Goal: Task Accomplishment & Management: Manage account settings

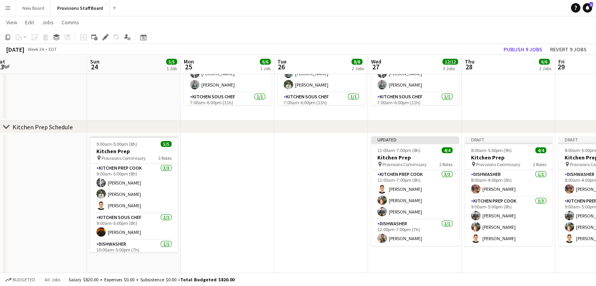
scroll to position [0, 187]
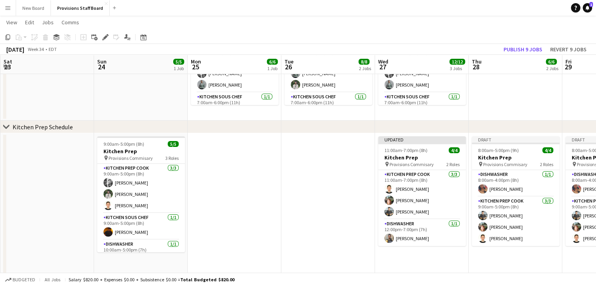
click at [235, 183] on app-date-cell at bounding box center [235, 219] width 94 height 172
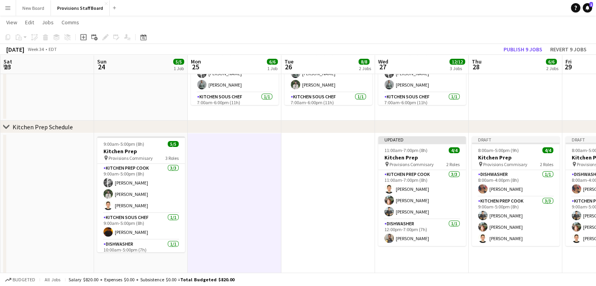
click at [8, 8] on app-icon "Menu" at bounding box center [8, 8] width 6 height 6
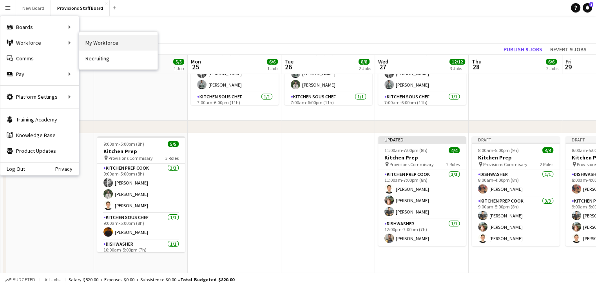
click at [96, 45] on link "My Workforce" at bounding box center [118, 43] width 78 height 16
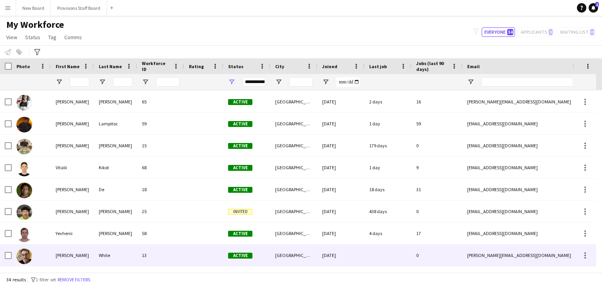
click at [19, 259] on img at bounding box center [24, 256] width 16 height 16
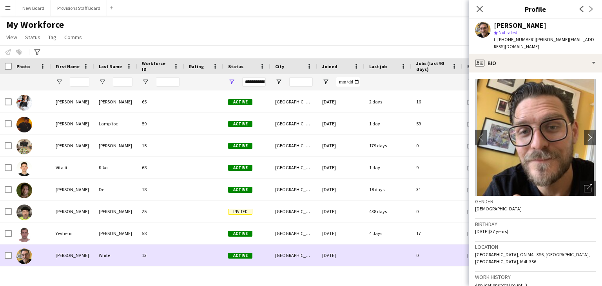
click at [19, 259] on img at bounding box center [24, 256] width 16 height 16
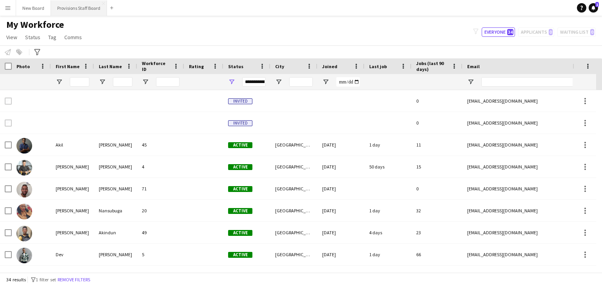
click at [64, 13] on button "Provisions Staff Board Close" at bounding box center [79, 7] width 56 height 15
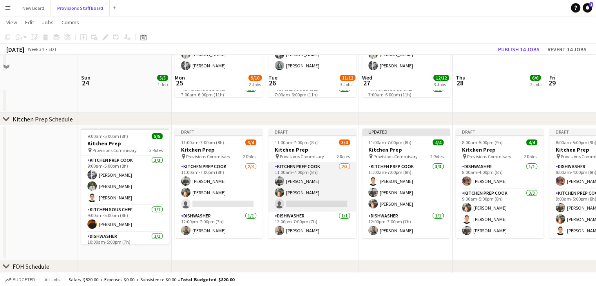
scroll to position [134, 0]
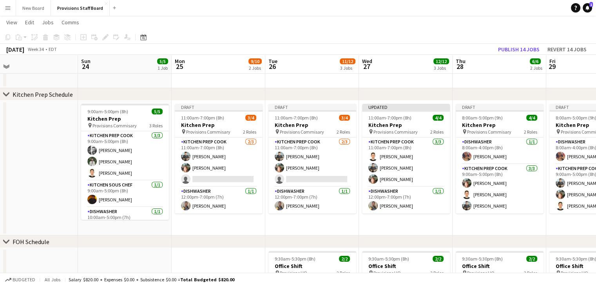
click at [9, 9] on app-icon "Menu" at bounding box center [8, 8] width 6 height 6
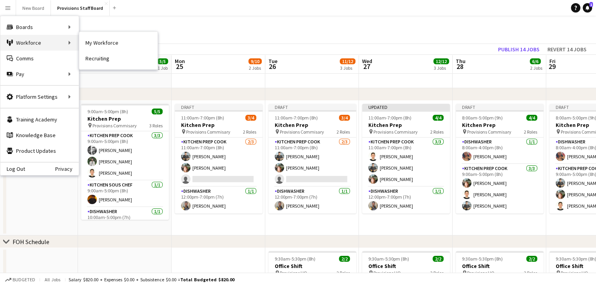
click at [38, 41] on div "Workforce Workforce" at bounding box center [39, 43] width 78 height 16
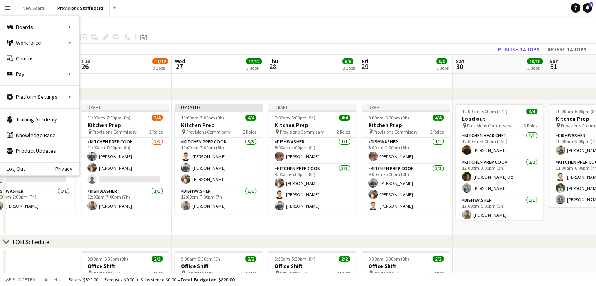
scroll to position [0, 200]
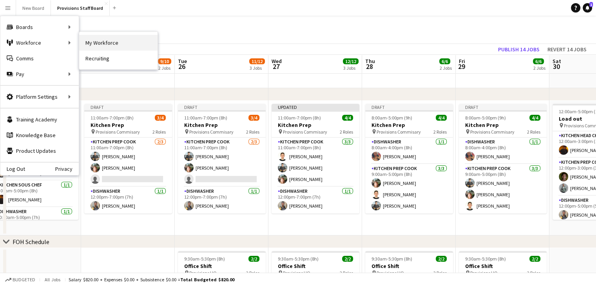
click at [102, 44] on link "My Workforce" at bounding box center [118, 43] width 78 height 16
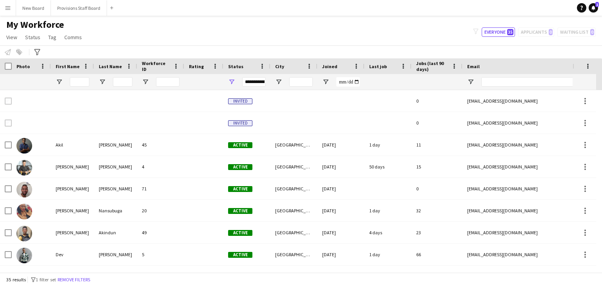
click at [5, 11] on button "Menu" at bounding box center [8, 8] width 16 height 16
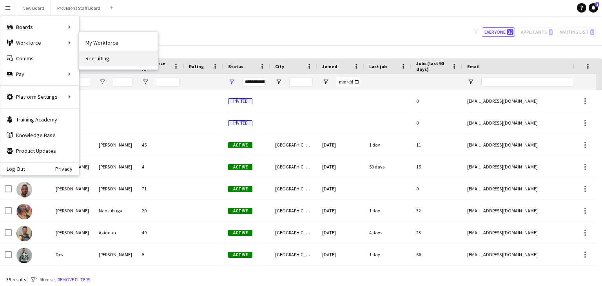
click at [94, 56] on link "Recruiting" at bounding box center [118, 59] width 78 height 16
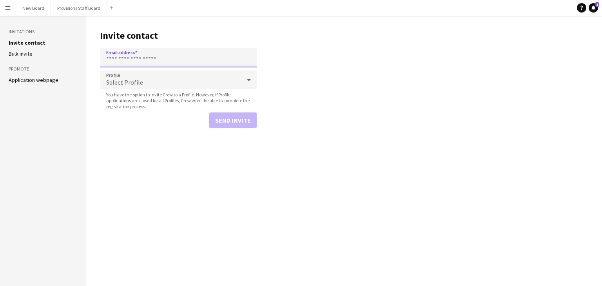
click at [143, 61] on input "Email address" at bounding box center [178, 58] width 157 height 20
type input "**********"
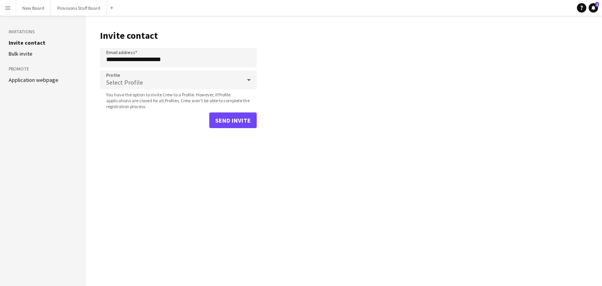
click at [7, 6] on app-icon "Menu" at bounding box center [8, 8] width 6 height 6
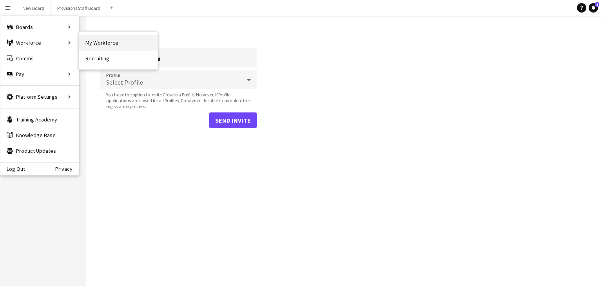
click at [106, 43] on link "My Workforce" at bounding box center [118, 43] width 78 height 16
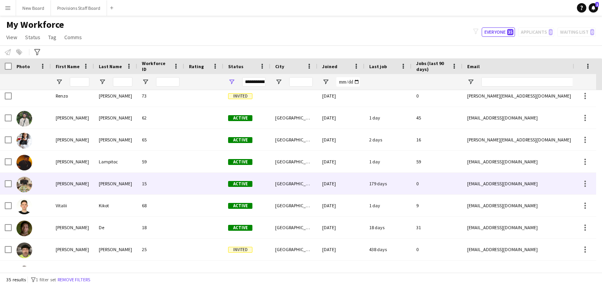
scroll to position [527, 0]
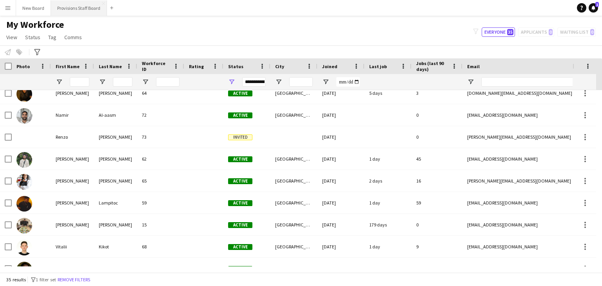
click at [72, 11] on button "Provisions Staff Board Close" at bounding box center [79, 7] width 56 height 15
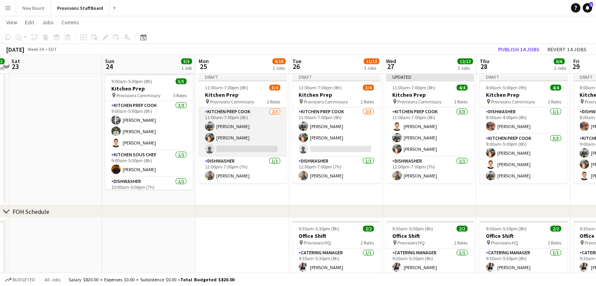
click at [237, 147] on app-card-role "Kitchen Prep Cook 2/3 11:00am-7:00pm (8h) Alec Kerr Dijana Posavec single-neutr…" at bounding box center [243, 131] width 88 height 49
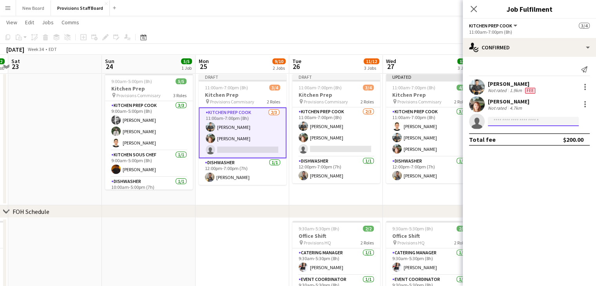
click at [501, 122] on input at bounding box center [533, 121] width 91 height 9
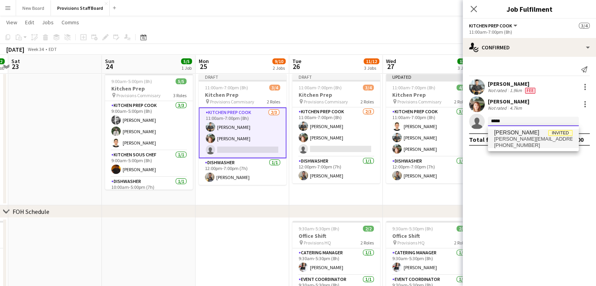
type input "*****"
click at [510, 135] on span "Renzo Bernardez" at bounding box center [516, 132] width 45 height 7
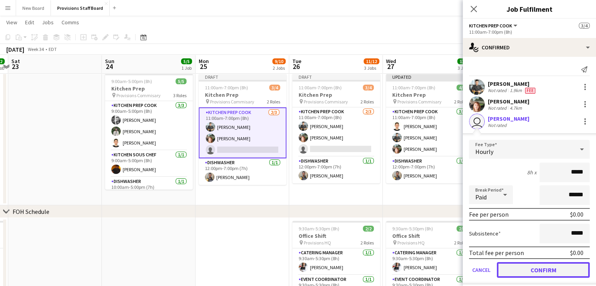
click at [521, 268] on button "Confirm" at bounding box center [543, 270] width 93 height 16
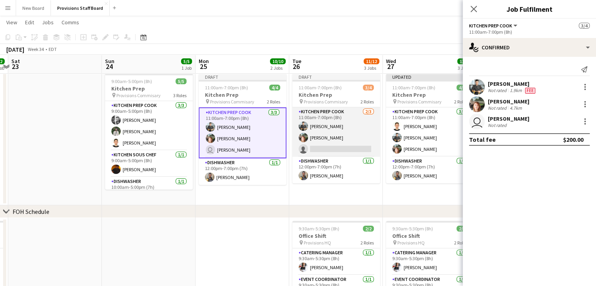
click at [332, 148] on app-card-role "Kitchen Prep Cook 2/3 11:00am-7:00pm (8h) Alec Kerr Dijana Posavec single-neutr…" at bounding box center [336, 131] width 88 height 49
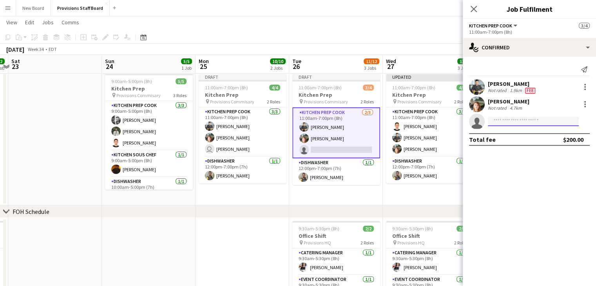
click at [503, 123] on input at bounding box center [533, 121] width 91 height 9
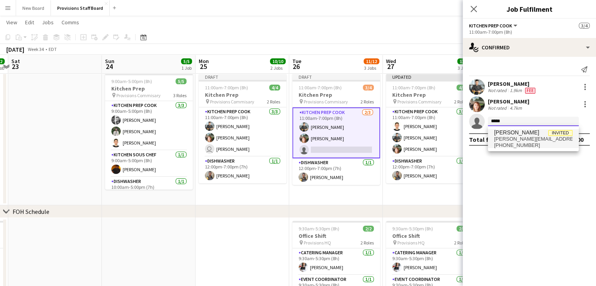
type input "*****"
click at [508, 134] on span "Renzo Bernardez" at bounding box center [516, 132] width 45 height 7
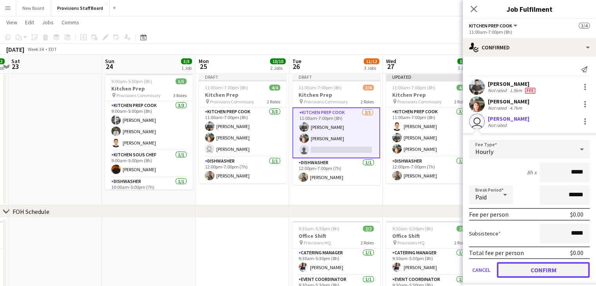
click at [519, 266] on button "Confirm" at bounding box center [543, 270] width 93 height 16
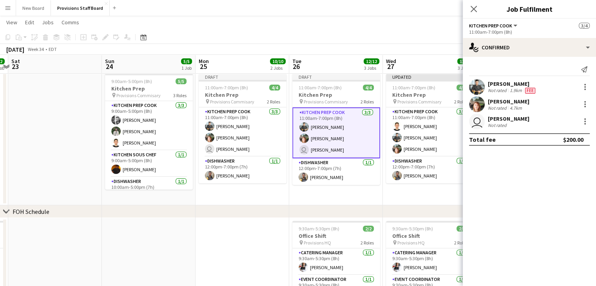
click at [230, 232] on app-date-cell at bounding box center [242, 281] width 94 height 127
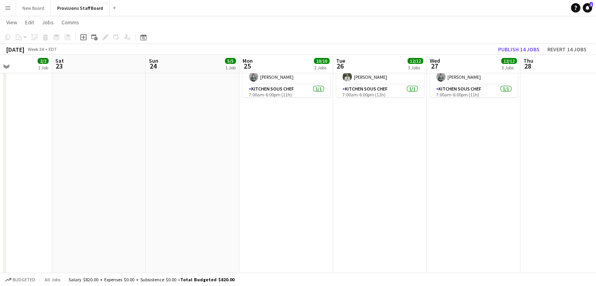
scroll to position [108, 0]
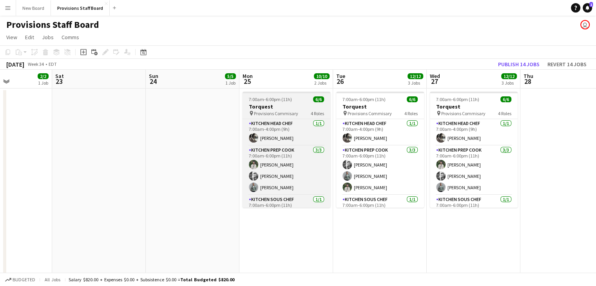
click at [294, 106] on h3 "Torquest" at bounding box center [286, 106] width 88 height 7
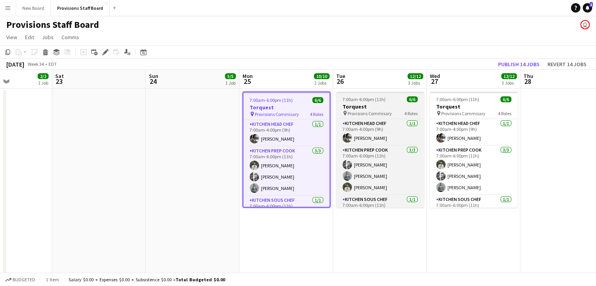
click at [362, 103] on app-job-card "7:00am-6:00pm (11h) 6/6 Torquest pin Provisions Commisary 4 Roles Kitchen Head …" at bounding box center [380, 150] width 88 height 116
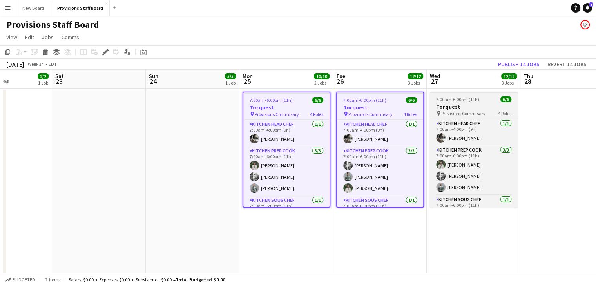
click at [463, 114] on span "Provisions Commisary" at bounding box center [463, 113] width 44 height 6
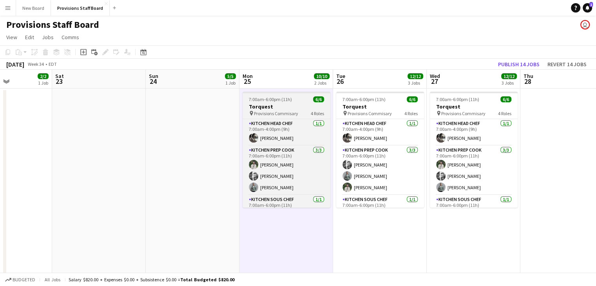
click at [287, 107] on h3 "Torquest" at bounding box center [286, 106] width 88 height 7
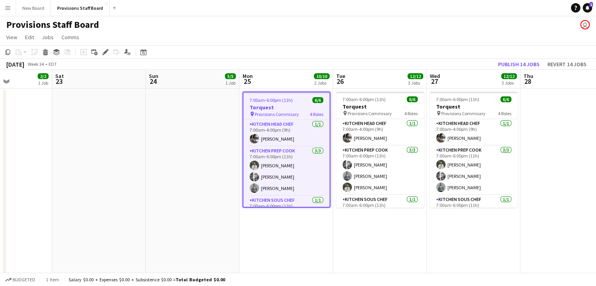
scroll to position [0, 0]
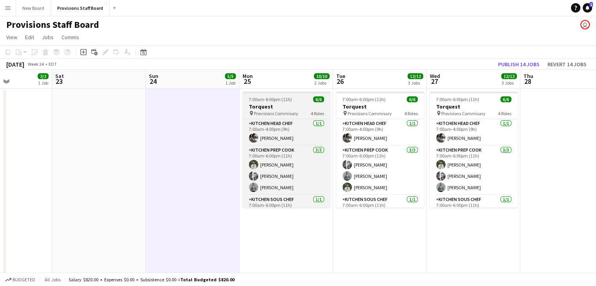
click at [281, 107] on h3 "Torquest" at bounding box center [286, 106] width 88 height 7
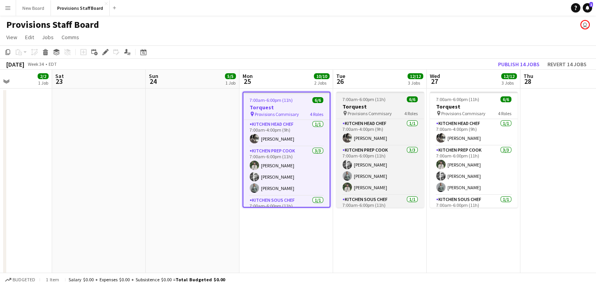
click at [362, 104] on h3 "Torquest" at bounding box center [380, 106] width 88 height 7
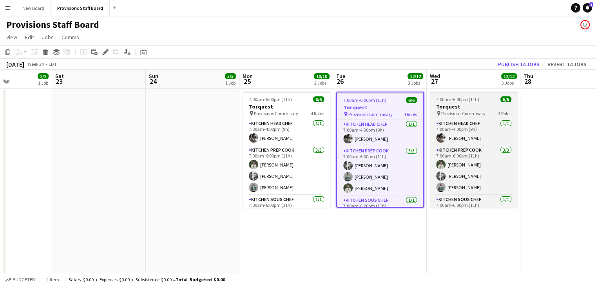
click at [462, 112] on span "Provisions Commisary" at bounding box center [463, 113] width 44 height 6
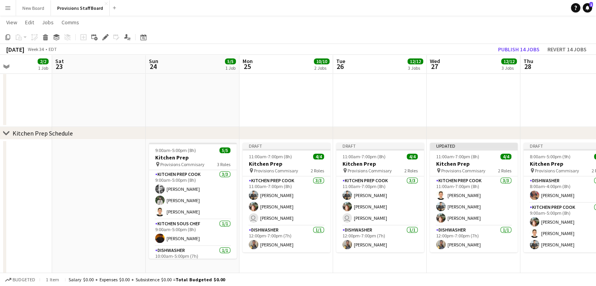
scroll to position [573, 0]
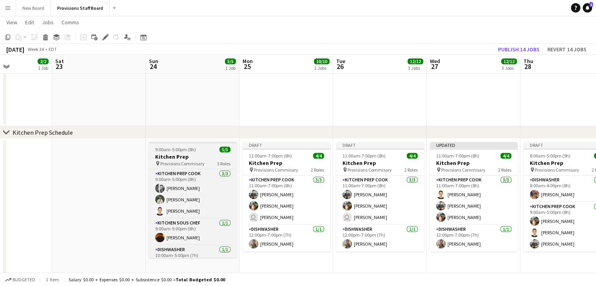
click at [161, 161] on span "Provisions Commisary" at bounding box center [182, 164] width 44 height 6
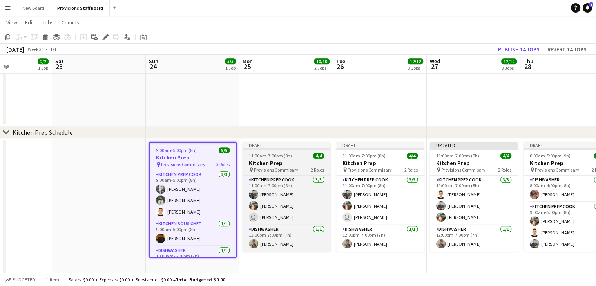
click at [270, 159] on h3 "Kitchen Prep" at bounding box center [286, 162] width 88 height 7
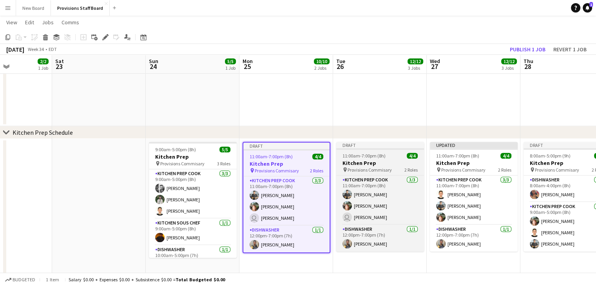
click at [379, 162] on h3 "Kitchen Prep" at bounding box center [380, 162] width 88 height 7
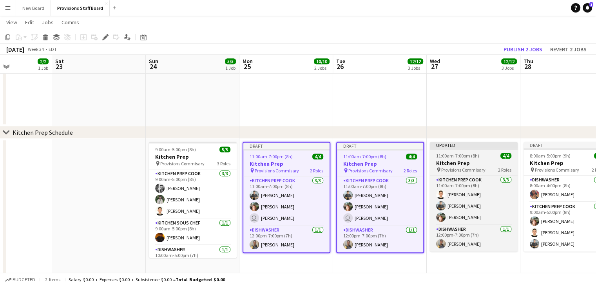
click at [452, 161] on h3 "Kitchen Prep" at bounding box center [474, 162] width 88 height 7
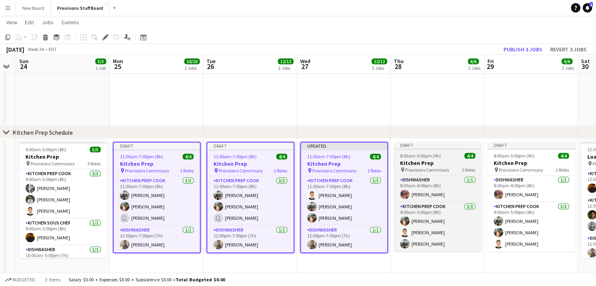
scroll to position [0, 359]
click at [438, 162] on h3 "Kitchen Prep" at bounding box center [437, 162] width 88 height 7
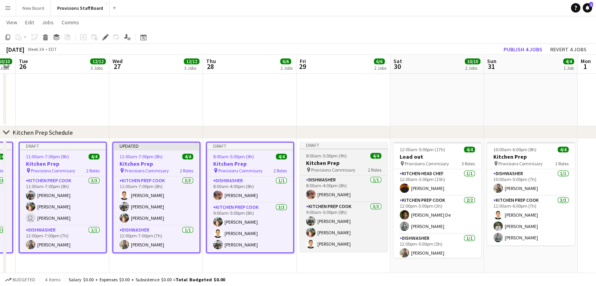
scroll to position [0, 271]
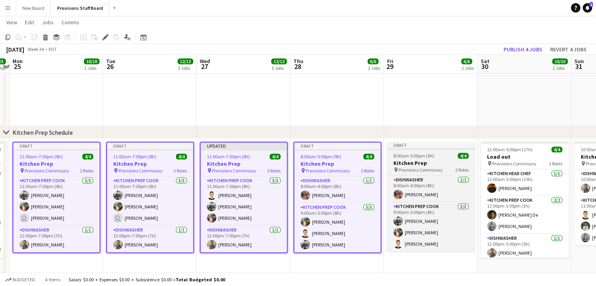
click at [430, 160] on h3 "Kitchen Prep" at bounding box center [431, 162] width 88 height 7
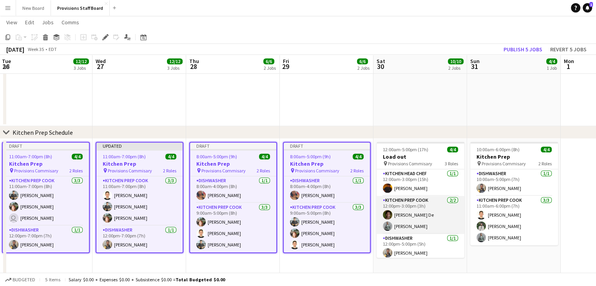
scroll to position [0, 224]
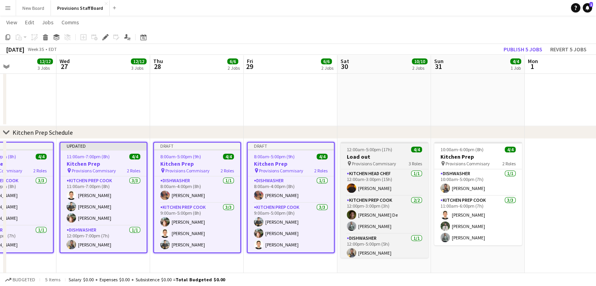
click at [373, 160] on h3 "Load out" at bounding box center [384, 156] width 88 height 7
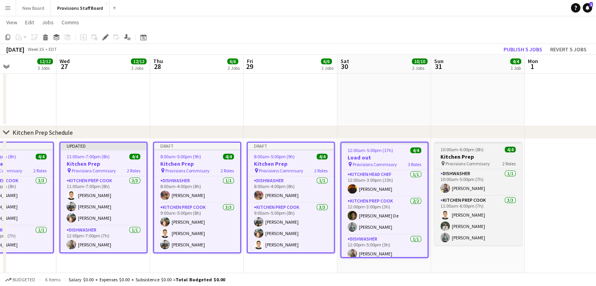
click at [466, 161] on span "Provisions Commisary" at bounding box center [467, 164] width 44 height 6
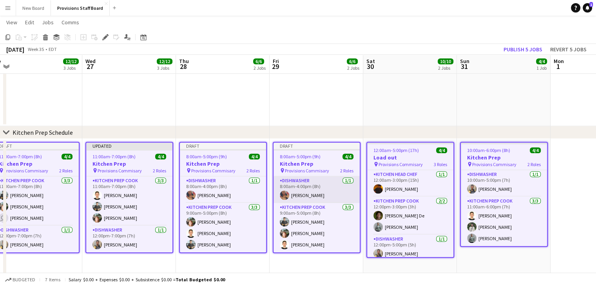
scroll to position [0, 174]
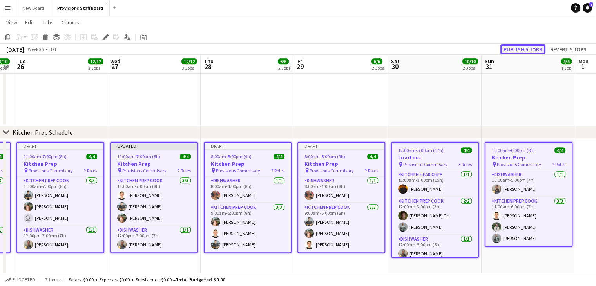
click at [526, 47] on button "Publish 5 jobs" at bounding box center [522, 49] width 45 height 10
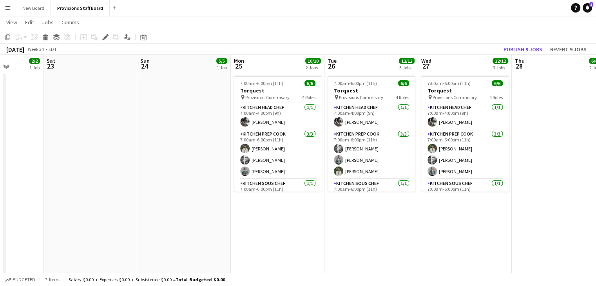
scroll to position [0, 0]
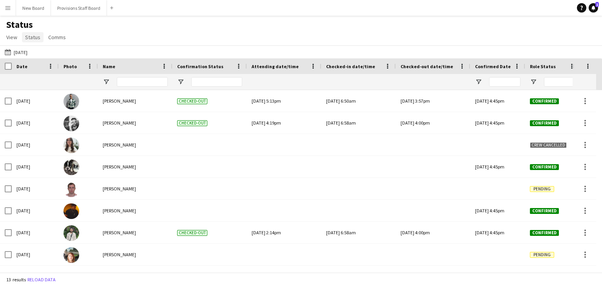
scroll to position [109, 0]
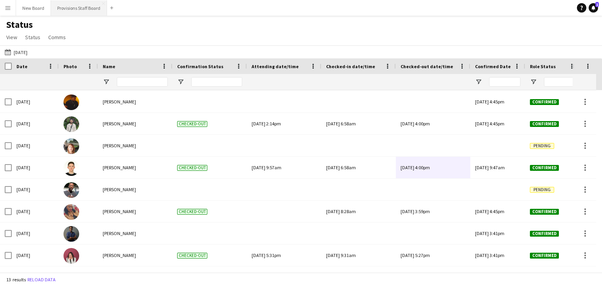
click at [69, 4] on button "Provisions Staff Board Close" at bounding box center [79, 7] width 56 height 15
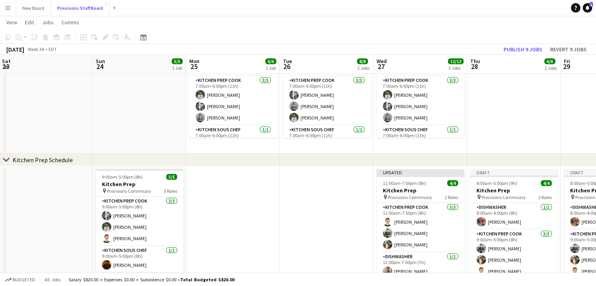
scroll to position [0, 328]
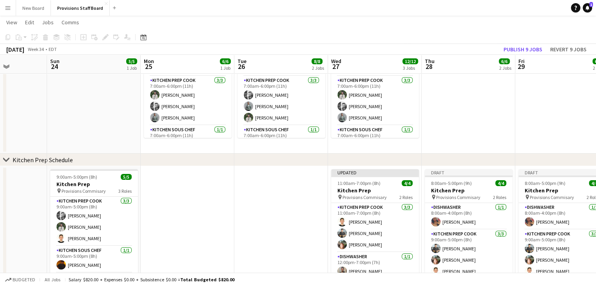
click at [203, 192] on app-date-cell at bounding box center [188, 233] width 94 height 135
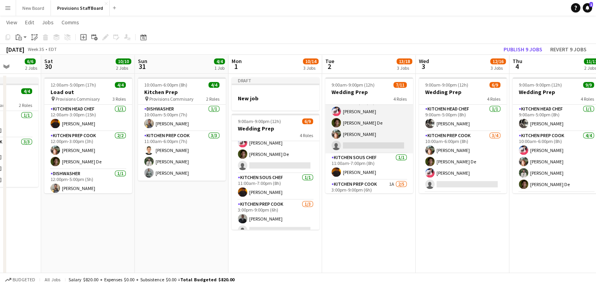
scroll to position [0, 0]
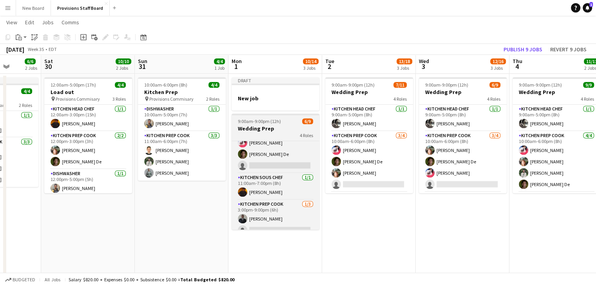
click at [278, 129] on h3 "Wedding Prep" at bounding box center [276, 128] width 88 height 7
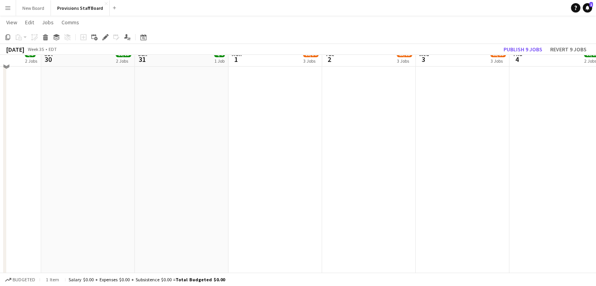
scroll to position [289, 0]
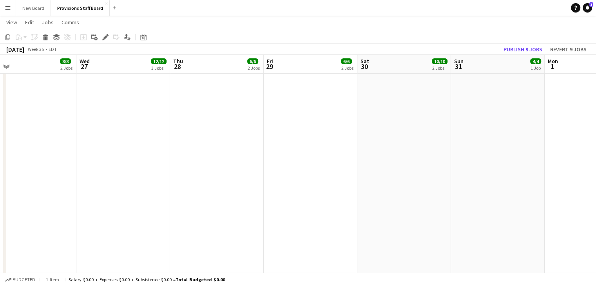
click at [268, 123] on app-date-cell at bounding box center [311, 104] width 94 height 611
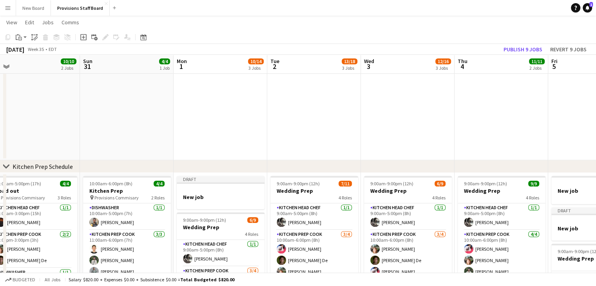
scroll to position [539, 0]
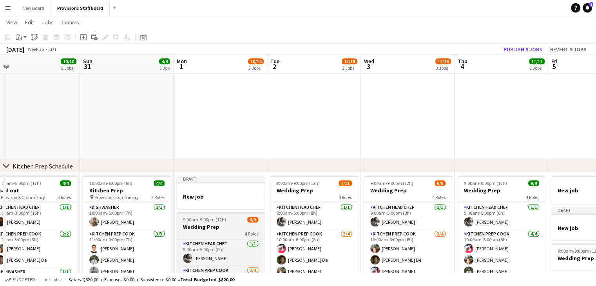
click at [209, 226] on h3 "Wedding Prep" at bounding box center [221, 226] width 88 height 7
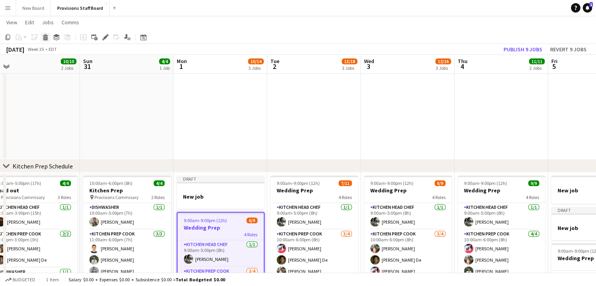
click at [46, 34] on icon at bounding box center [45, 35] width 5 height 2
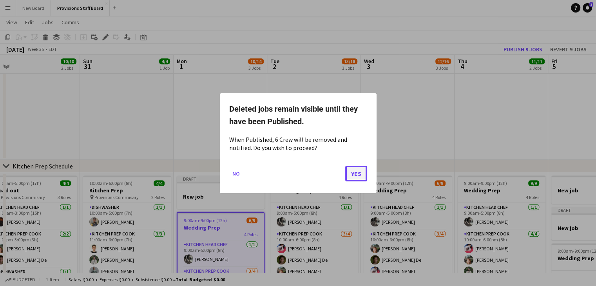
click at [353, 168] on button "Yes" at bounding box center [356, 173] width 22 height 16
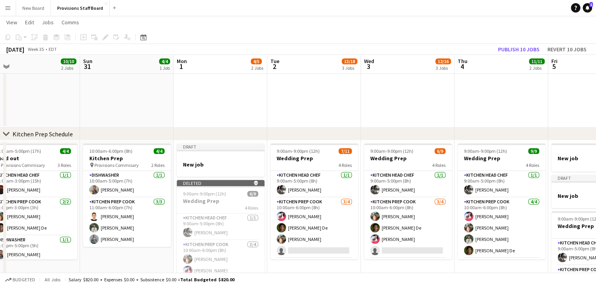
scroll to position [570, 0]
click at [195, 157] on div at bounding box center [221, 158] width 88 height 6
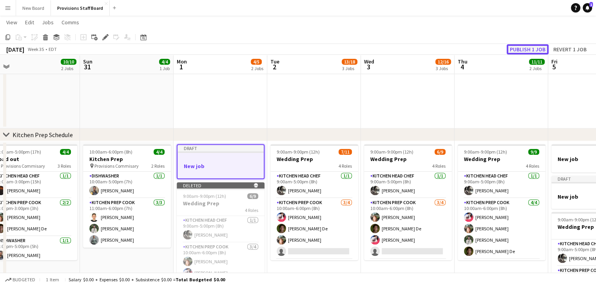
click at [534, 49] on button "Publish 1 job" at bounding box center [528, 49] width 42 height 10
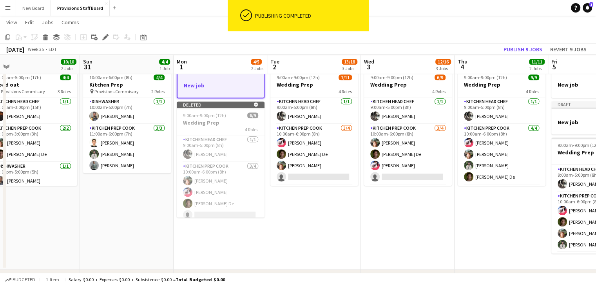
scroll to position [645, 0]
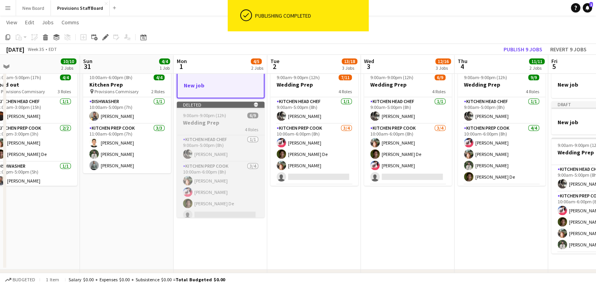
click at [204, 127] on div "4 Roles" at bounding box center [221, 129] width 88 height 6
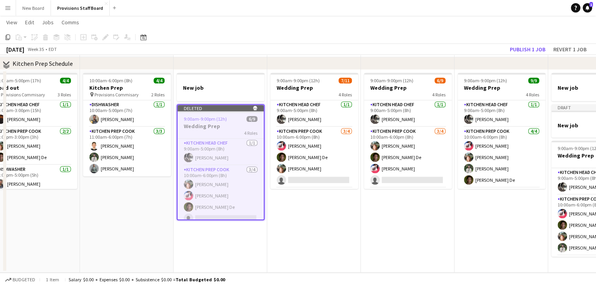
scroll to position [595, 0]
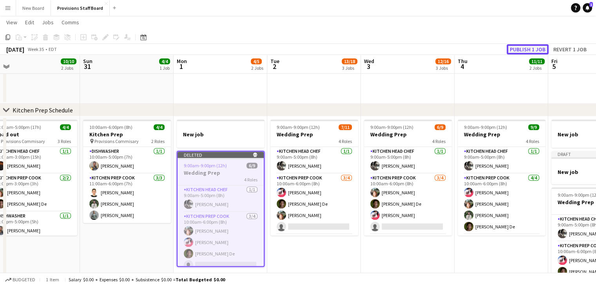
click at [516, 47] on button "Publish 1 job" at bounding box center [528, 49] width 42 height 10
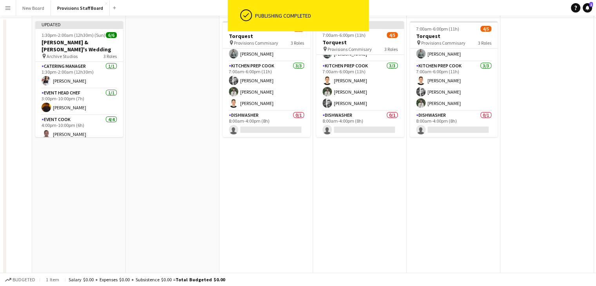
scroll to position [0, 0]
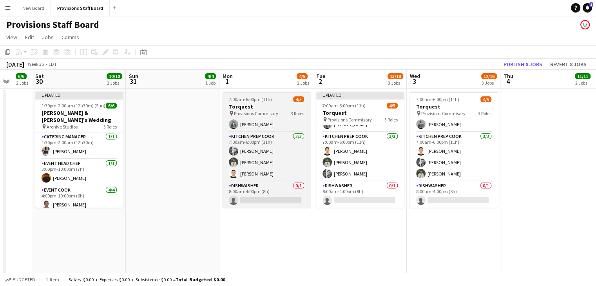
click at [262, 101] on span "7:00am-6:00pm (11h)" at bounding box center [250, 99] width 43 height 6
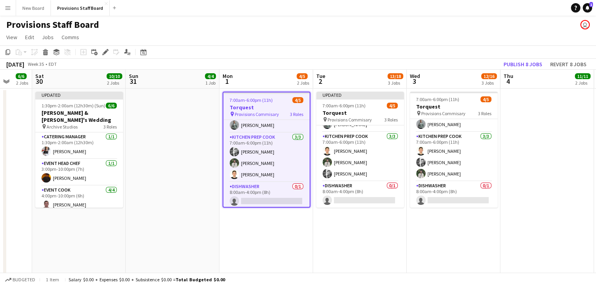
click at [274, 108] on h3 "Torquest" at bounding box center [266, 107] width 86 height 7
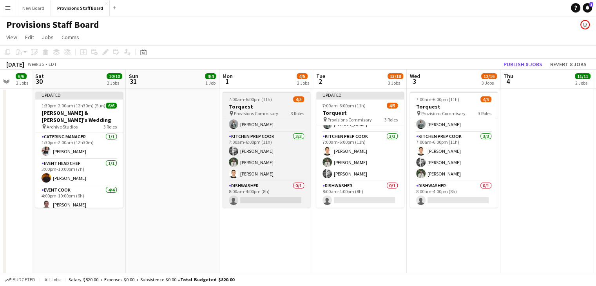
click at [274, 108] on h3 "Torquest" at bounding box center [267, 106] width 88 height 7
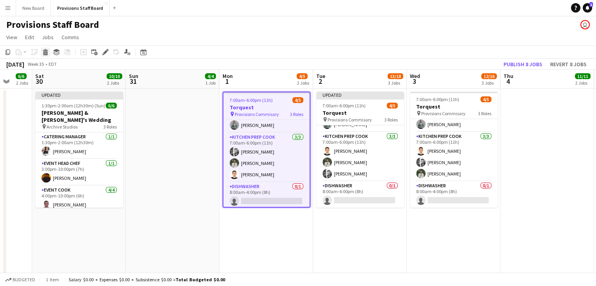
click at [46, 51] on icon "Delete" at bounding box center [45, 52] width 6 height 6
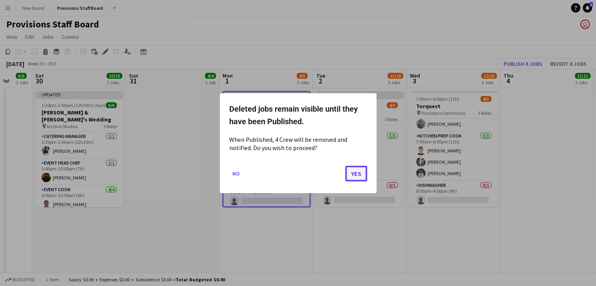
click at [355, 172] on button "Yes" at bounding box center [356, 173] width 22 height 16
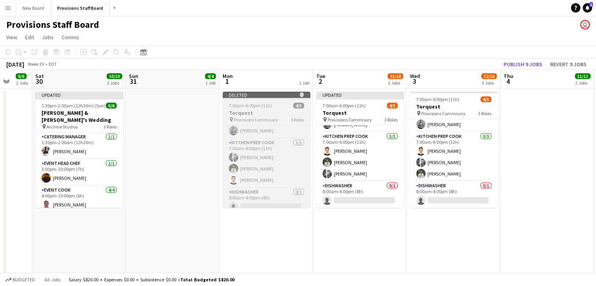
click at [258, 114] on h3 "Torquest" at bounding box center [267, 112] width 88 height 7
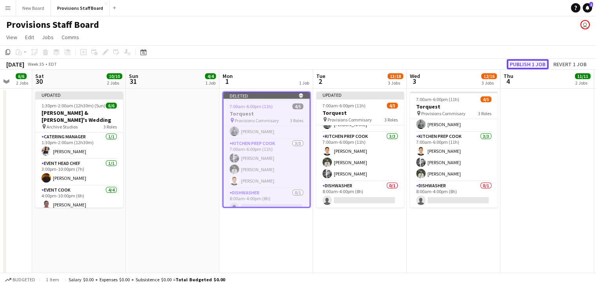
click at [521, 67] on button "Publish 1 job" at bounding box center [528, 64] width 42 height 10
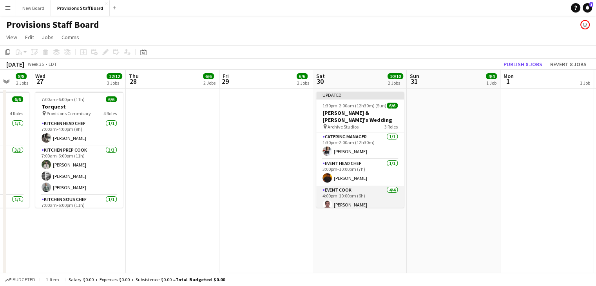
scroll to position [31, 0]
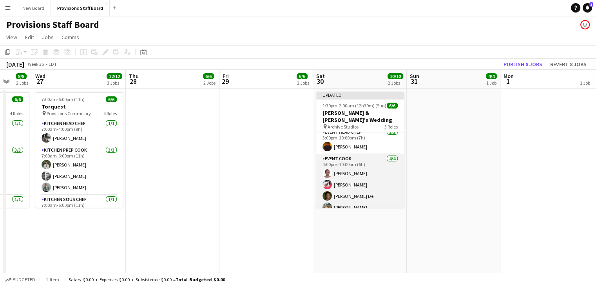
click at [349, 199] on app-card-role "Event Cook [DATE] 4:00pm-10:00pm (6h) Yevhenii [PERSON_NAME] [PERSON_NAME] De […" at bounding box center [360, 184] width 88 height 61
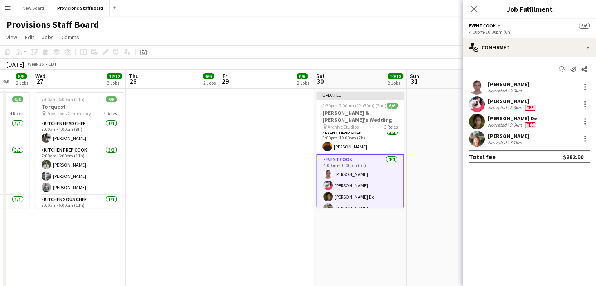
click at [503, 135] on div "[PERSON_NAME]" at bounding box center [509, 135] width 42 height 7
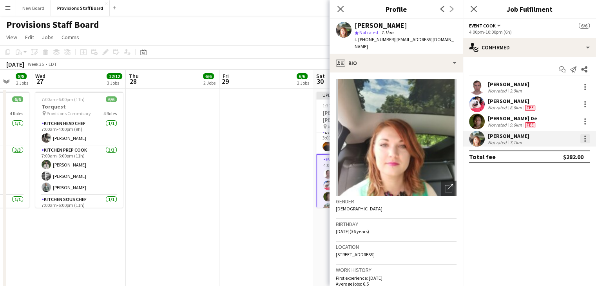
click at [583, 137] on div at bounding box center [584, 138] width 9 height 9
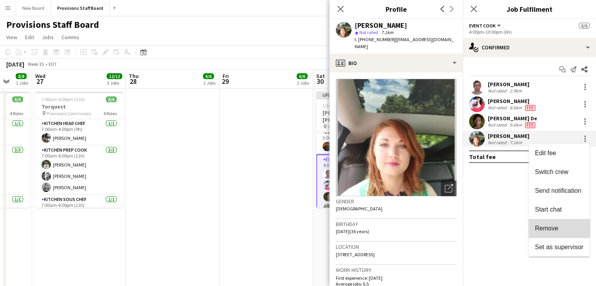
click at [541, 224] on button "Remove" at bounding box center [558, 228] width 61 height 19
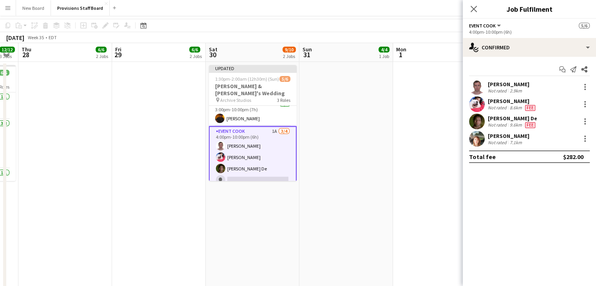
scroll to position [1, 0]
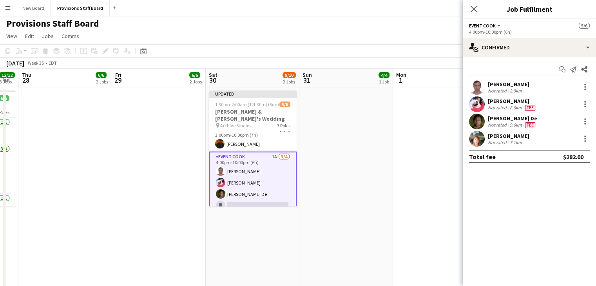
click at [239, 199] on app-card-role "Event Cook 1A [DATE] 4:00pm-10:00pm (6h) Yevhenii [PERSON_NAME] [PERSON_NAME] D…" at bounding box center [253, 183] width 88 height 62
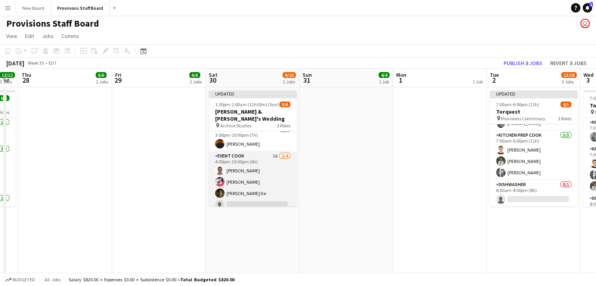
scroll to position [31, 0]
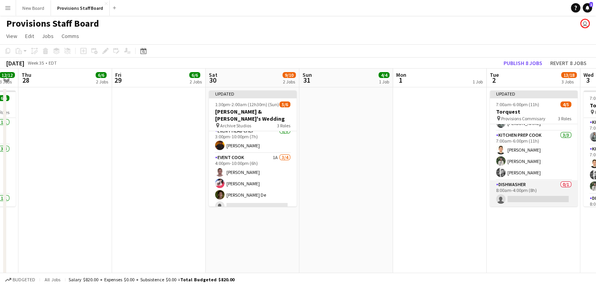
click at [514, 195] on app-card-role "Dishwasher 0/1 8:00am-4:00pm (8h) single-neutral-actions" at bounding box center [534, 193] width 88 height 27
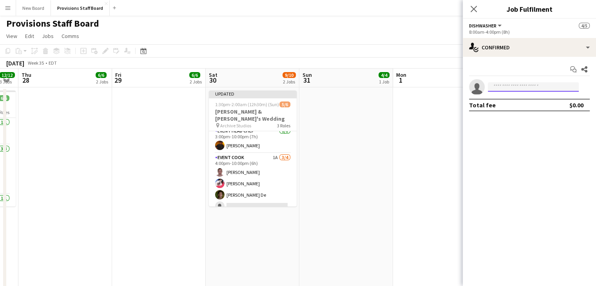
click at [514, 88] on input at bounding box center [533, 86] width 91 height 9
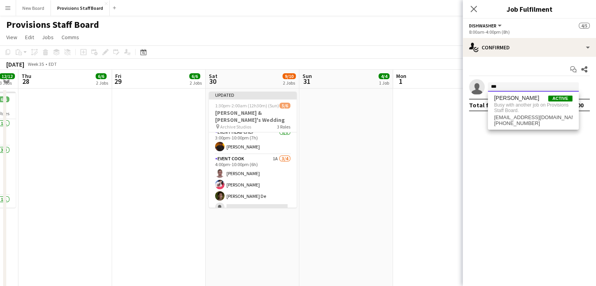
type input "***"
click at [262, 80] on app-board-header-date "Sat 30 9/10 2 Jobs" at bounding box center [253, 79] width 94 height 19
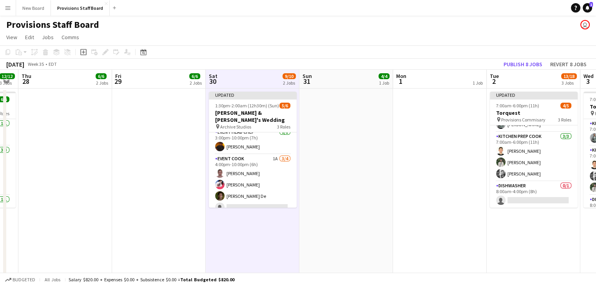
click at [262, 80] on app-board-header-date "Sat 30 9/10 2 Jobs" at bounding box center [253, 79] width 94 height 19
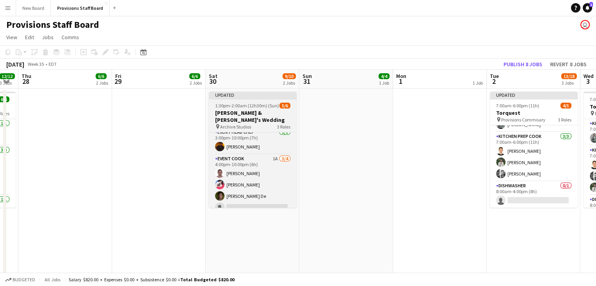
click at [246, 110] on h3 "[PERSON_NAME] & [PERSON_NAME]'s Wedding" at bounding box center [253, 116] width 88 height 14
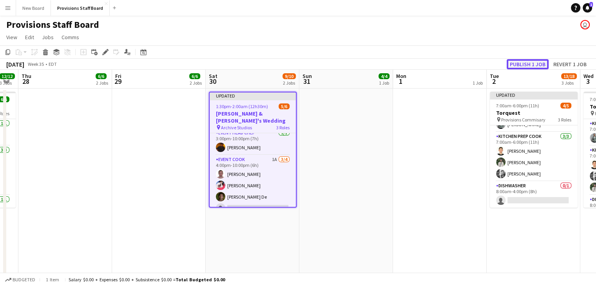
click at [514, 62] on button "Publish 1 job" at bounding box center [528, 64] width 42 height 10
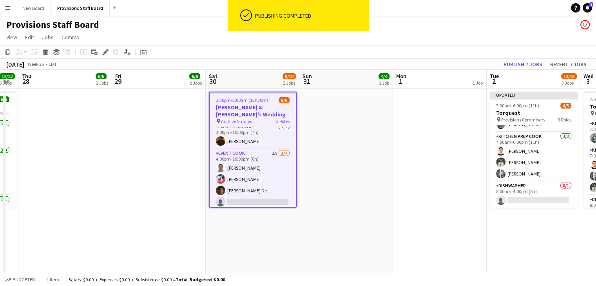
scroll to position [27, 0]
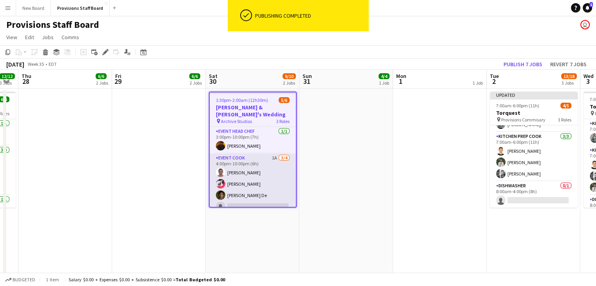
click at [246, 197] on app-card-role "Event Cook 1A [DATE] 4:00pm-10:00pm (6h) Yevhenii [PERSON_NAME] [PERSON_NAME] D…" at bounding box center [253, 184] width 86 height 61
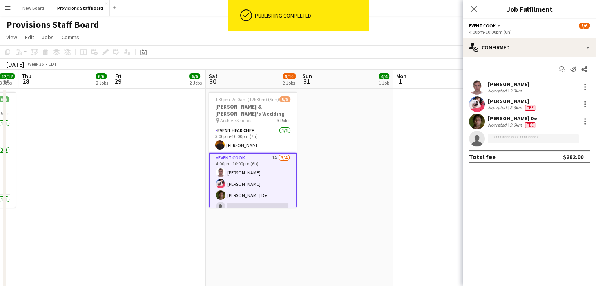
click at [504, 142] on input at bounding box center [533, 138] width 91 height 9
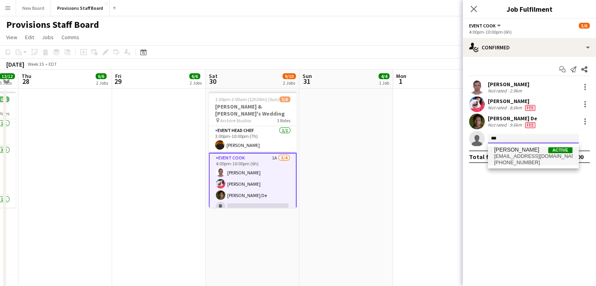
type input "***"
click at [504, 148] on span "[PERSON_NAME]" at bounding box center [516, 150] width 45 height 7
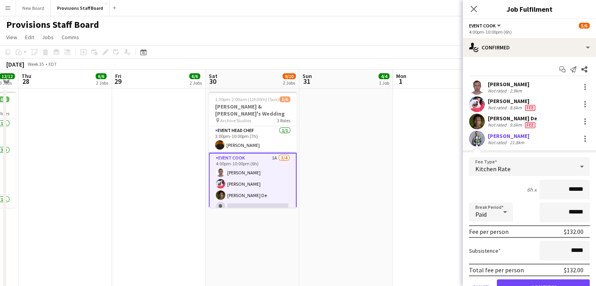
scroll to position [38, 0]
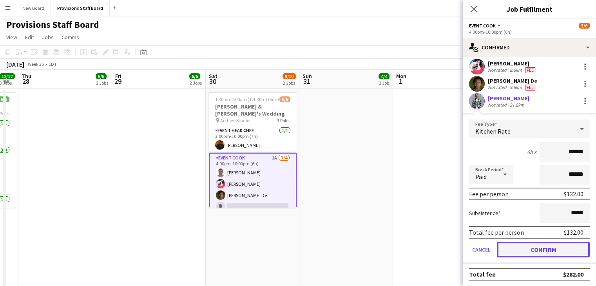
click at [524, 245] on button "Confirm" at bounding box center [543, 250] width 93 height 16
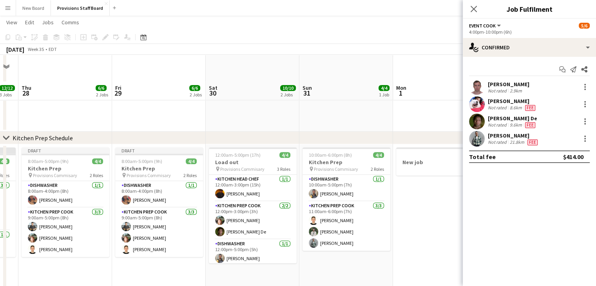
scroll to position [596, 0]
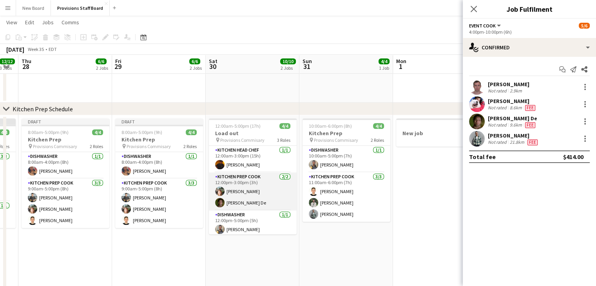
click at [230, 190] on app-card-role "Kitchen Prep Cook [DATE] 12:00pm-3:00pm (3h) [PERSON_NAME] De" at bounding box center [253, 191] width 88 height 38
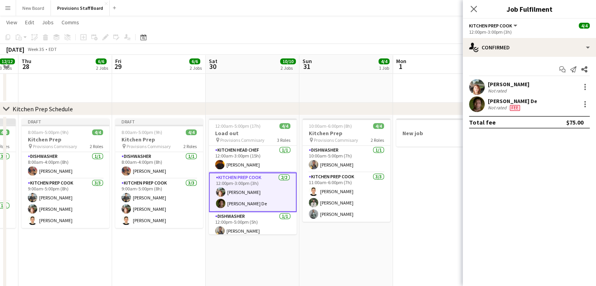
scroll to position [31, 0]
click at [583, 87] on div at bounding box center [584, 86] width 9 height 9
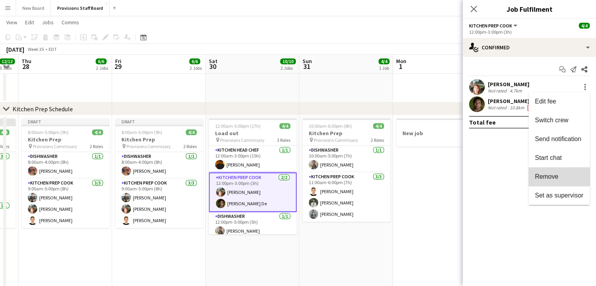
click at [546, 173] on span "Remove" at bounding box center [547, 176] width 24 height 7
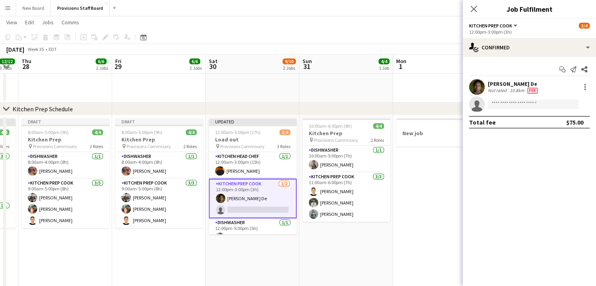
click at [251, 208] on app-card-role "Kitchen Prep Cook [DATE] 12:00pm-3:00pm (3h) [PERSON_NAME] De single-neutral-ac…" at bounding box center [253, 199] width 88 height 40
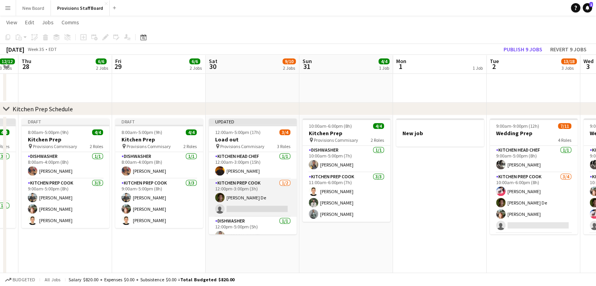
click at [238, 208] on app-card-role "Kitchen Prep Cook [DATE] 12:00pm-3:00pm (3h) [PERSON_NAME] De single-neutral-ac…" at bounding box center [253, 198] width 88 height 38
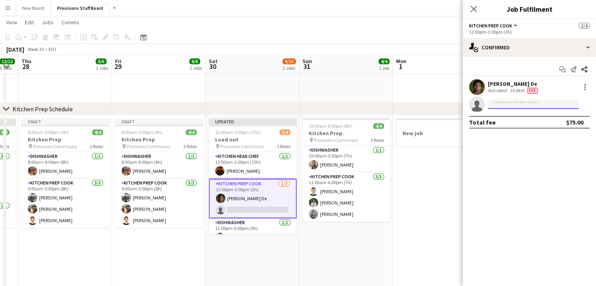
click at [515, 103] on input at bounding box center [533, 104] width 91 height 9
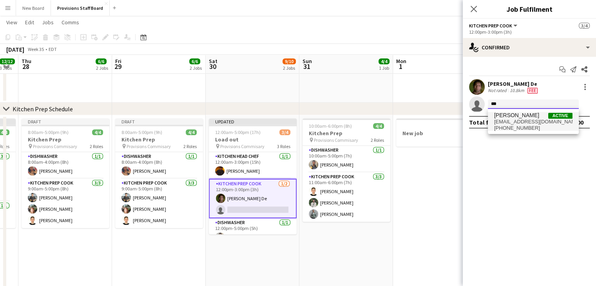
type input "***"
click at [514, 121] on span "[EMAIL_ADDRESS][DOMAIN_NAME]" at bounding box center [533, 122] width 78 height 6
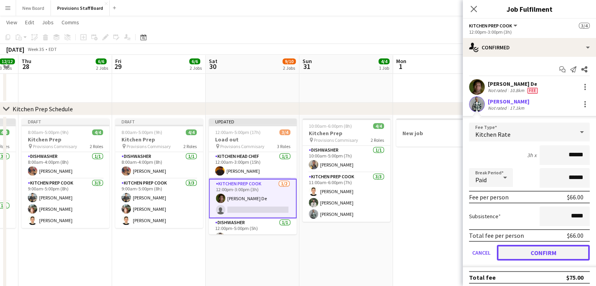
click at [539, 248] on button "Confirm" at bounding box center [543, 253] width 93 height 16
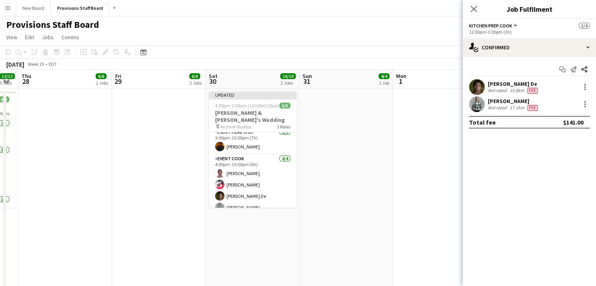
scroll to position [0, 0]
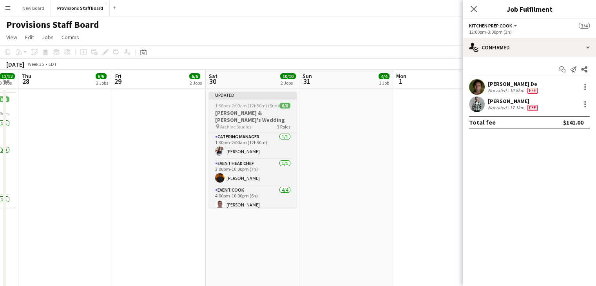
click at [238, 103] on span "1:30pm-2:00am (12h30m) (Sun)" at bounding box center [247, 106] width 64 height 6
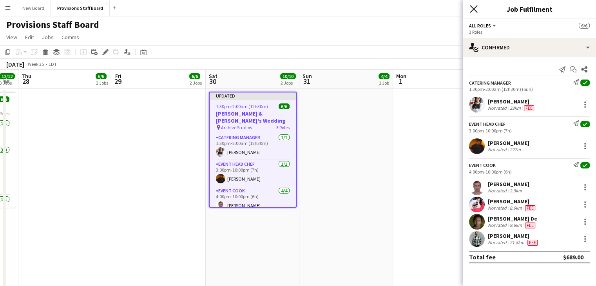
click at [475, 13] on icon "Close pop-in" at bounding box center [473, 8] width 7 height 7
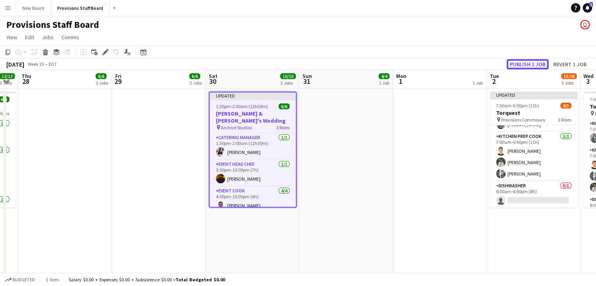
click at [525, 65] on button "Publish 1 job" at bounding box center [528, 64] width 42 height 10
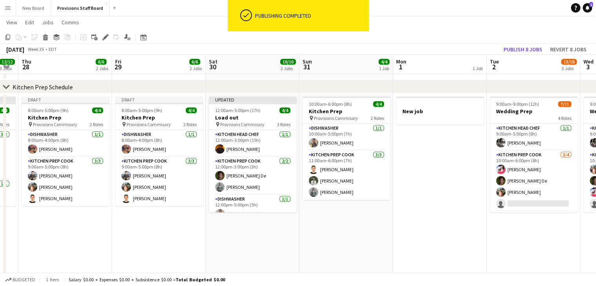
scroll to position [619, 0]
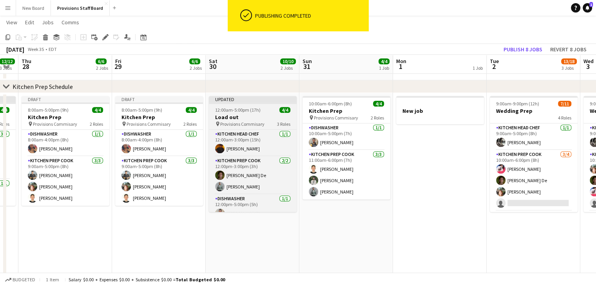
click at [251, 108] on span "12:00am-5:00pm (17h)" at bounding box center [237, 110] width 45 height 6
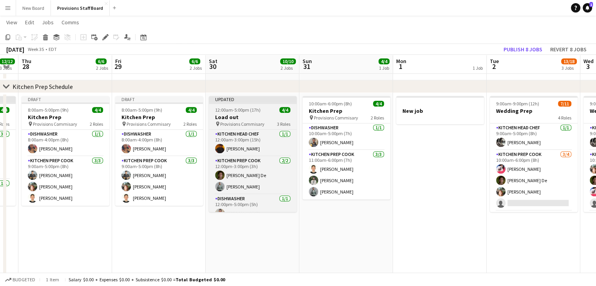
scroll to position [25, 0]
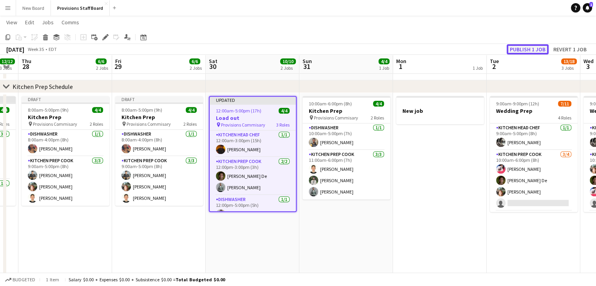
click at [519, 51] on button "Publish 1 job" at bounding box center [528, 49] width 42 height 10
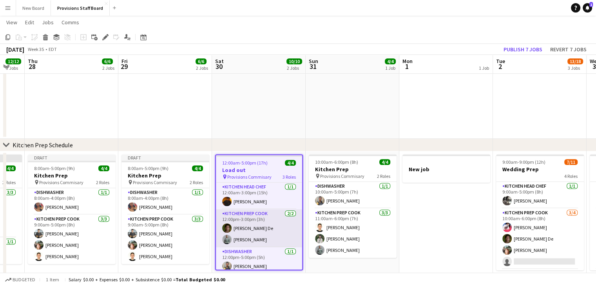
scroll to position [0, 192]
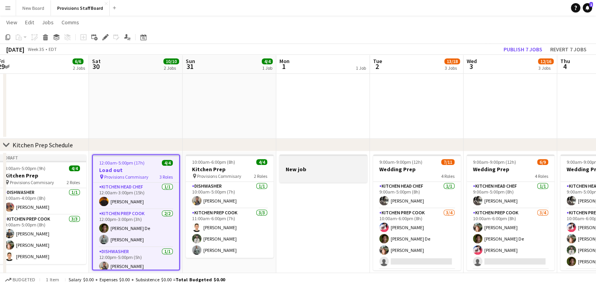
click at [317, 168] on h3 "New job" at bounding box center [323, 169] width 88 height 7
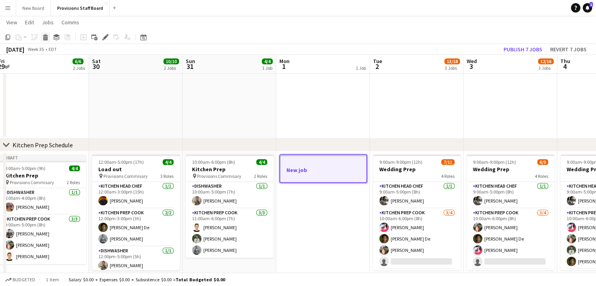
click at [42, 37] on div "Delete" at bounding box center [45, 37] width 9 height 9
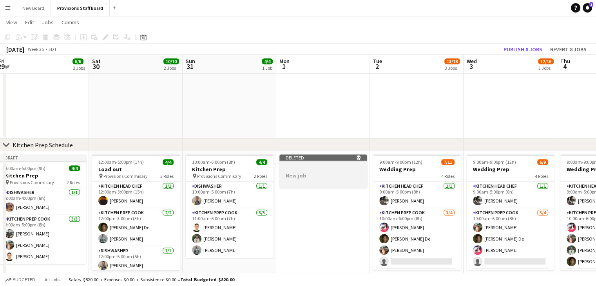
click at [328, 165] on app-job-card "Deleted skull New job" at bounding box center [323, 170] width 88 height 33
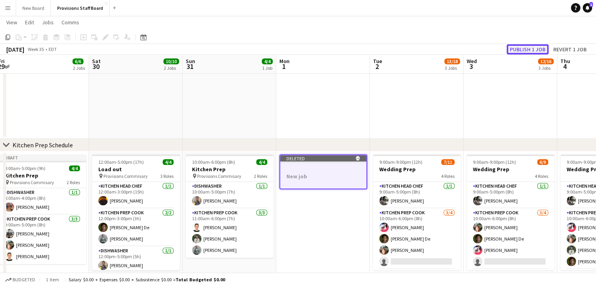
click at [541, 48] on button "Publish 1 job" at bounding box center [528, 49] width 42 height 10
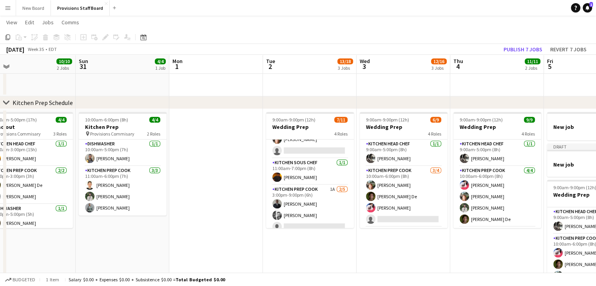
scroll to position [97, 0]
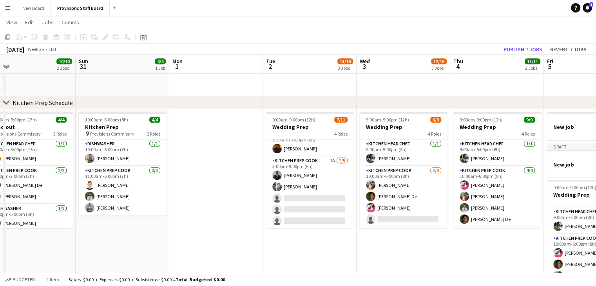
click at [290, 162] on app-card-role "Kitchen Prep Cook 1A [DATE] 3:00pm-9:00pm (6h) [PERSON_NAME] [PERSON_NAME] sing…" at bounding box center [310, 192] width 88 height 72
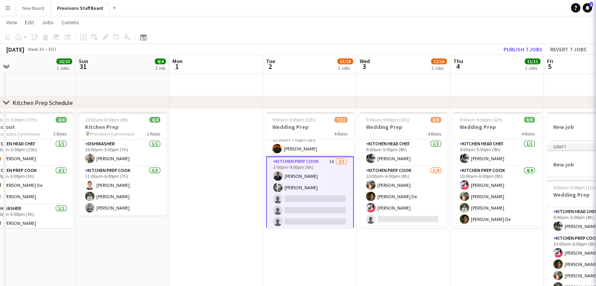
scroll to position [0, 0]
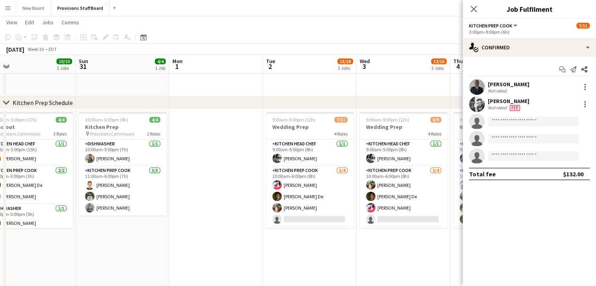
click at [210, 175] on app-date-cell at bounding box center [216, 210] width 94 height 203
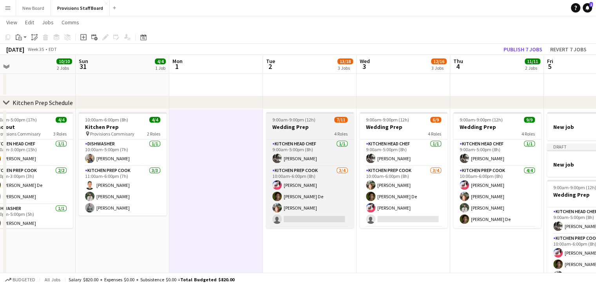
click at [283, 129] on h3 "Wedding Prep" at bounding box center [310, 126] width 88 height 7
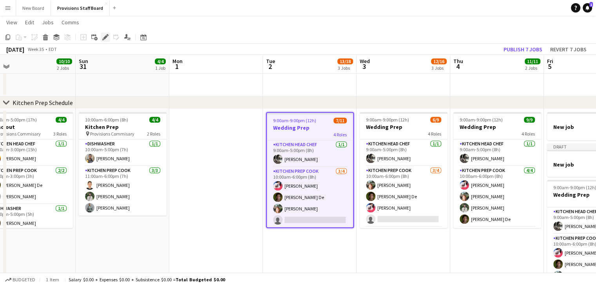
click at [107, 35] on icon "Edit" at bounding box center [105, 37] width 6 height 6
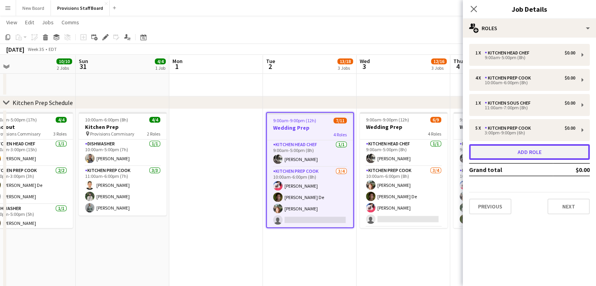
click at [521, 149] on button "Add role" at bounding box center [529, 152] width 121 height 16
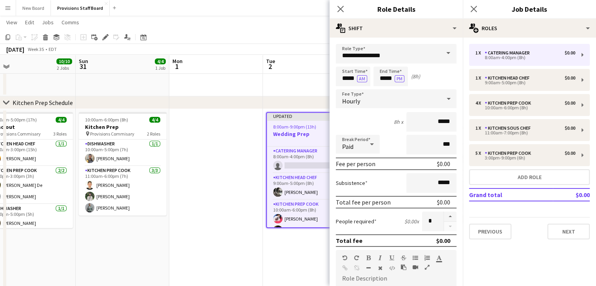
click at [442, 52] on span at bounding box center [448, 53] width 16 height 19
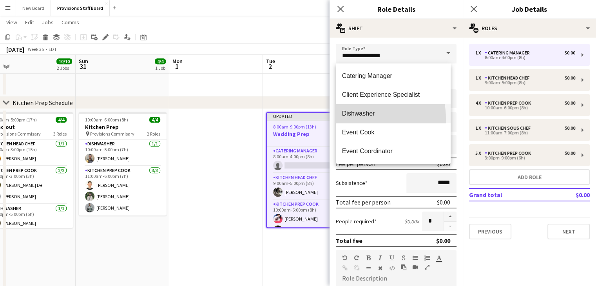
click at [347, 119] on mat-option "Dishwasher" at bounding box center [393, 113] width 115 height 19
type input "**********"
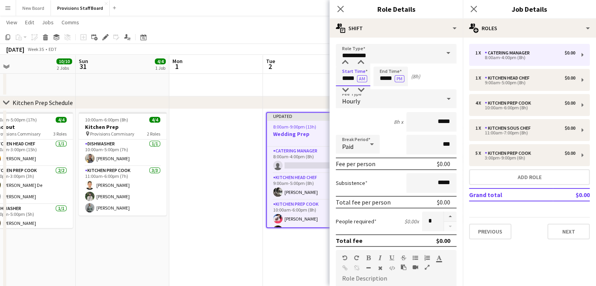
click at [349, 76] on input "*****" at bounding box center [353, 77] width 34 height 20
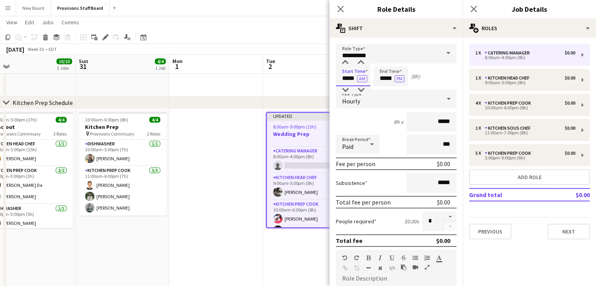
click at [349, 76] on input "*****" at bounding box center [353, 77] width 34 height 20
type input "*****"
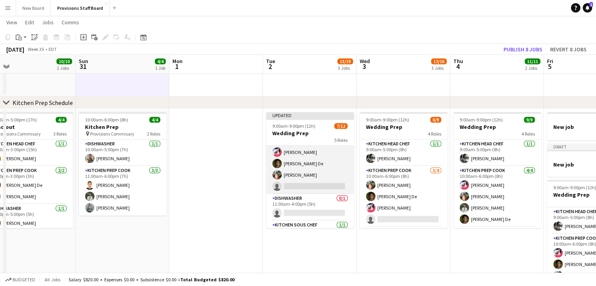
scroll to position [39, 0]
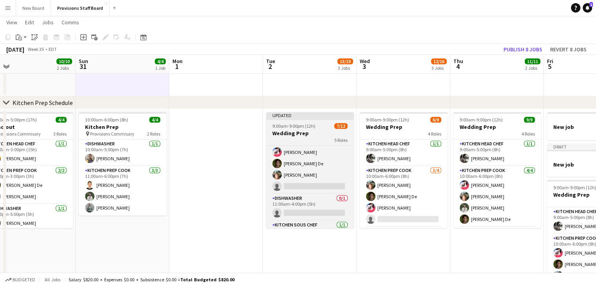
click at [311, 135] on h3 "Wedding Prep" at bounding box center [310, 133] width 88 height 7
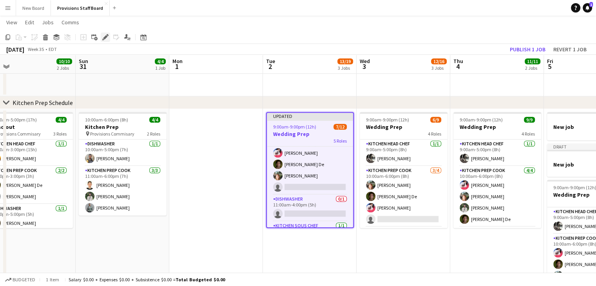
click at [104, 36] on icon "Edit" at bounding box center [105, 37] width 6 height 6
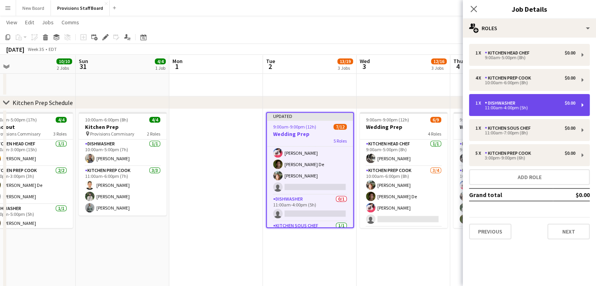
click at [511, 101] on div "Dishwasher" at bounding box center [502, 102] width 34 height 5
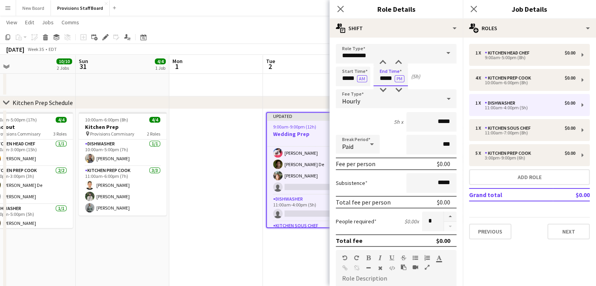
click at [388, 77] on input "*****" at bounding box center [390, 77] width 34 height 20
type input "*****"
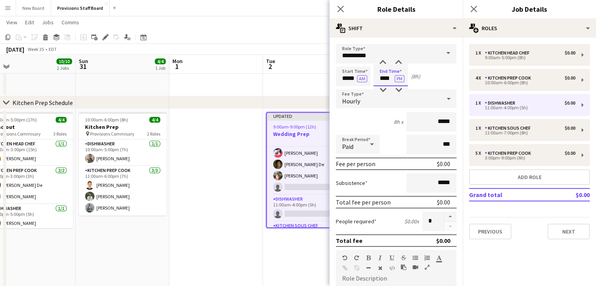
type input "****"
click at [213, 206] on app-date-cell at bounding box center [216, 210] width 94 height 203
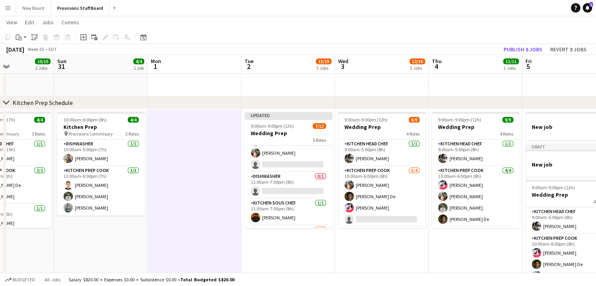
scroll to position [0, 328]
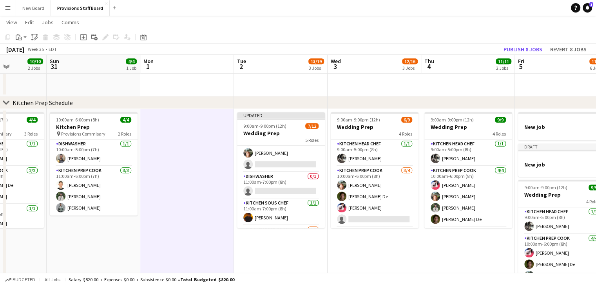
drag, startPoint x: 311, startPoint y: 171, endPoint x: 282, endPoint y: 194, distance: 37.1
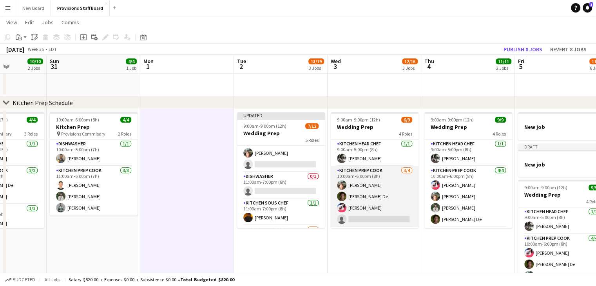
click at [359, 176] on app-card-role "Kitchen Prep Cook [DATE] 10:00am-6:00pm (8h) [PERSON_NAME] De [PERSON_NAME] sin…" at bounding box center [375, 196] width 88 height 61
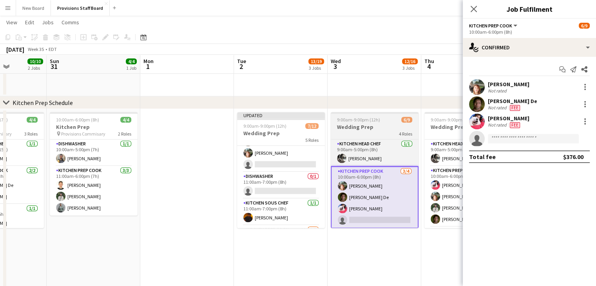
click at [358, 122] on span "9:00am-9:00pm (12h)" at bounding box center [358, 120] width 43 height 6
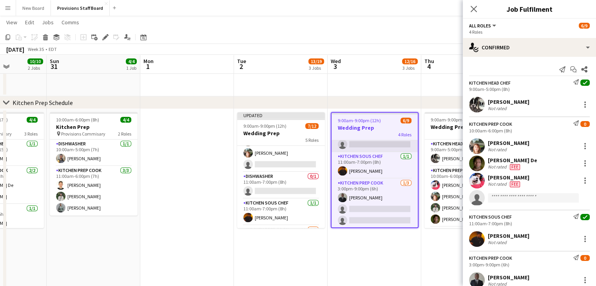
scroll to position [0, 0]
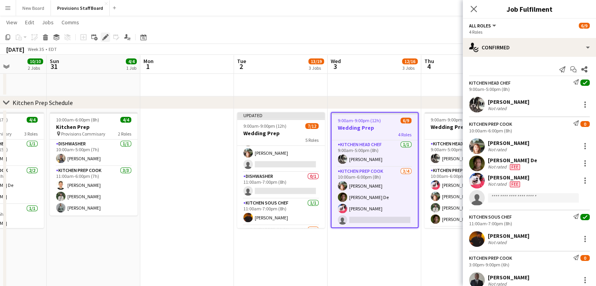
click at [107, 38] on icon "Edit" at bounding box center [105, 37] width 6 height 6
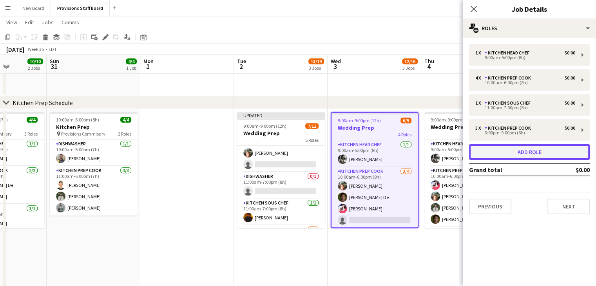
click at [503, 148] on button "Add role" at bounding box center [529, 152] width 121 height 16
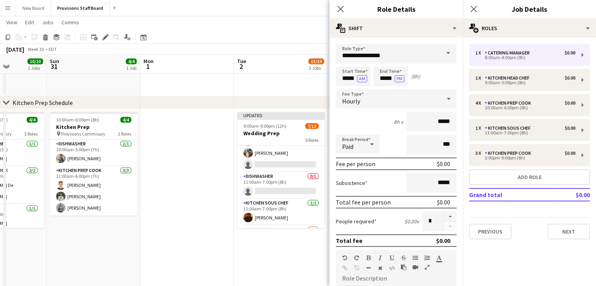
click at [445, 52] on span at bounding box center [448, 53] width 16 height 19
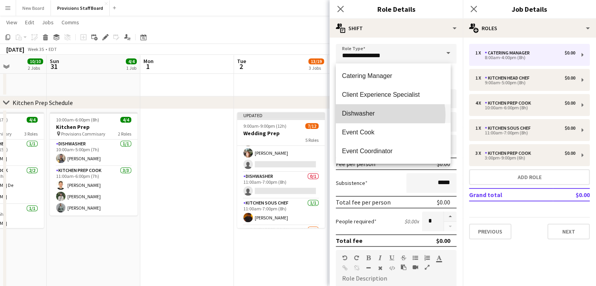
click at [384, 115] on span "Dishwasher" at bounding box center [393, 113] width 102 height 7
type input "**********"
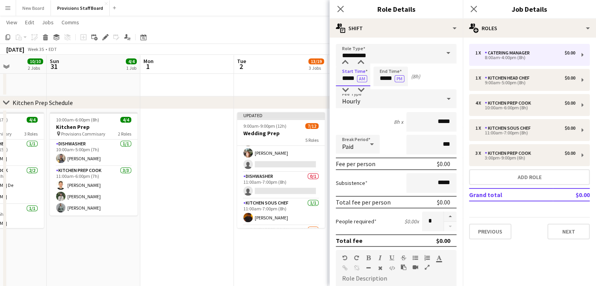
click at [346, 82] on input "*****" at bounding box center [353, 77] width 34 height 20
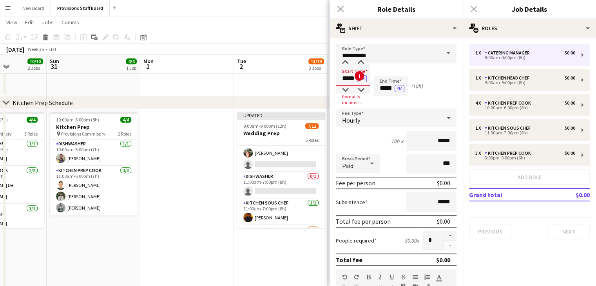
type input "*****"
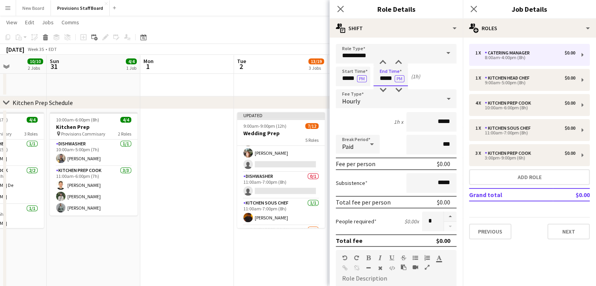
click at [387, 77] on input "*****" at bounding box center [390, 77] width 34 height 20
click at [348, 78] on input "*****" at bounding box center [353, 77] width 34 height 20
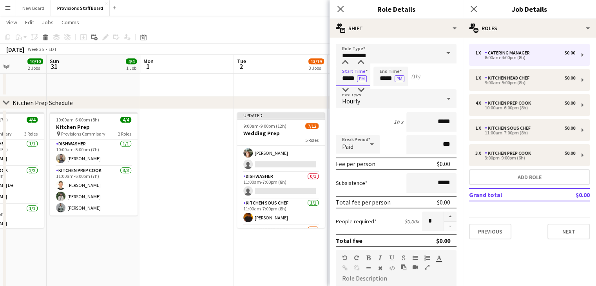
click at [348, 78] on input "*****" at bounding box center [353, 77] width 34 height 20
type input "*****"
click at [385, 80] on input "*****" at bounding box center [390, 77] width 34 height 20
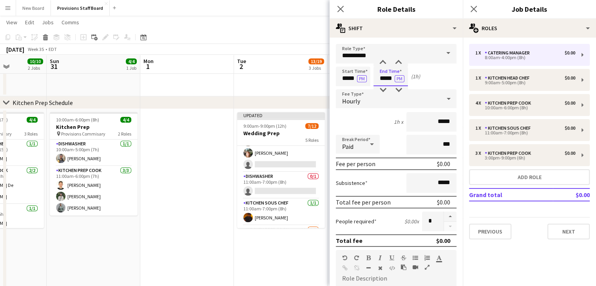
click at [385, 80] on input "*****" at bounding box center [390, 77] width 34 height 20
type input "*****"
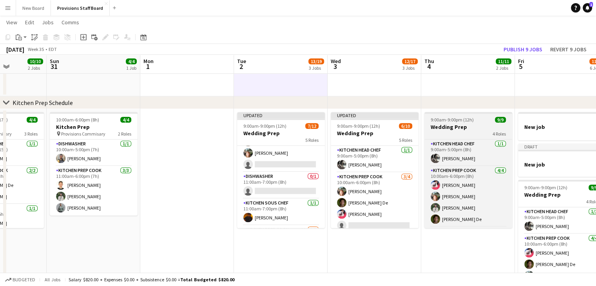
click at [448, 121] on span "9:00am-9:00pm (12h)" at bounding box center [452, 120] width 43 height 6
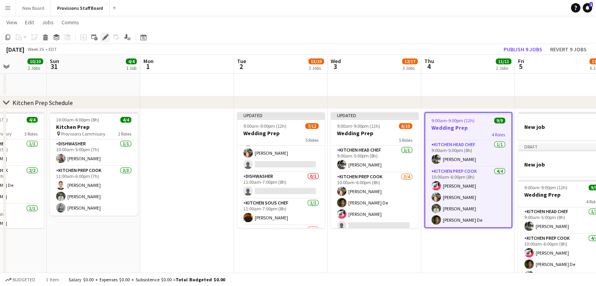
click at [104, 35] on icon "Edit" at bounding box center [105, 37] width 6 height 6
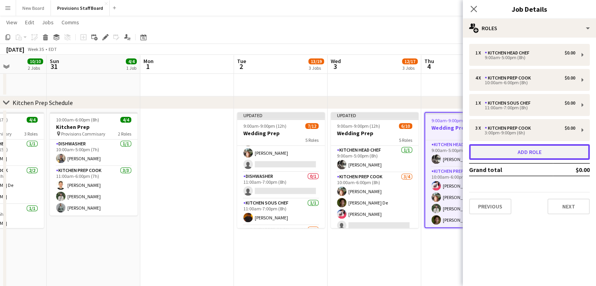
click at [521, 148] on button "Add role" at bounding box center [529, 152] width 121 height 16
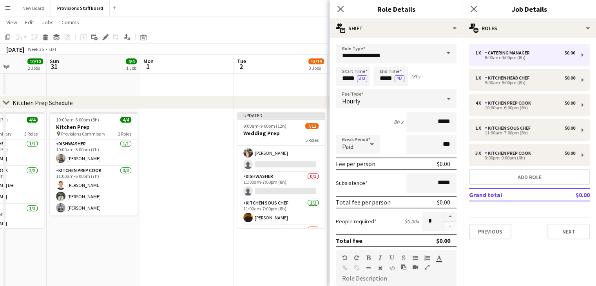
click at [442, 50] on span at bounding box center [448, 53] width 16 height 19
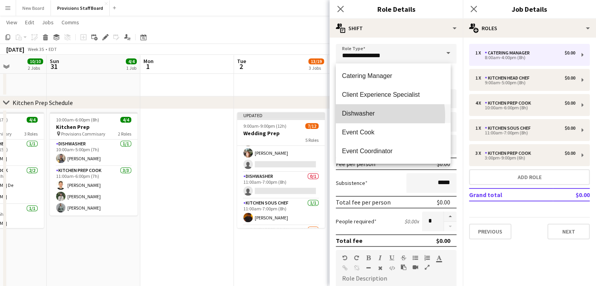
click at [358, 116] on span "Dishwasher" at bounding box center [393, 113] width 102 height 7
type input "**********"
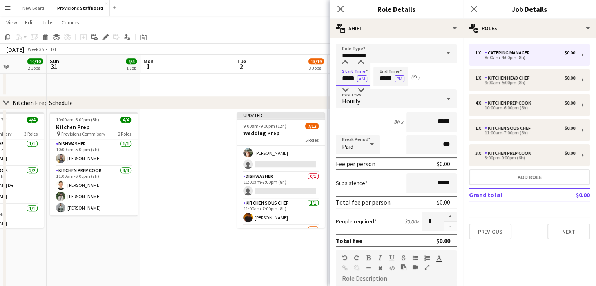
click at [349, 80] on input "*****" at bounding box center [353, 77] width 34 height 20
type input "*****"
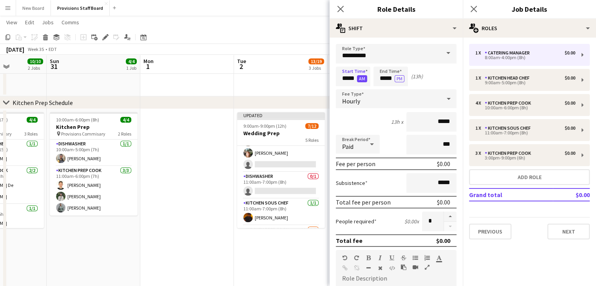
click at [358, 79] on button "AM" at bounding box center [362, 78] width 10 height 7
click at [389, 80] on input "*****" at bounding box center [390, 77] width 34 height 20
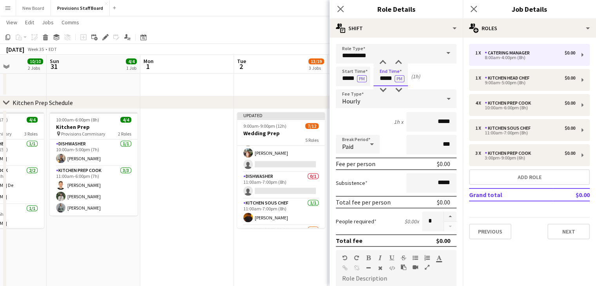
type input "*****"
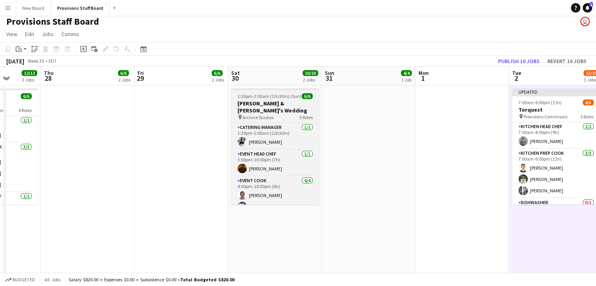
scroll to position [0, 345]
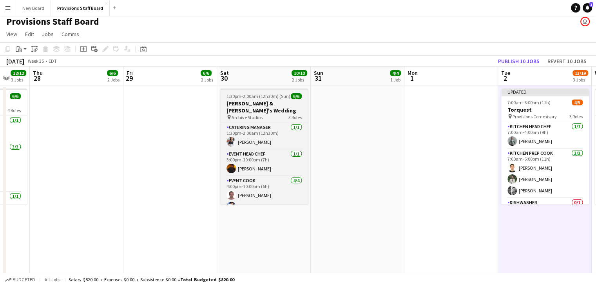
click at [254, 105] on h3 "[PERSON_NAME] & [PERSON_NAME]'s Wedding" at bounding box center [264, 107] width 88 height 14
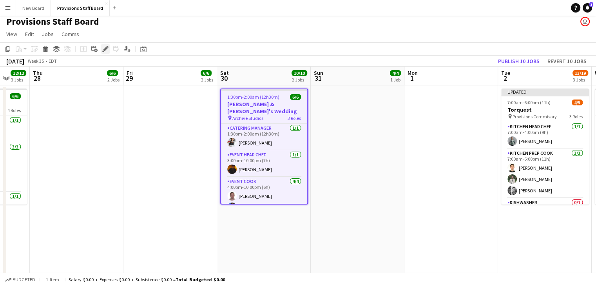
click at [106, 47] on icon at bounding box center [105, 49] width 4 height 4
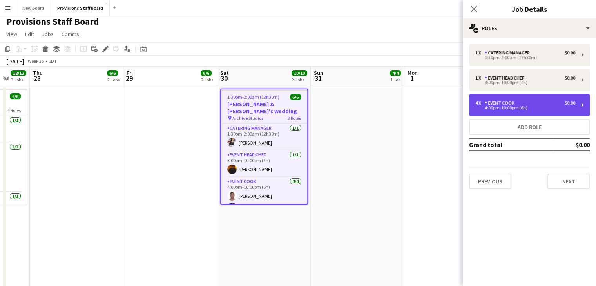
click at [525, 106] on div "4:00pm-10:00pm (6h)" at bounding box center [525, 108] width 100 height 4
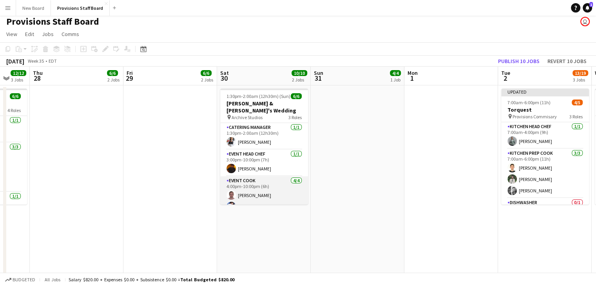
click at [261, 200] on app-card-role "Event Cook [DATE] 4:00pm-10:00pm (6h) Yevhenii [PERSON_NAME] [PERSON_NAME] De […" at bounding box center [264, 206] width 88 height 61
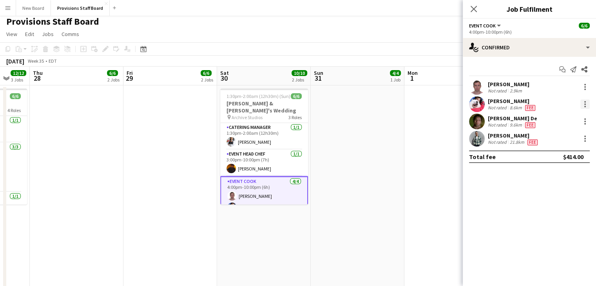
click at [586, 102] on div at bounding box center [584, 104] width 9 height 9
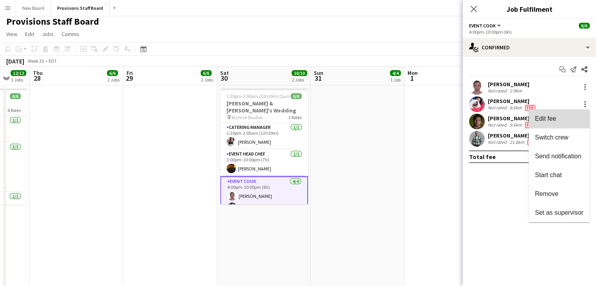
click at [544, 116] on span "Edit fee" at bounding box center [545, 118] width 21 height 7
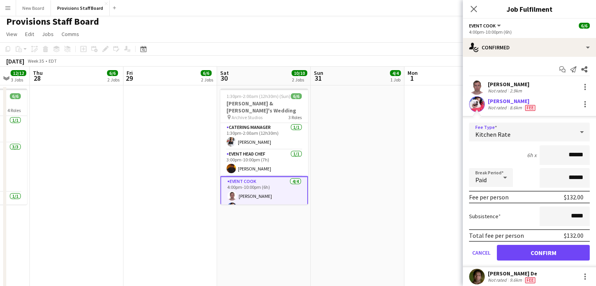
click at [577, 132] on icon at bounding box center [581, 132] width 9 height 16
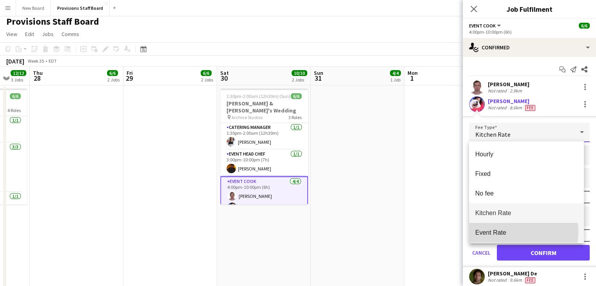
click at [492, 232] on span "Event Rate" at bounding box center [526, 232] width 102 height 7
type input "******"
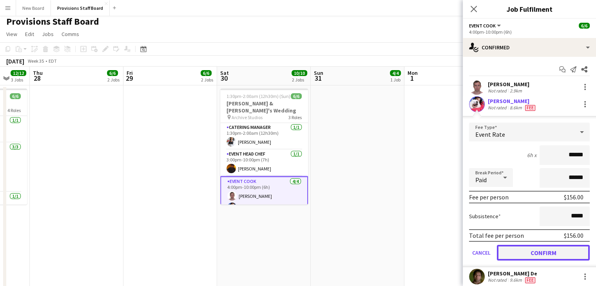
click at [521, 250] on button "Confirm" at bounding box center [543, 253] width 93 height 16
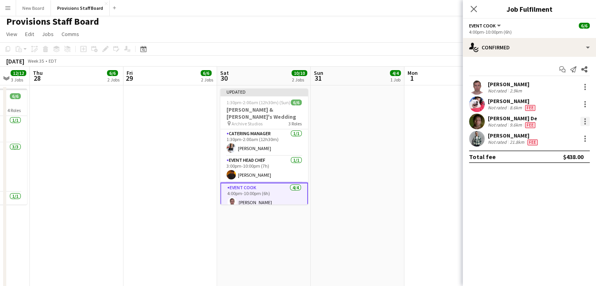
click at [586, 119] on div at bounding box center [584, 121] width 9 height 9
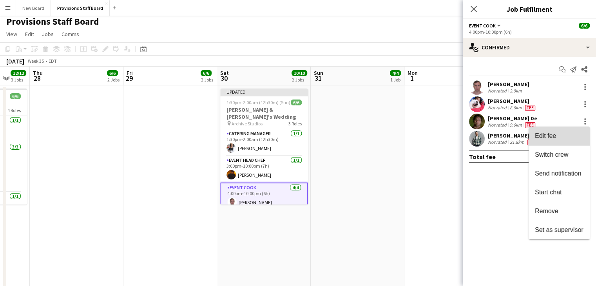
click at [558, 138] on span "Edit fee" at bounding box center [559, 135] width 49 height 7
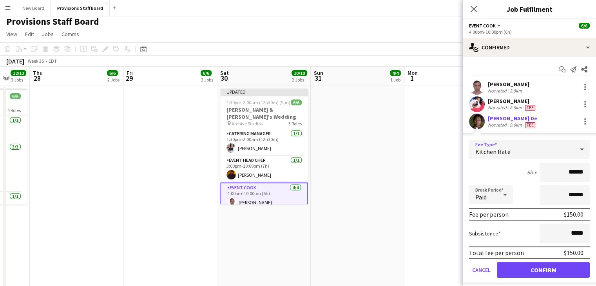
click at [577, 148] on icon at bounding box center [581, 149] width 9 height 16
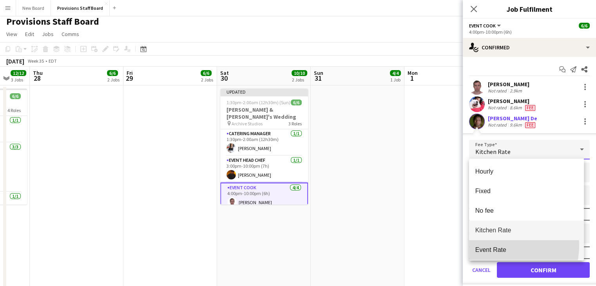
click at [486, 244] on mat-option "Event Rate" at bounding box center [526, 250] width 115 height 20
type input "******"
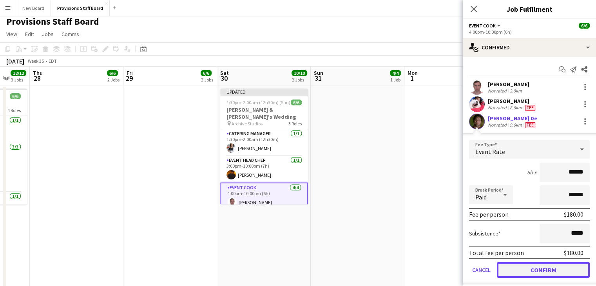
click at [534, 268] on button "Confirm" at bounding box center [543, 270] width 93 height 16
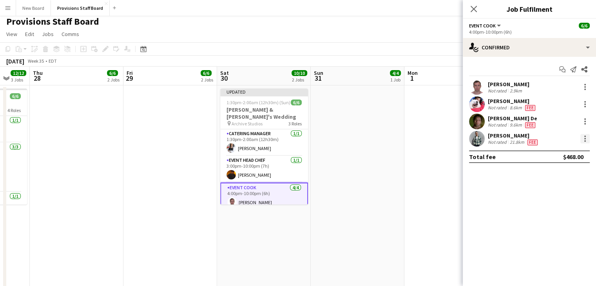
click at [585, 142] on div at bounding box center [584, 138] width 9 height 9
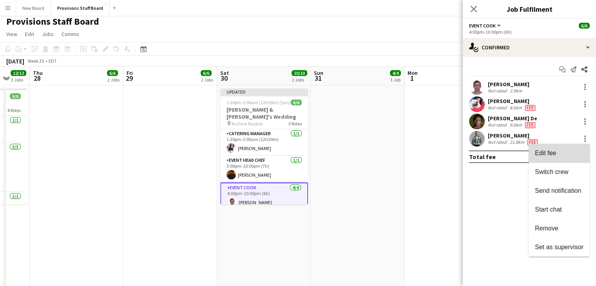
click at [539, 155] on span "Edit fee" at bounding box center [545, 153] width 21 height 7
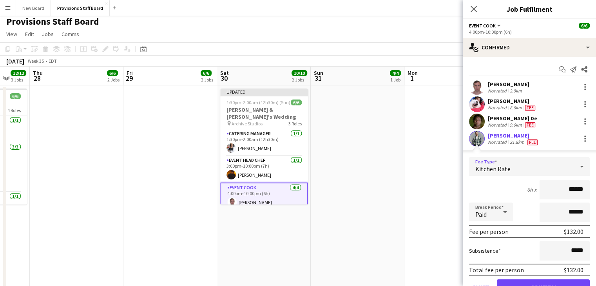
click at [577, 165] on icon at bounding box center [581, 167] width 9 height 16
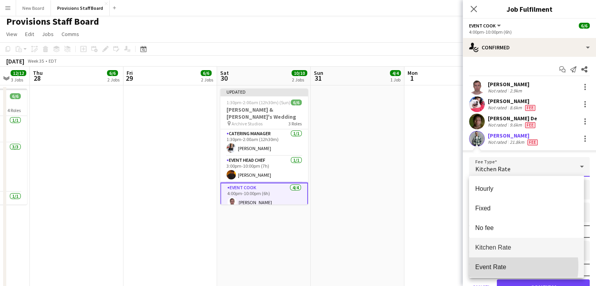
click at [495, 266] on span "Event Rate" at bounding box center [526, 266] width 102 height 7
type input "******"
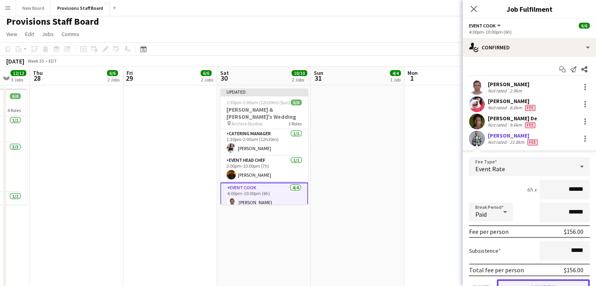
click at [516, 282] on button "Confirm" at bounding box center [543, 287] width 93 height 16
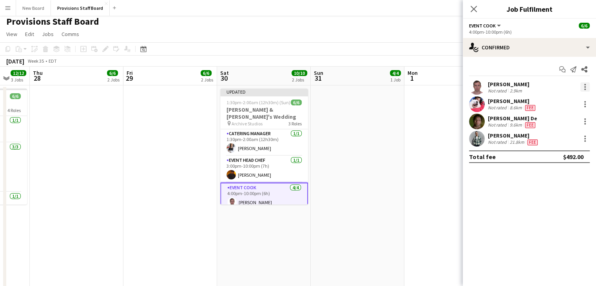
click at [583, 88] on div at bounding box center [584, 86] width 9 height 9
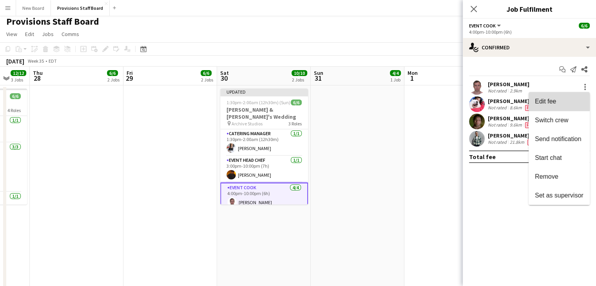
click at [555, 102] on span "Edit fee" at bounding box center [545, 101] width 21 height 7
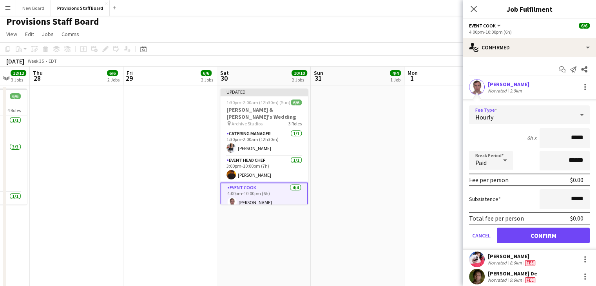
click at [577, 112] on icon at bounding box center [581, 115] width 9 height 16
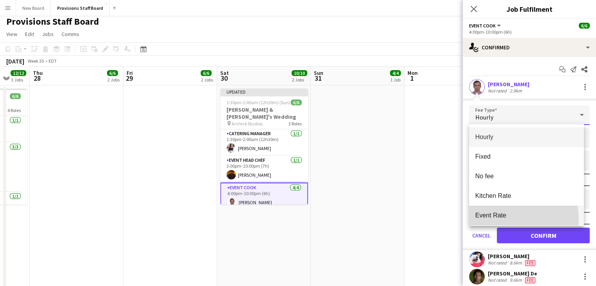
click at [487, 220] on mat-option "Event Rate" at bounding box center [526, 216] width 115 height 20
type input "******"
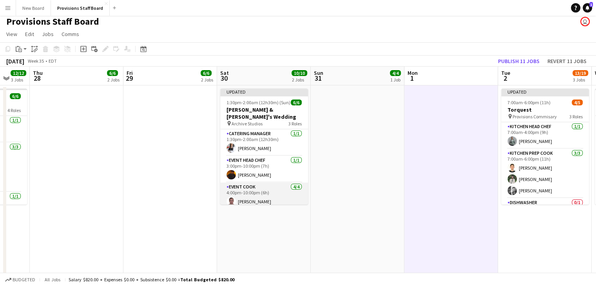
click at [257, 183] on app-card-role "Event Cook [DATE] 4:00pm-10:00pm (6h) Yevhenii [PERSON_NAME] [PERSON_NAME] De […" at bounding box center [264, 213] width 88 height 61
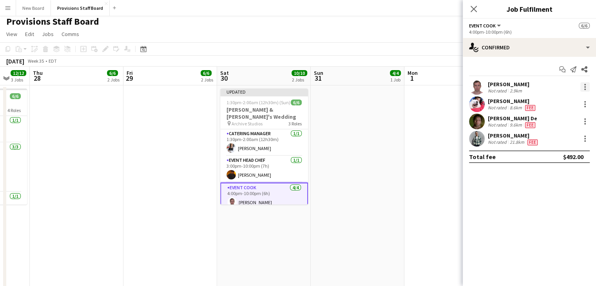
click at [582, 84] on div at bounding box center [584, 86] width 9 height 9
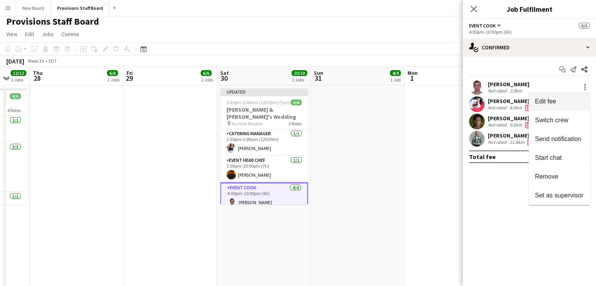
click at [555, 101] on span "Edit fee" at bounding box center [545, 101] width 21 height 7
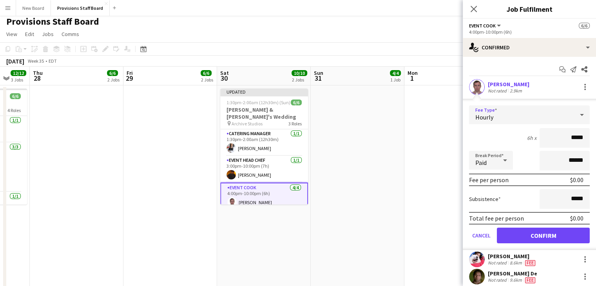
click at [498, 117] on div "Hourly" at bounding box center [521, 114] width 105 height 19
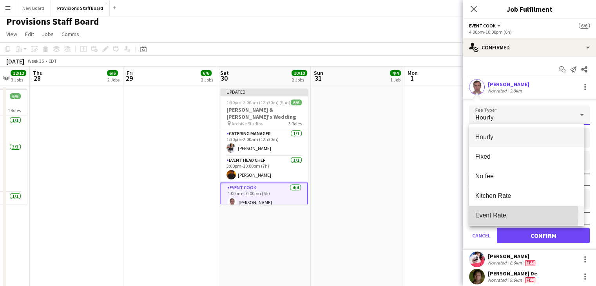
click at [490, 215] on span "Event Rate" at bounding box center [526, 215] width 102 height 7
type input "******"
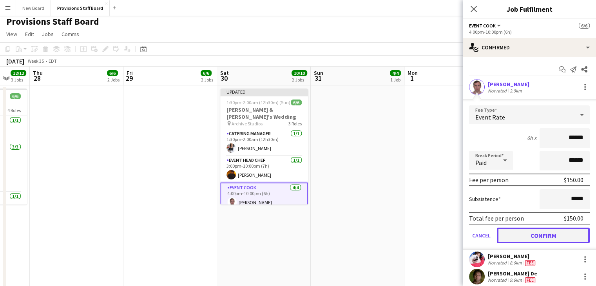
click at [523, 233] on button "Confirm" at bounding box center [543, 236] width 93 height 16
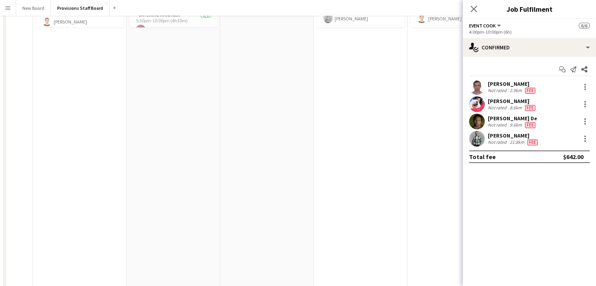
scroll to position [0, 0]
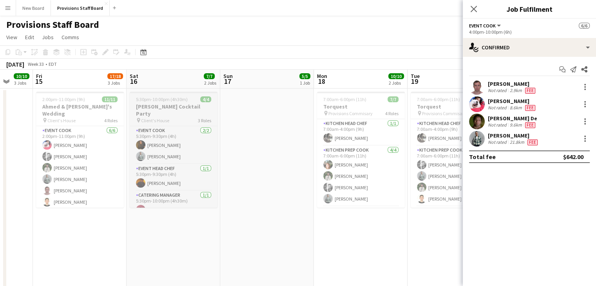
click at [188, 117] on div "pin Client's House 3 Roles" at bounding box center [174, 120] width 88 height 6
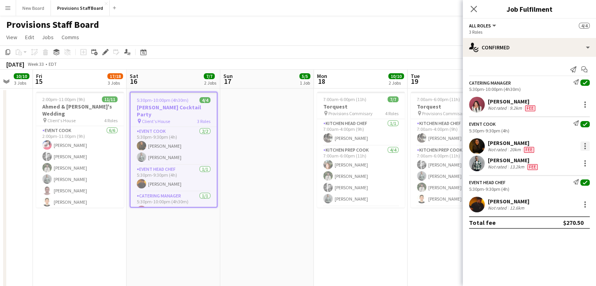
click at [587, 146] on div at bounding box center [584, 145] width 9 height 9
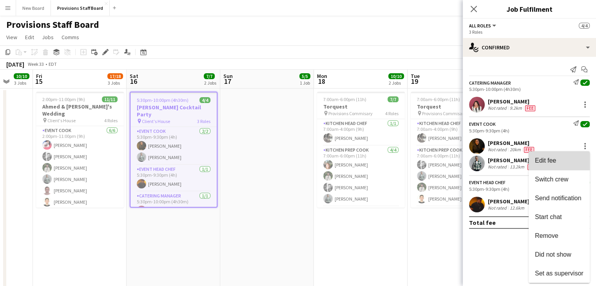
click at [558, 162] on span "Edit fee" at bounding box center [559, 160] width 49 height 7
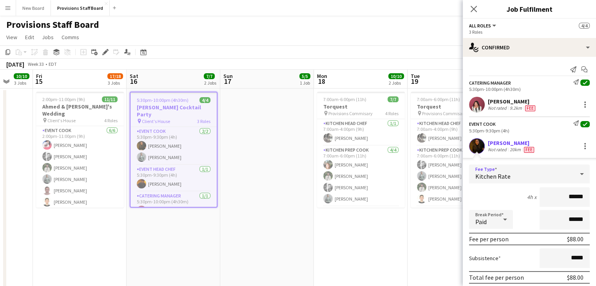
click at [577, 173] on icon at bounding box center [581, 174] width 9 height 16
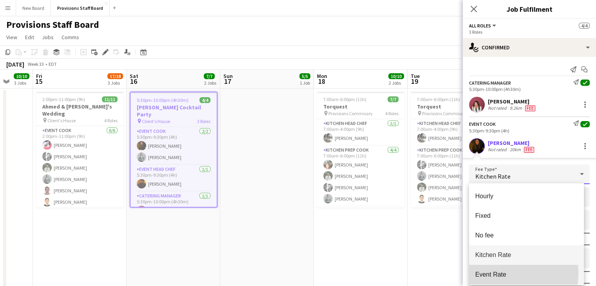
click at [487, 273] on span "Event Rate" at bounding box center [526, 274] width 102 height 7
type input "******"
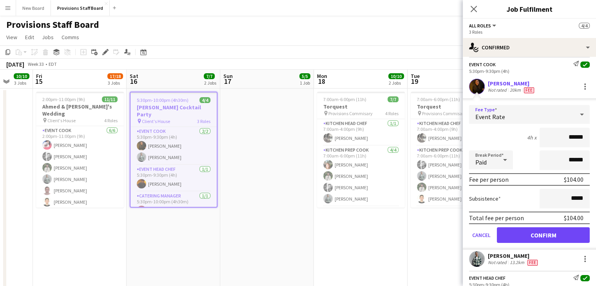
scroll to position [60, 0]
click at [534, 235] on button "Confirm" at bounding box center [543, 235] width 93 height 16
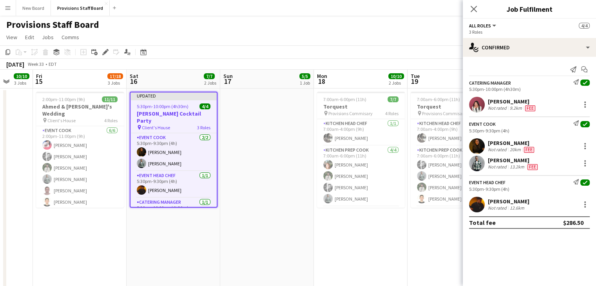
scroll to position [0, 0]
click at [584, 164] on div at bounding box center [585, 164] width 2 height 2
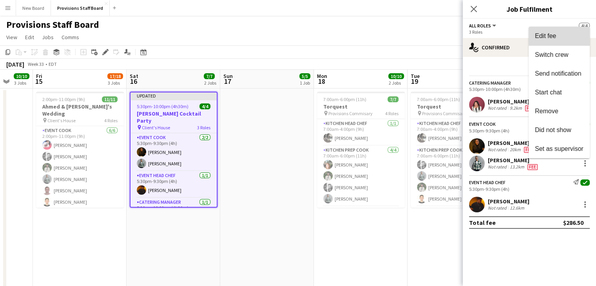
click at [545, 40] on button "Edit fee" at bounding box center [558, 36] width 61 height 19
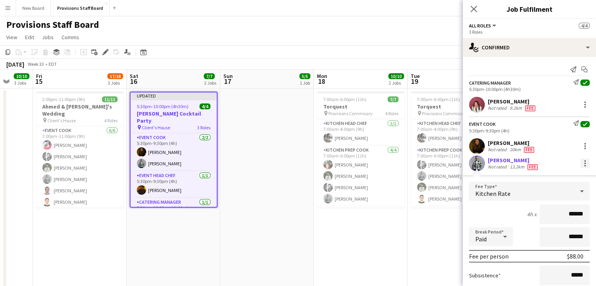
click at [580, 164] on div at bounding box center [584, 163] width 9 height 9
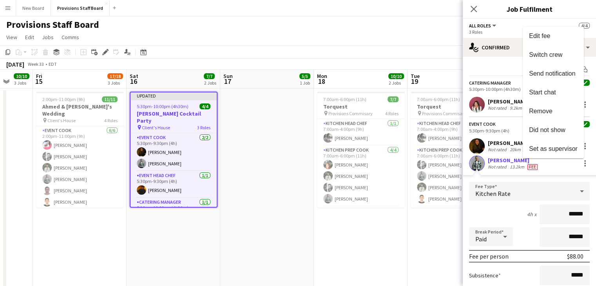
click at [497, 195] on div at bounding box center [298, 143] width 596 height 286
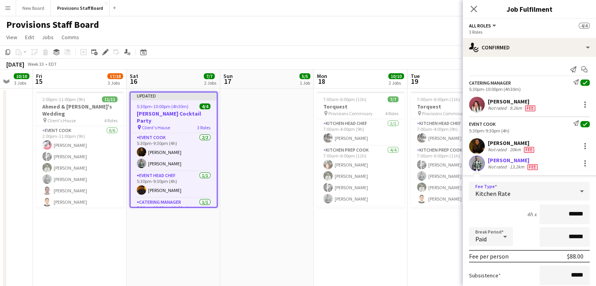
click at [497, 195] on span "Kitchen Rate" at bounding box center [492, 194] width 35 height 8
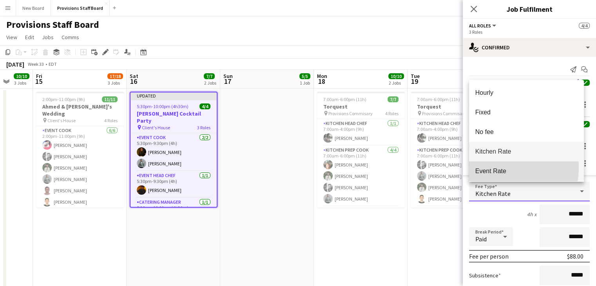
click at [500, 167] on span "Event Rate" at bounding box center [526, 170] width 102 height 7
type input "******"
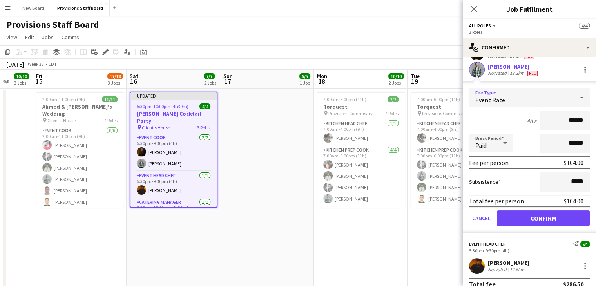
scroll to position [95, 0]
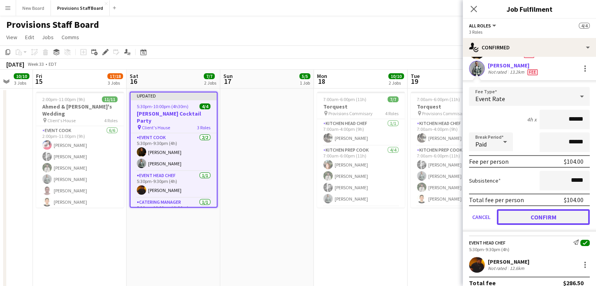
click at [539, 220] on button "Confirm" at bounding box center [543, 217] width 93 height 16
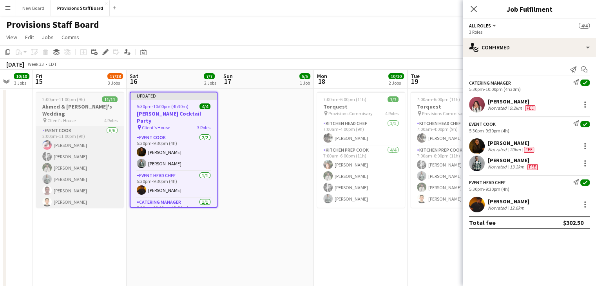
scroll to position [0, 182]
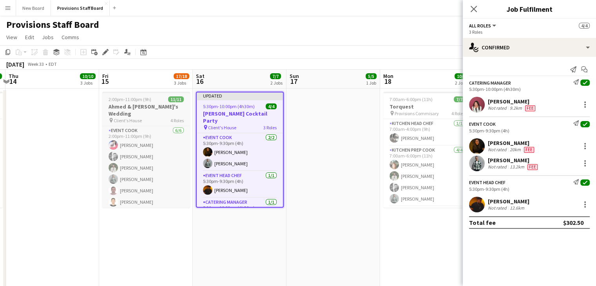
click at [154, 109] on h3 "Ahmed & [PERSON_NAME]'s Wedding" at bounding box center [146, 110] width 88 height 14
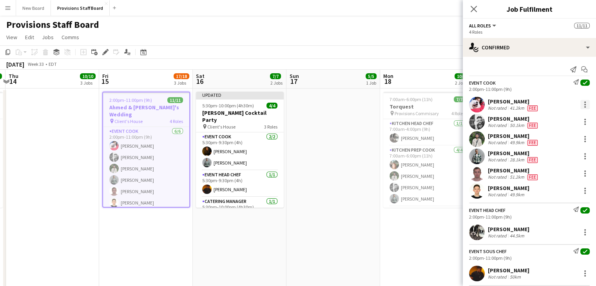
click at [580, 103] on div at bounding box center [584, 104] width 9 height 9
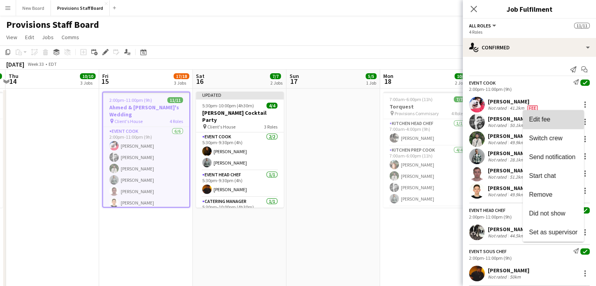
click at [547, 119] on span "Edit fee" at bounding box center [539, 119] width 21 height 7
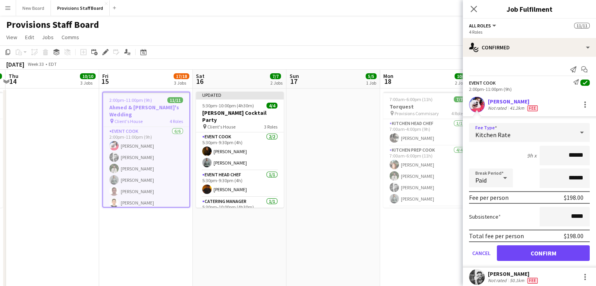
click at [577, 129] on icon at bounding box center [581, 133] width 9 height 16
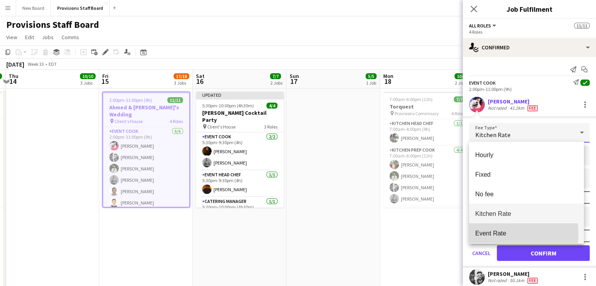
click at [492, 233] on span "Event Rate" at bounding box center [526, 233] width 102 height 7
type input "******"
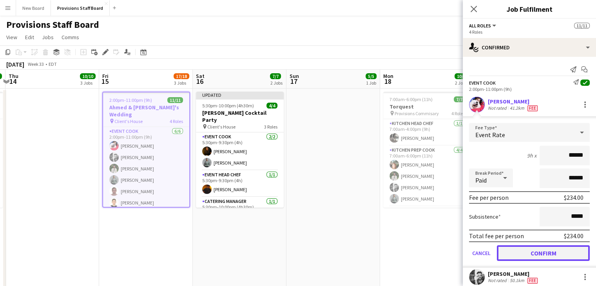
click at [518, 250] on button "Confirm" at bounding box center [543, 253] width 93 height 16
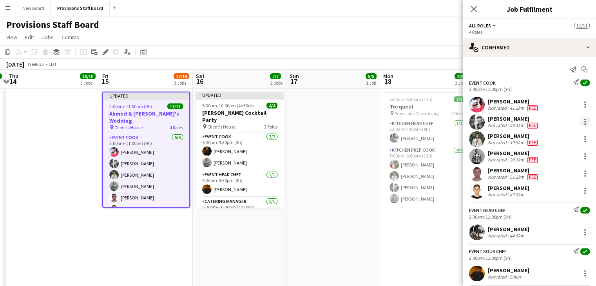
click at [581, 118] on div at bounding box center [584, 121] width 9 height 9
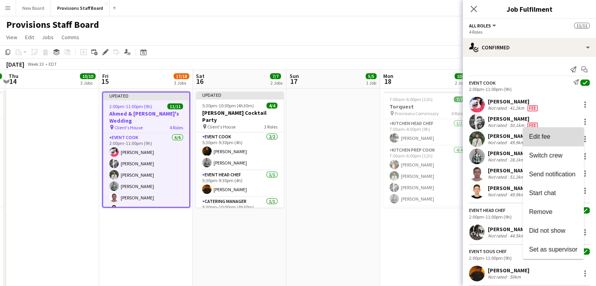
click at [548, 138] on span "Edit fee" at bounding box center [539, 136] width 21 height 7
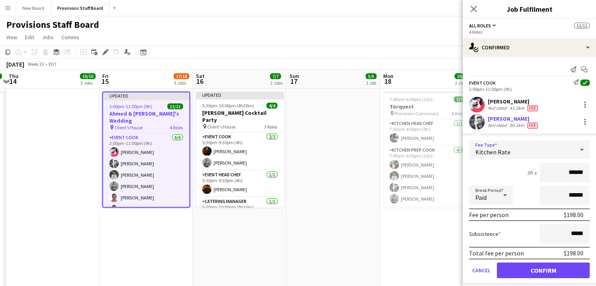
click at [528, 150] on div "Kitchen Rate" at bounding box center [521, 149] width 105 height 19
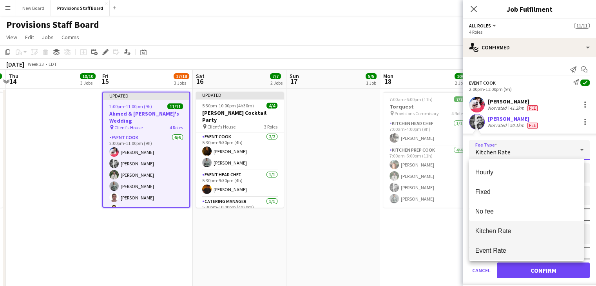
click at [497, 248] on span "Event Rate" at bounding box center [526, 250] width 102 height 7
type input "******"
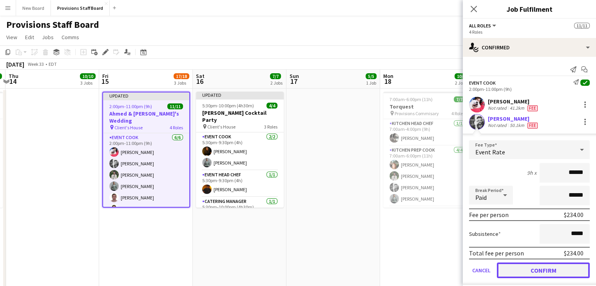
click at [519, 273] on button "Confirm" at bounding box center [543, 270] width 93 height 16
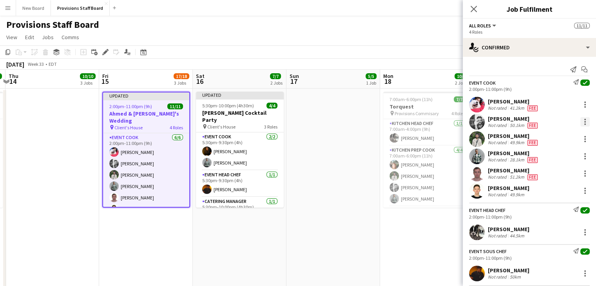
click at [580, 120] on div at bounding box center [584, 121] width 9 height 9
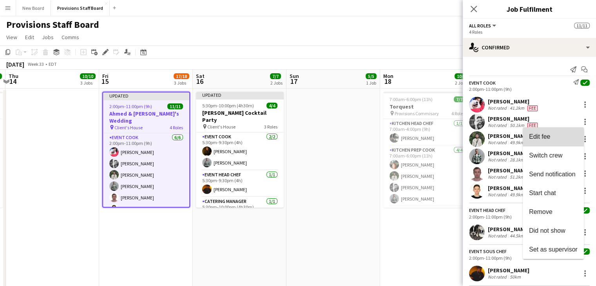
click at [553, 139] on span "Edit fee" at bounding box center [553, 136] width 49 height 7
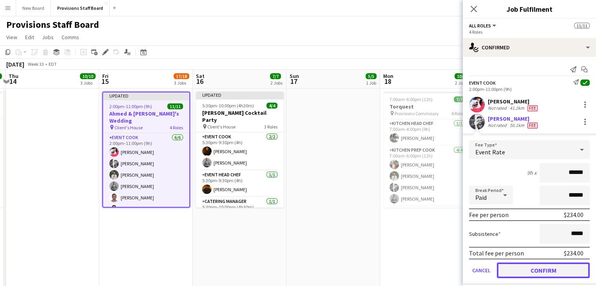
click at [518, 275] on button "Confirm" at bounding box center [543, 270] width 93 height 16
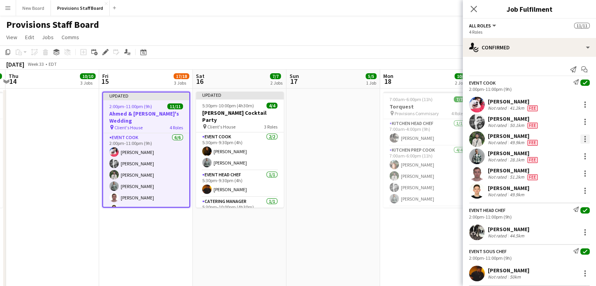
click at [584, 141] on div at bounding box center [585, 142] width 2 height 2
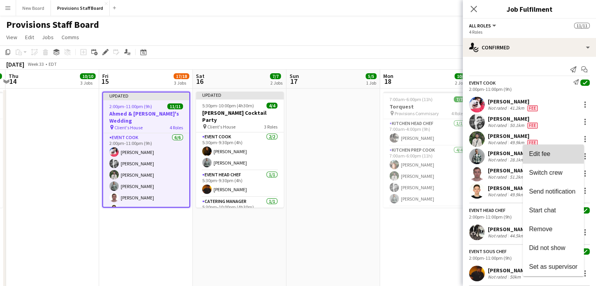
click at [557, 151] on span "Edit fee" at bounding box center [553, 153] width 49 height 7
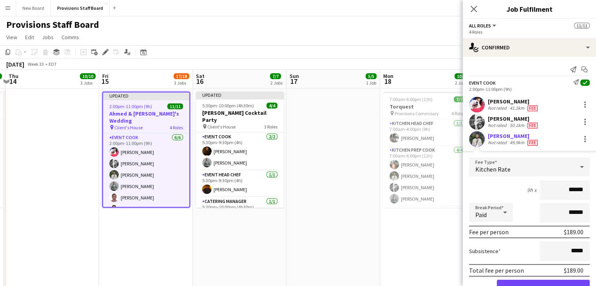
click at [577, 168] on icon at bounding box center [581, 167] width 9 height 16
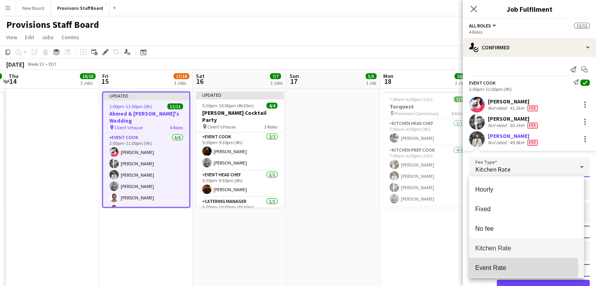
click at [496, 267] on span "Event Rate" at bounding box center [526, 267] width 102 height 7
type input "******"
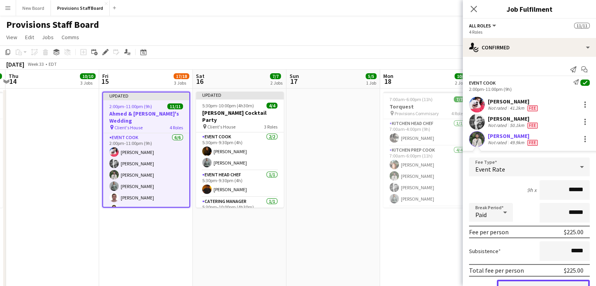
click at [518, 281] on button "Confirm" at bounding box center [543, 288] width 93 height 16
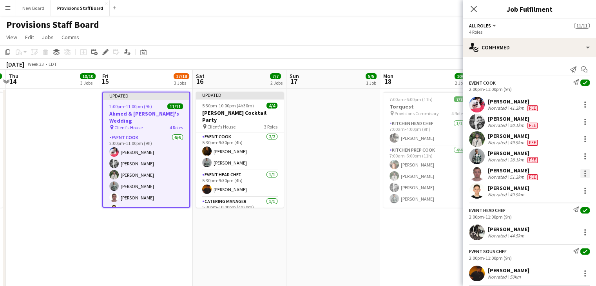
click at [580, 174] on div at bounding box center [584, 173] width 9 height 9
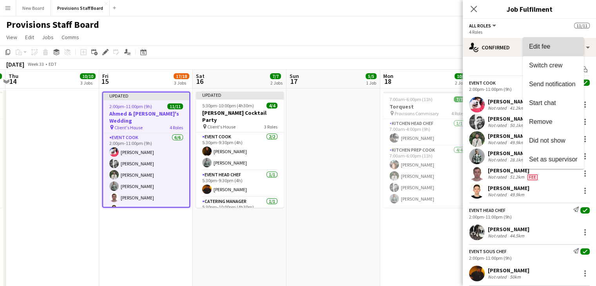
click at [541, 44] on span "Edit fee" at bounding box center [539, 46] width 21 height 7
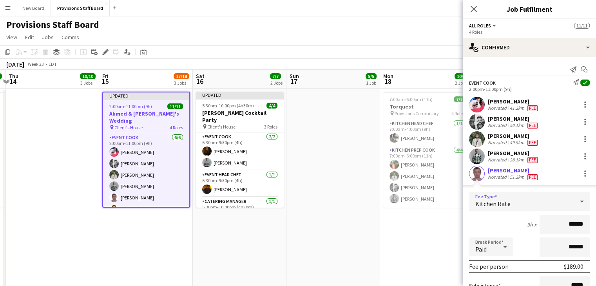
click at [577, 201] on icon at bounding box center [581, 202] width 9 height 16
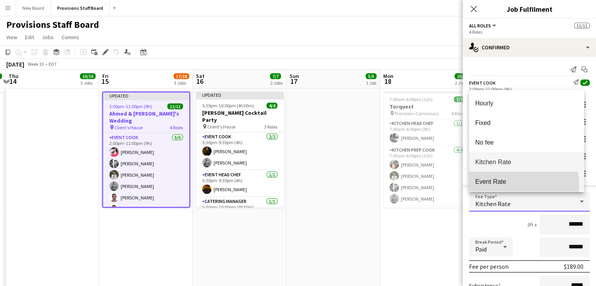
click at [501, 185] on mat-option "Event Rate" at bounding box center [526, 182] width 115 height 20
type input "******"
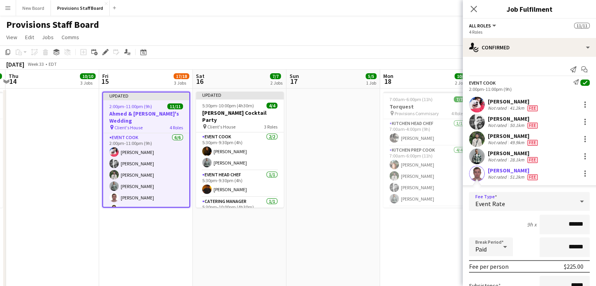
scroll to position [52, 0]
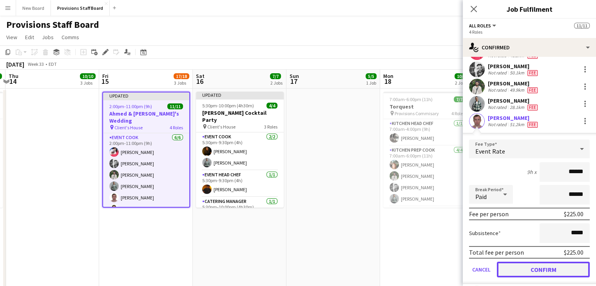
click at [543, 271] on button "Confirm" at bounding box center [543, 270] width 93 height 16
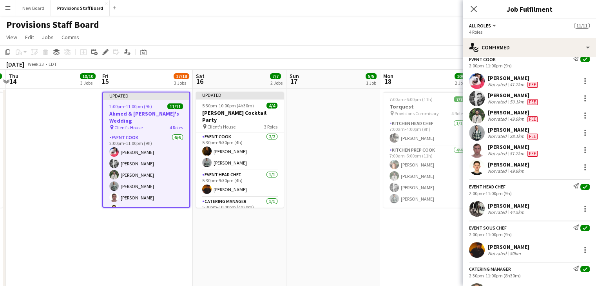
scroll to position [23, 0]
click at [580, 163] on div at bounding box center [584, 167] width 9 height 9
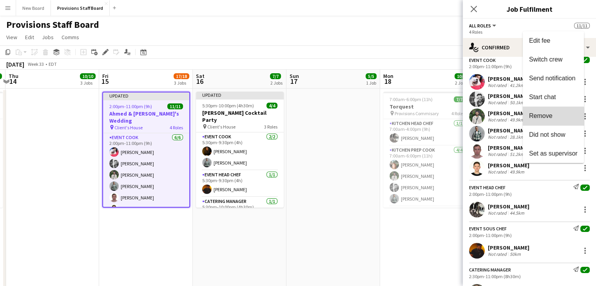
click at [545, 120] on button "Remove" at bounding box center [553, 116] width 61 height 19
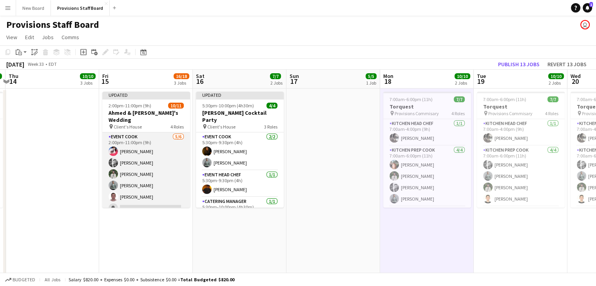
click at [141, 201] on app-card-role "Event Cook [DATE] 2:00pm-11:00pm (9h) [PERSON_NAME] [PERSON_NAME] [PERSON_NAME]…" at bounding box center [146, 173] width 88 height 83
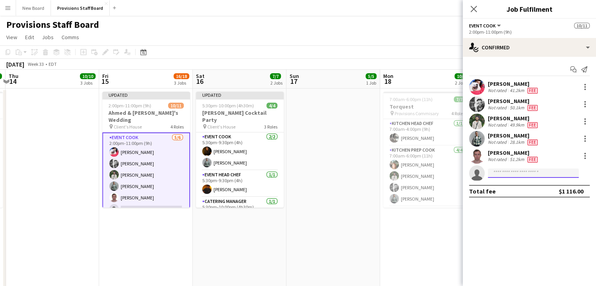
click at [503, 172] on input at bounding box center [533, 172] width 91 height 9
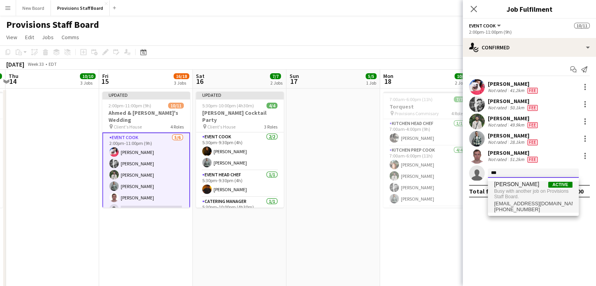
type input "***"
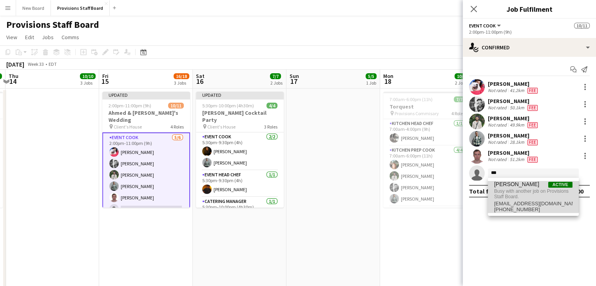
click at [523, 184] on span "[PERSON_NAME] Active" at bounding box center [533, 184] width 78 height 7
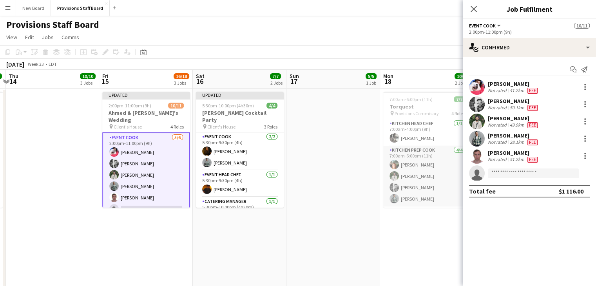
click at [392, 173] on app-user-avatar at bounding box center [393, 175] width 9 height 9
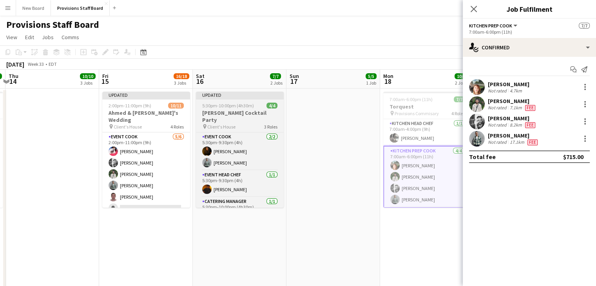
click at [232, 103] on span "5:30pm-10:00pm (4h30m)" at bounding box center [228, 106] width 52 height 6
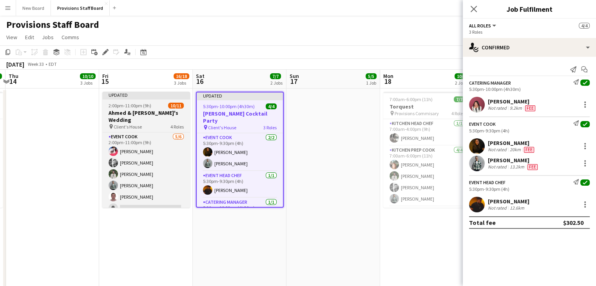
click at [143, 107] on span "2:00pm-11:00pm (9h)" at bounding box center [130, 106] width 43 height 6
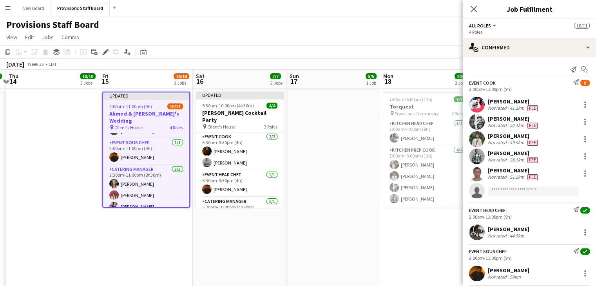
scroll to position [0, 0]
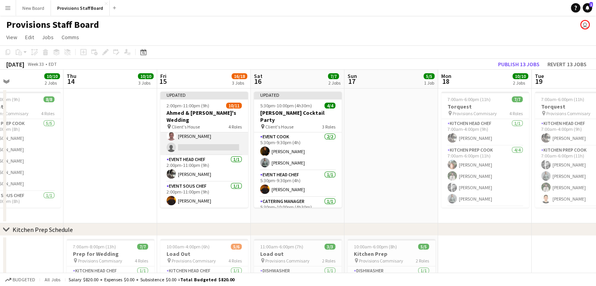
scroll to position [60, 0]
click at [202, 139] on app-card-role "Event Cook [DATE] 2:00pm-11:00pm (9h) [PERSON_NAME] [PERSON_NAME] [PERSON_NAME]…" at bounding box center [204, 113] width 88 height 83
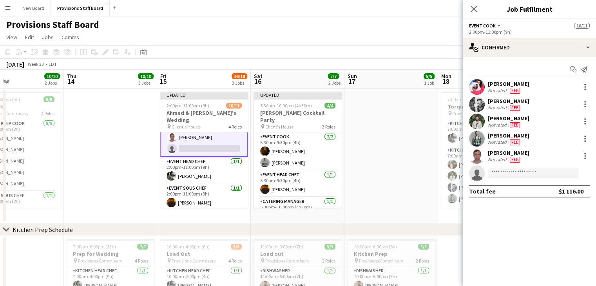
scroll to position [61, 0]
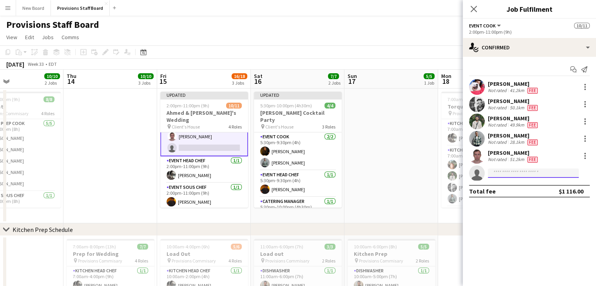
click at [509, 170] on input at bounding box center [533, 172] width 91 height 9
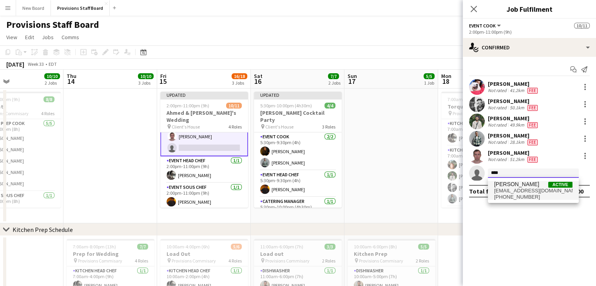
type input "****"
click at [506, 198] on span "[PHONE_NUMBER]" at bounding box center [533, 197] width 78 height 6
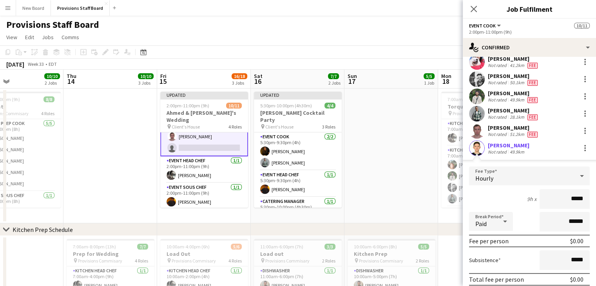
scroll to position [72, 0]
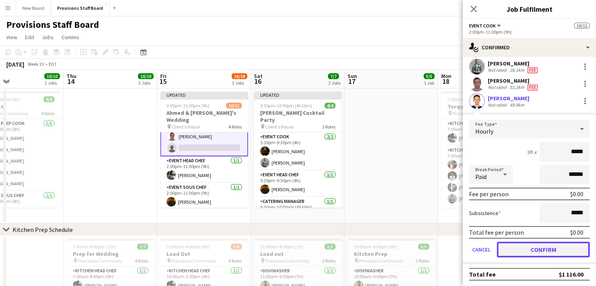
click at [528, 244] on button "Confirm" at bounding box center [543, 250] width 93 height 16
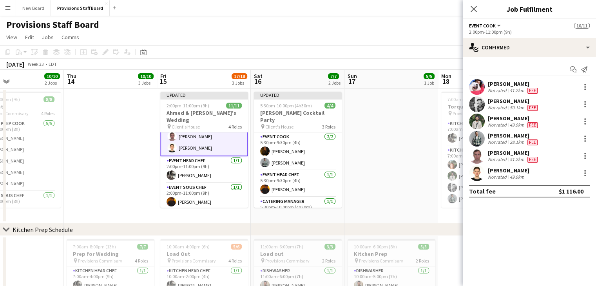
scroll to position [0, 0]
click at [97, 145] on app-date-cell at bounding box center [110, 156] width 94 height 135
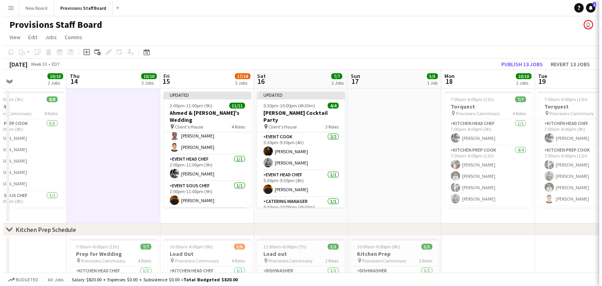
scroll to position [60, 0]
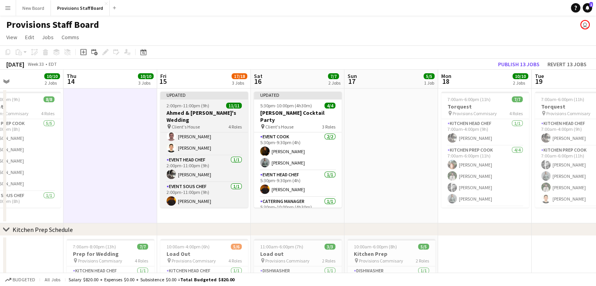
click at [177, 105] on span "2:00pm-11:00pm (9h)" at bounding box center [187, 106] width 43 height 6
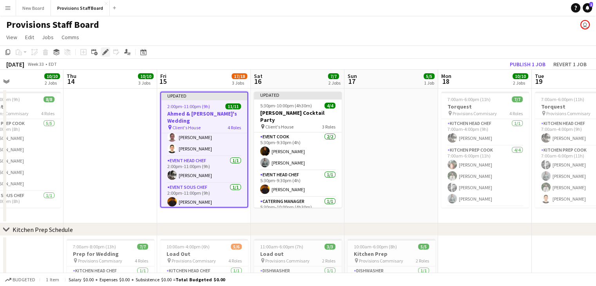
click at [107, 54] on icon "Edit" at bounding box center [105, 52] width 6 height 6
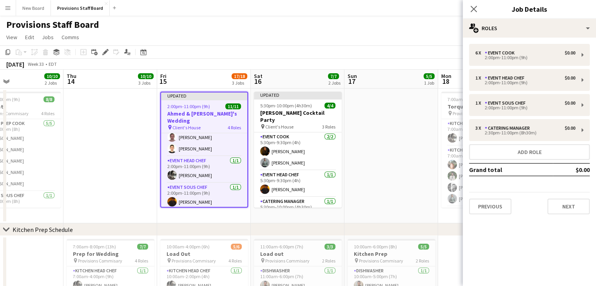
click at [5, 5] on app-icon "Menu" at bounding box center [8, 8] width 6 height 6
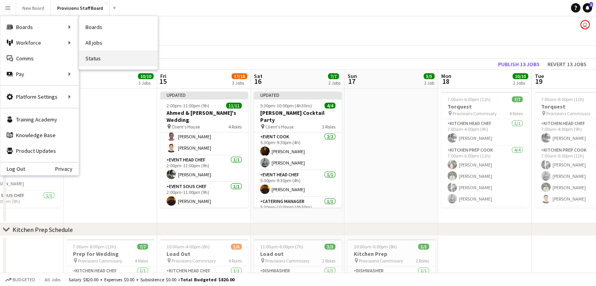
click at [96, 56] on link "Status" at bounding box center [118, 59] width 78 height 16
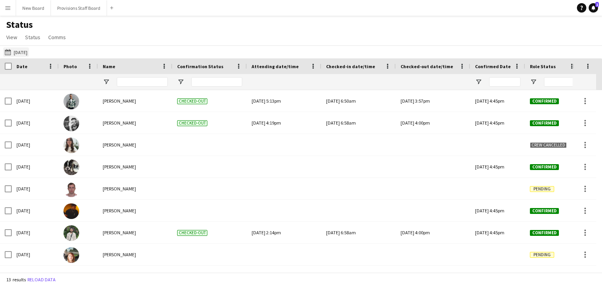
click at [21, 51] on button "21-08-2025 to 27-08-2025 Yesterday" at bounding box center [16, 51] width 26 height 9
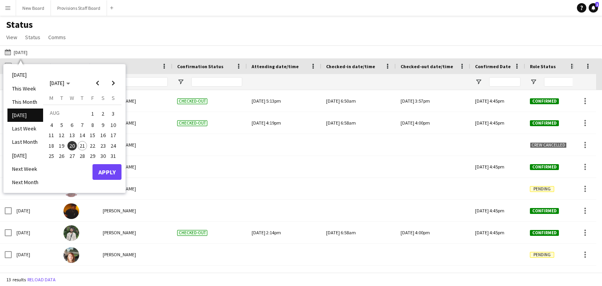
click at [103, 135] on span "16" at bounding box center [102, 135] width 9 height 9
click at [91, 135] on span "15" at bounding box center [92, 135] width 9 height 9
click at [103, 137] on span "16" at bounding box center [102, 135] width 9 height 9
click at [94, 132] on span "15" at bounding box center [92, 135] width 9 height 9
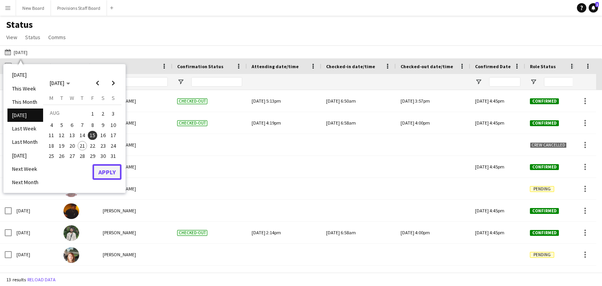
click at [110, 166] on button "Apply" at bounding box center [106, 172] width 29 height 16
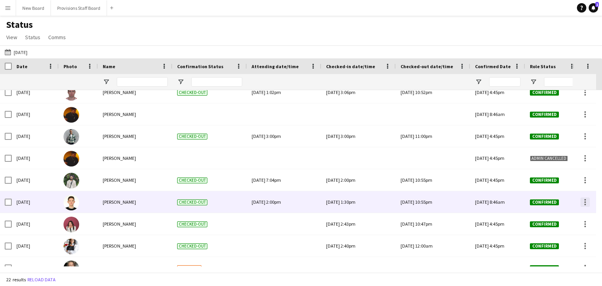
click at [583, 199] on div at bounding box center [584, 201] width 9 height 9
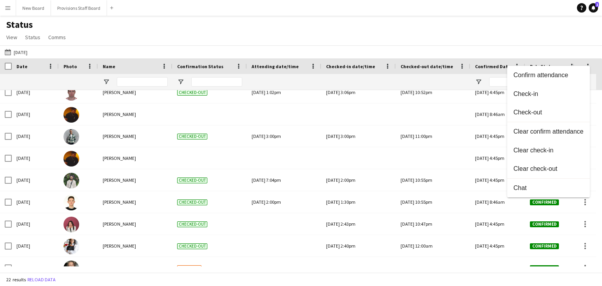
click at [158, 161] on div at bounding box center [301, 143] width 602 height 286
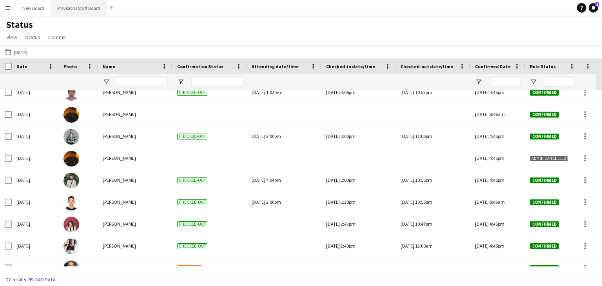
click at [75, 4] on button "Provisions Staff Board Close" at bounding box center [79, 7] width 56 height 15
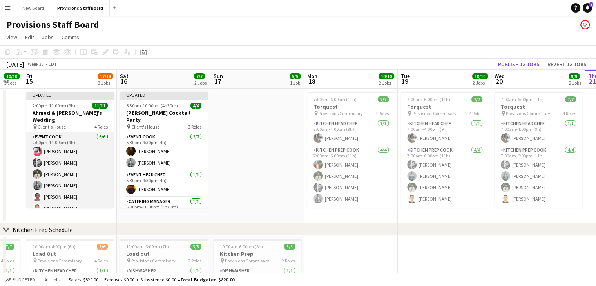
click at [73, 185] on app-card-role "Event Cook 6/6 2:00pm-11:00pm (9h) Joanna Silva Evan Sheldon Ruslan Kravchuk De…" at bounding box center [70, 173] width 88 height 83
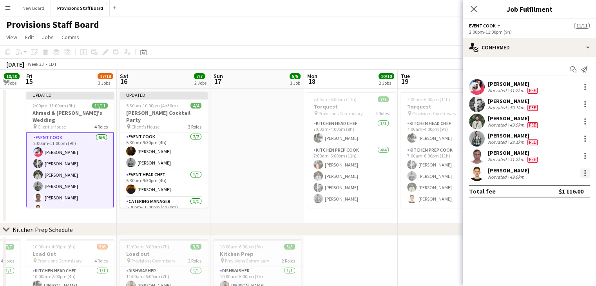
click at [583, 170] on div at bounding box center [584, 172] width 9 height 9
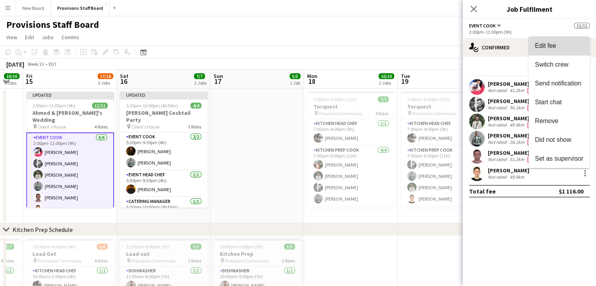
click at [545, 43] on span "Edit fee" at bounding box center [545, 45] width 21 height 7
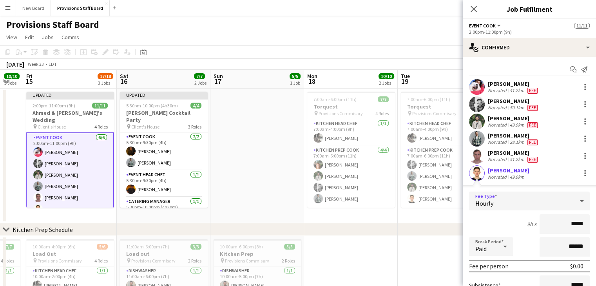
click at [533, 204] on div "Hourly" at bounding box center [521, 201] width 105 height 19
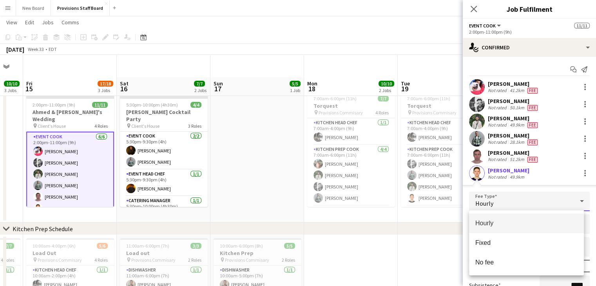
click at [412, 264] on div at bounding box center [298, 143] width 596 height 286
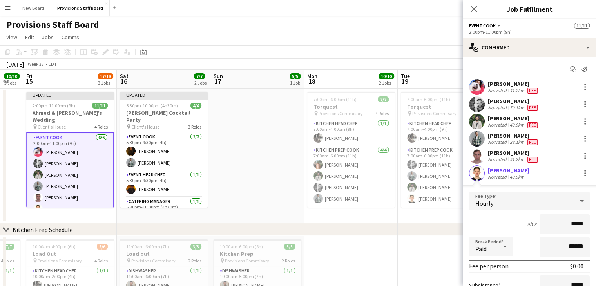
click at [274, 173] on app-date-cell at bounding box center [257, 156] width 94 height 135
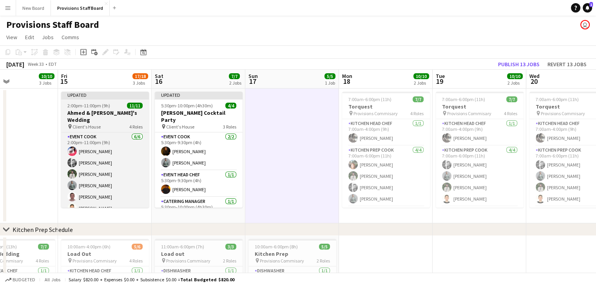
click at [93, 109] on h3 "Ahmed & [PERSON_NAME]'s Wedding" at bounding box center [105, 116] width 88 height 14
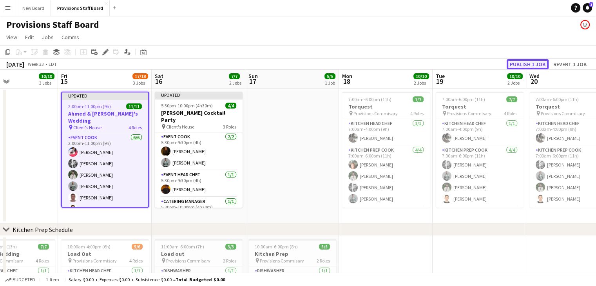
click at [527, 65] on button "Publish 1 job" at bounding box center [528, 64] width 42 height 10
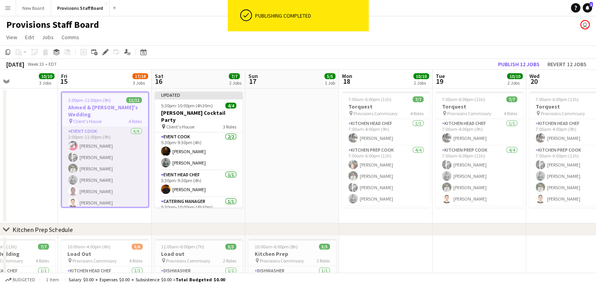
click at [79, 188] on app-card-role "Event Cook 6/6 2:00pm-11:00pm (9h) Joanna Silva Evan Sheldon Ruslan Kravchuk De…" at bounding box center [105, 168] width 86 height 83
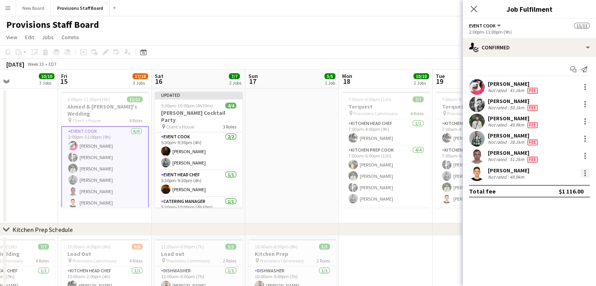
click at [581, 172] on div at bounding box center [584, 172] width 9 height 9
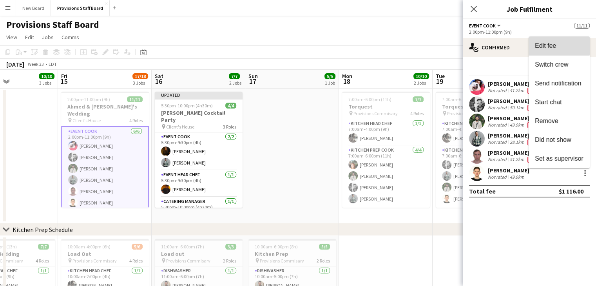
click at [545, 46] on span "Edit fee" at bounding box center [545, 45] width 21 height 7
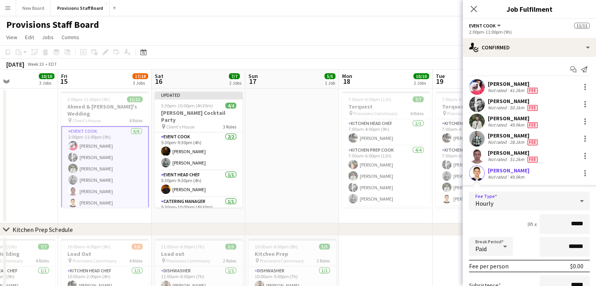
click at [512, 202] on div "Hourly" at bounding box center [521, 201] width 105 height 19
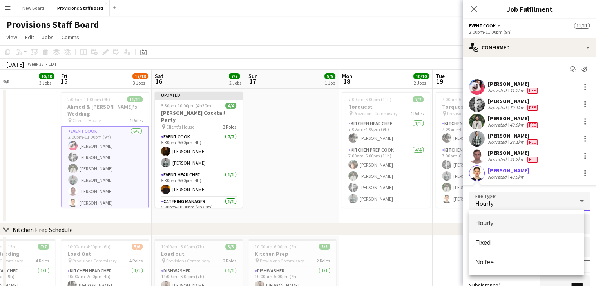
click at [288, 177] on div at bounding box center [298, 143] width 596 height 286
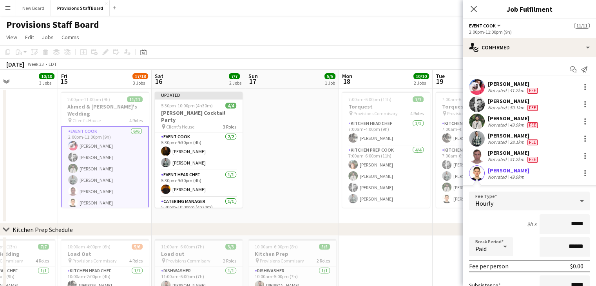
click at [288, 177] on app-date-cell at bounding box center [292, 156] width 94 height 135
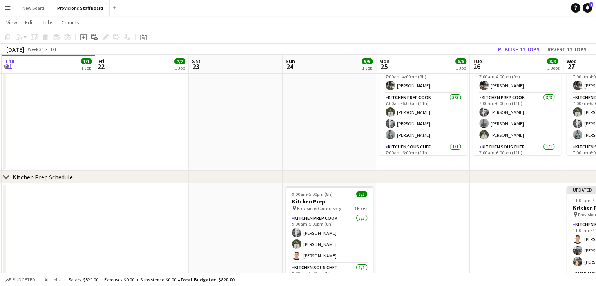
scroll to position [0, 279]
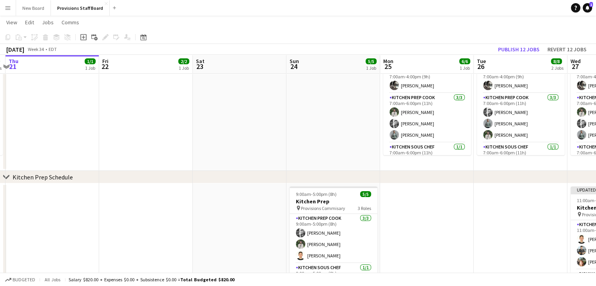
drag, startPoint x: 233, startPoint y: 199, endPoint x: 208, endPoint y: 217, distance: 30.6
click at [208, 217] on app-calendar-viewport "Mon 18 10/10 2 Jobs Tue 19 10/10 2 Jobs Wed 20 9/9 2 Jobs Thu 21 1/1 1 Job Fri …" at bounding box center [298, 252] width 596 height 546
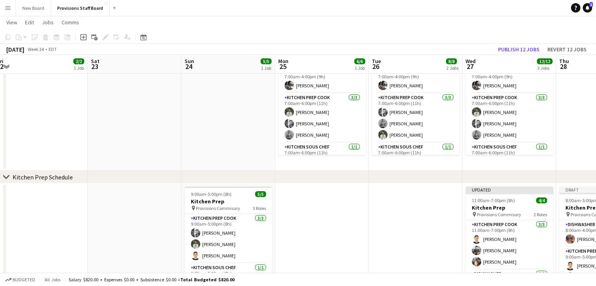
scroll to position [0, 194]
click at [326, 208] on app-date-cell at bounding box center [322, 250] width 94 height 135
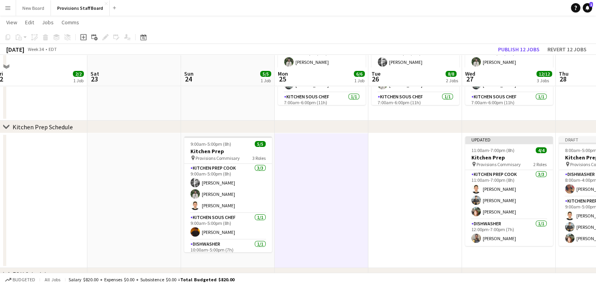
scroll to position [116, 0]
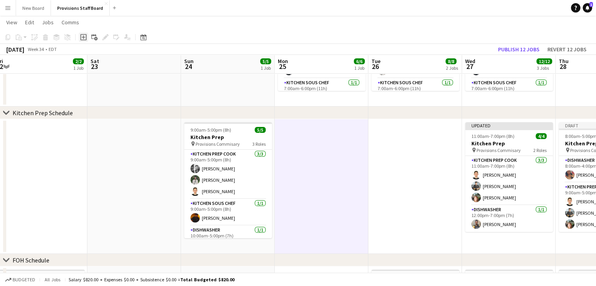
click at [85, 36] on icon "Add job" at bounding box center [83, 37] width 6 height 6
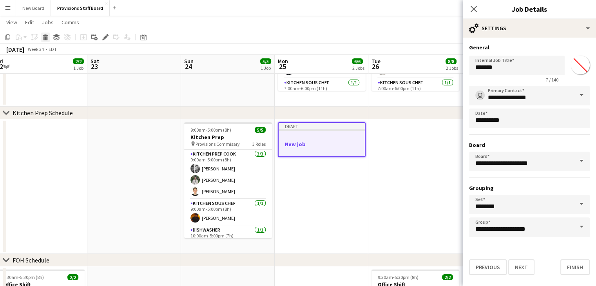
click at [47, 37] on icon at bounding box center [45, 38] width 4 height 4
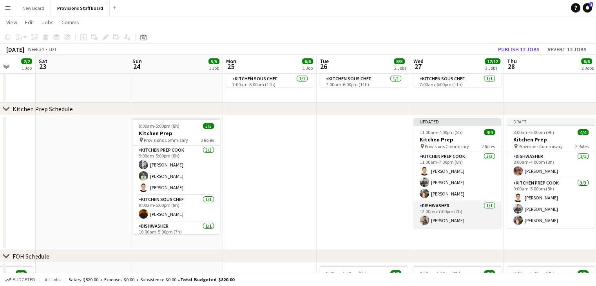
scroll to position [0, 330]
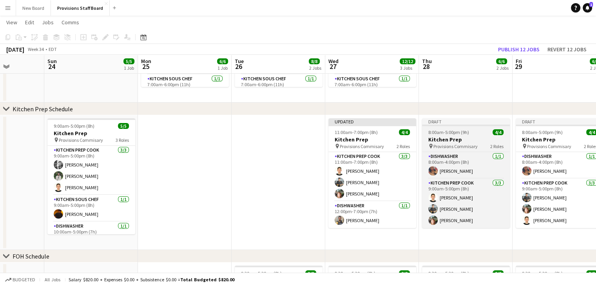
click at [472, 139] on h3 "Kitchen Prep" at bounding box center [466, 139] width 88 height 7
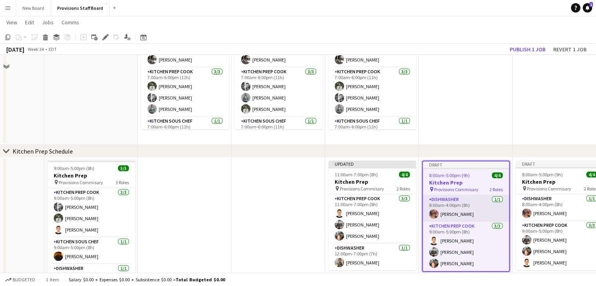
scroll to position [109, 0]
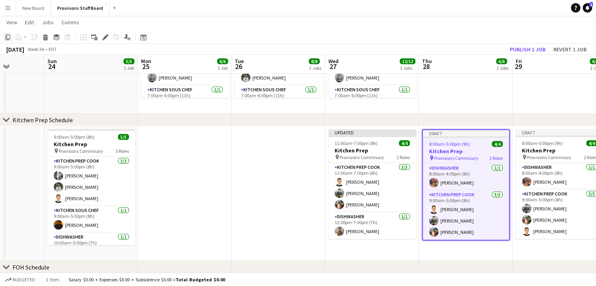
click at [7, 38] on icon at bounding box center [7, 36] width 5 height 5
click at [187, 149] on app-date-cell at bounding box center [185, 193] width 94 height 135
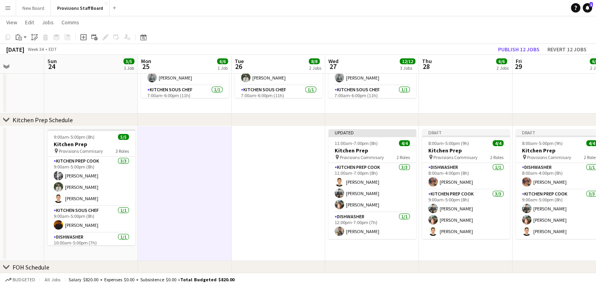
click at [187, 149] on app-date-cell at bounding box center [185, 193] width 94 height 135
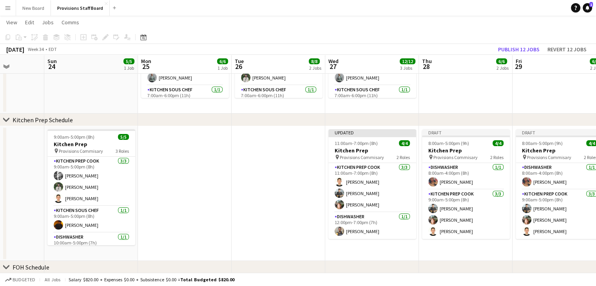
click at [187, 149] on app-date-cell at bounding box center [185, 193] width 94 height 135
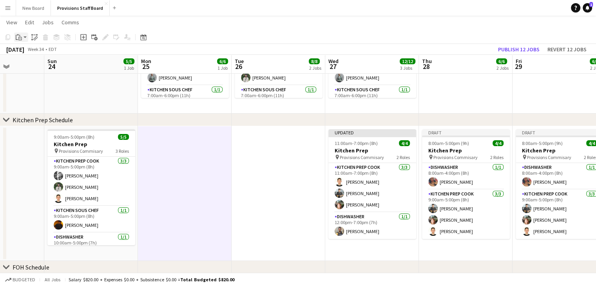
click at [19, 38] on icon "Paste" at bounding box center [19, 37] width 6 height 6
click at [43, 64] on link "Paste with crew Ctrl+Shift+V" at bounding box center [58, 65] width 74 height 7
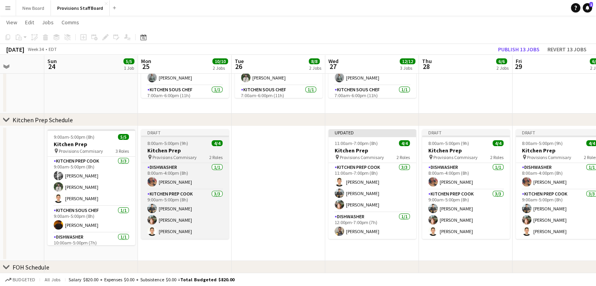
click at [165, 143] on span "8:00am-5:00pm (9h)" at bounding box center [167, 143] width 41 height 6
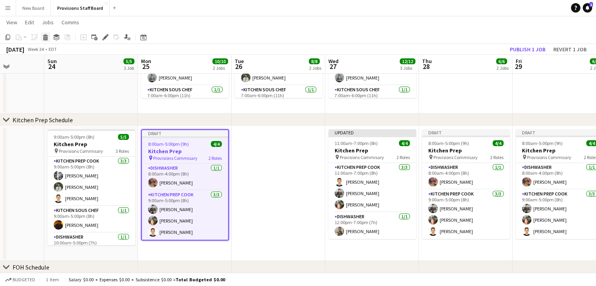
click at [44, 36] on icon at bounding box center [45, 35] width 5 height 2
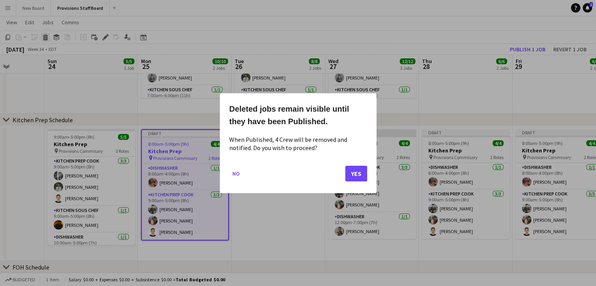
scroll to position [0, 0]
click at [357, 167] on button "Yes" at bounding box center [356, 173] width 22 height 16
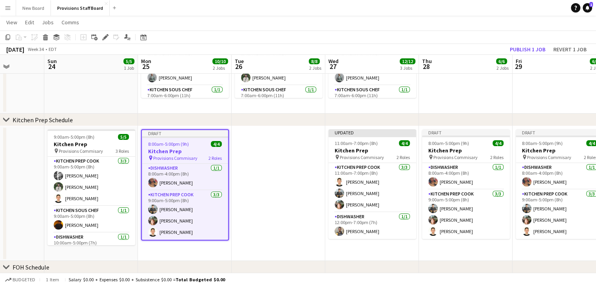
scroll to position [109, 0]
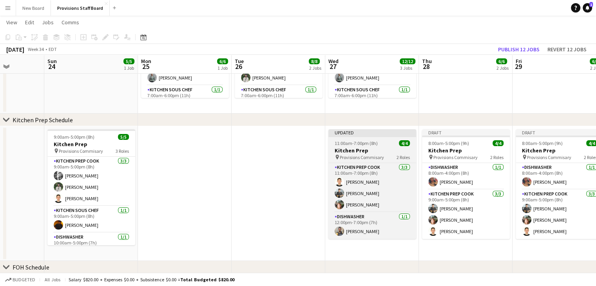
click at [360, 141] on span "11:00am-7:00pm (8h)" at bounding box center [356, 143] width 43 height 6
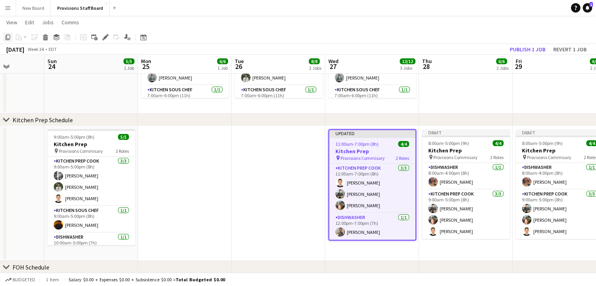
click at [9, 37] on icon "Copy" at bounding box center [8, 37] width 6 height 6
click at [268, 154] on app-date-cell at bounding box center [279, 193] width 94 height 135
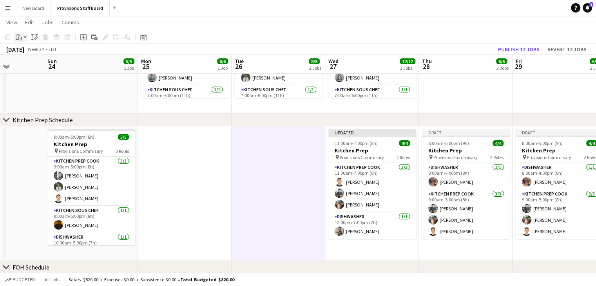
click at [24, 37] on app-action-btn "Paste" at bounding box center [21, 37] width 14 height 9
click at [41, 50] on link "Paste Ctrl+V" at bounding box center [58, 52] width 74 height 7
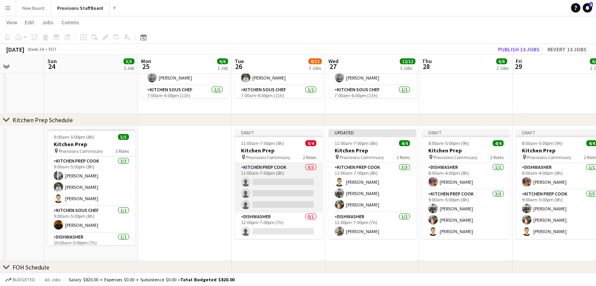
click at [274, 181] on app-card-role "Kitchen Prep Cook 0/3 11:00am-7:00pm (8h) single-neutral-actions single-neutral…" at bounding box center [279, 187] width 88 height 49
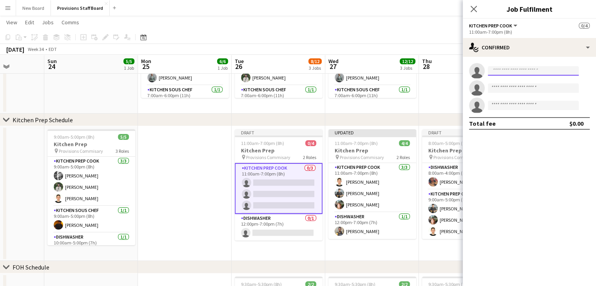
click at [508, 68] on input at bounding box center [533, 70] width 91 height 9
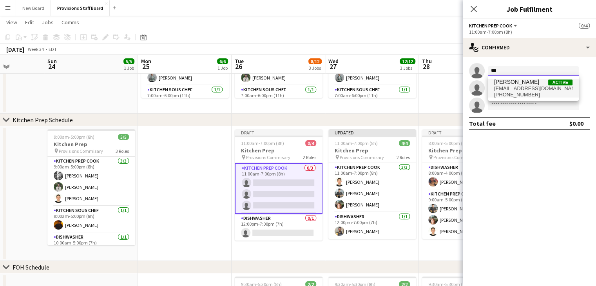
type input "***"
click at [508, 80] on span "[PERSON_NAME]" at bounding box center [516, 82] width 45 height 7
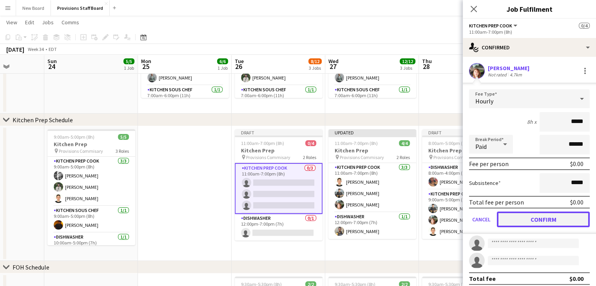
click at [510, 219] on button "Confirm" at bounding box center [543, 220] width 93 height 16
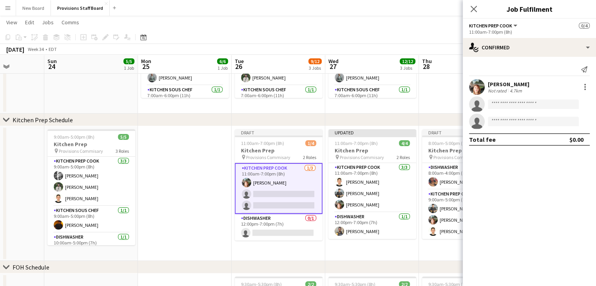
click at [289, 197] on app-card-role "Kitchen Prep Cook 1/3 11:00am-7:00pm (8h) Dijana Posavec single-neutral-actions…" at bounding box center [279, 188] width 88 height 51
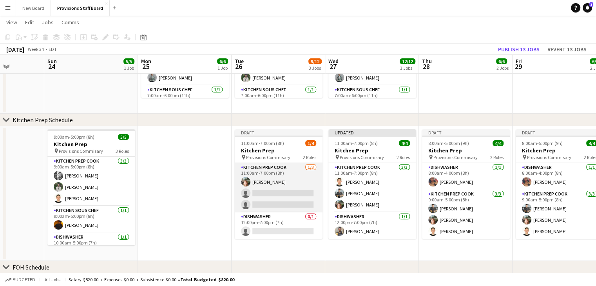
click at [262, 194] on app-card-role "Kitchen Prep Cook 1/3 11:00am-7:00pm (8h) Dijana Posavec single-neutral-actions…" at bounding box center [279, 187] width 88 height 49
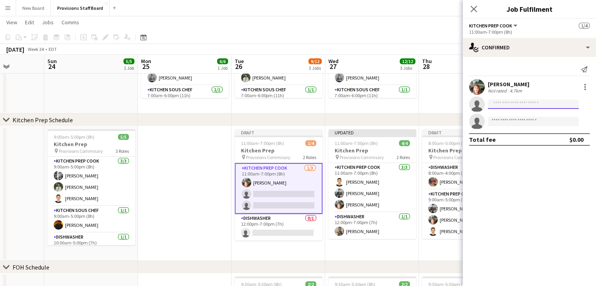
click at [508, 102] on input at bounding box center [533, 104] width 91 height 9
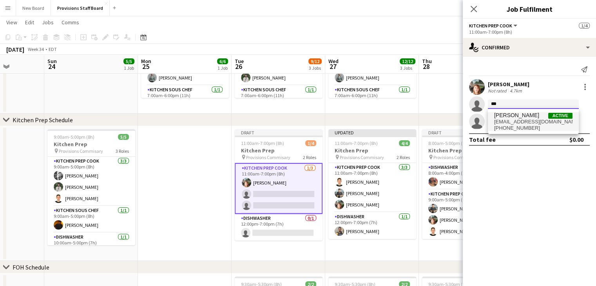
type input "***"
click at [506, 115] on span "[PERSON_NAME]" at bounding box center [516, 115] width 45 height 7
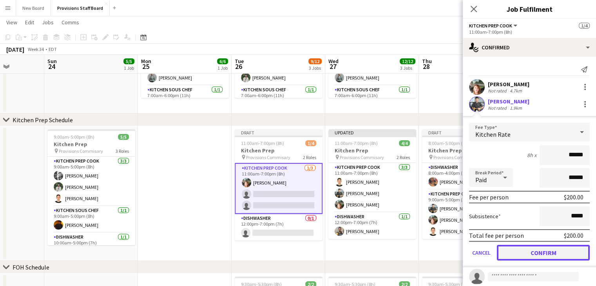
click at [516, 253] on button "Confirm" at bounding box center [543, 253] width 93 height 16
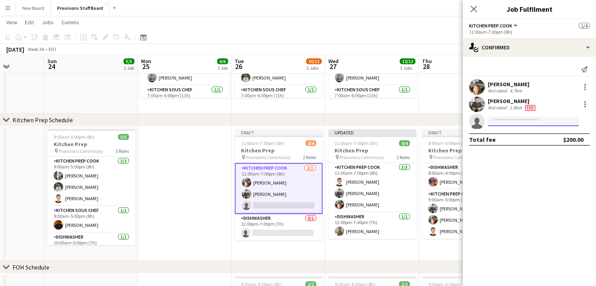
click at [506, 124] on input at bounding box center [533, 121] width 91 height 9
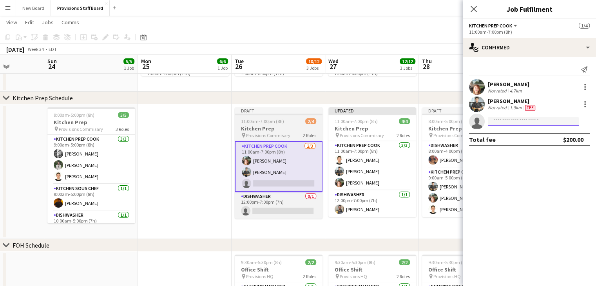
scroll to position [152, 0]
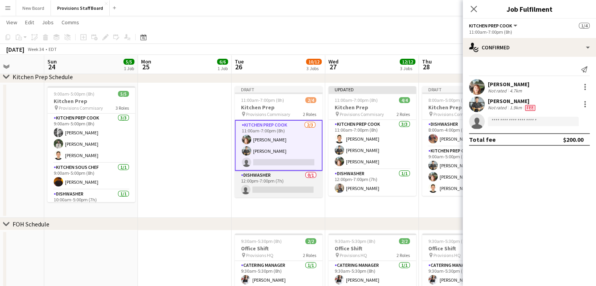
click at [258, 187] on app-card-role "Dishwasher 0/1 12:00pm-7:00pm (7h) single-neutral-actions" at bounding box center [279, 184] width 88 height 27
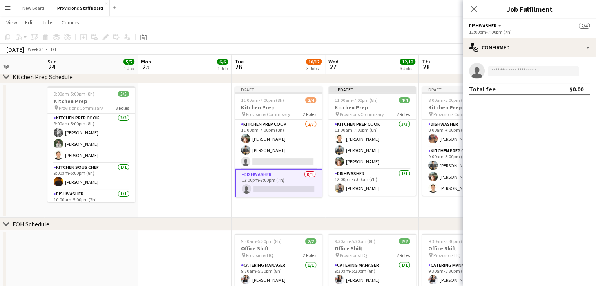
click at [258, 187] on app-card-role "Dishwasher 0/1 12:00pm-7:00pm (7h) single-neutral-actions" at bounding box center [279, 183] width 88 height 28
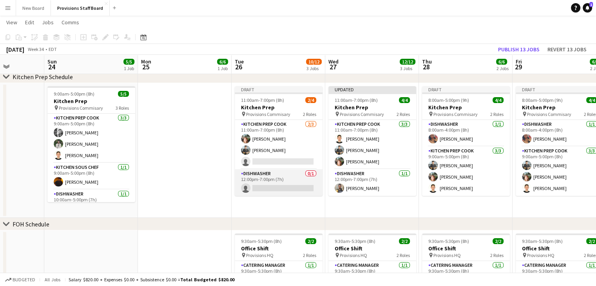
click at [258, 187] on app-card-role "Dishwasher 0/1 12:00pm-7:00pm (7h) single-neutral-actions" at bounding box center [279, 182] width 88 height 27
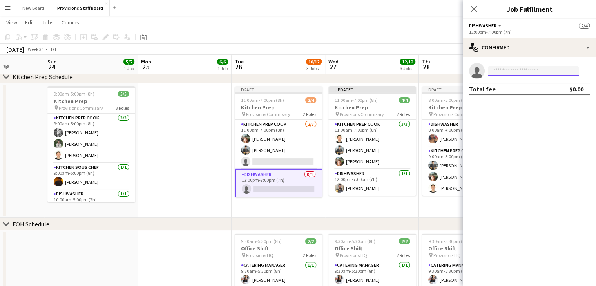
click at [519, 69] on input at bounding box center [533, 70] width 91 height 9
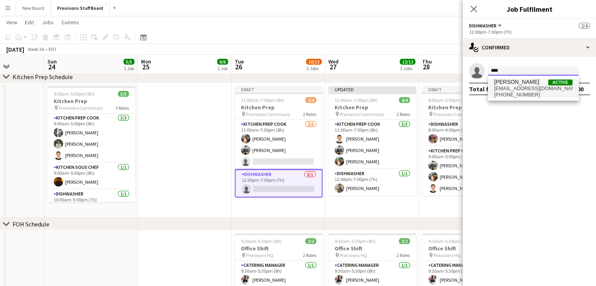
type input "****"
click at [514, 83] on span "[PERSON_NAME]" at bounding box center [516, 82] width 45 height 7
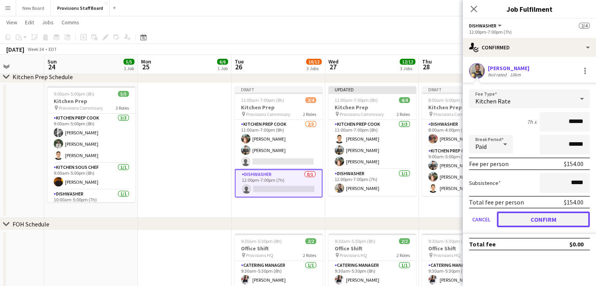
click at [525, 215] on button "Confirm" at bounding box center [543, 220] width 93 height 16
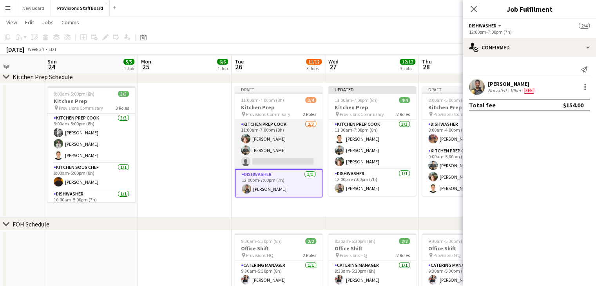
click at [287, 158] on app-card-role "Kitchen Prep Cook 2/3 11:00am-7:00pm (8h) Dijana Posavec Alec Kerr single-neutr…" at bounding box center [279, 144] width 88 height 49
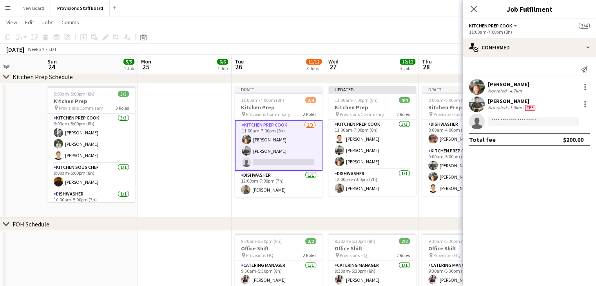
click at [257, 160] on app-card-role "Kitchen Prep Cook 2/3 11:00am-7:00pm (8h) Dijana Posavec Alec Kerr single-neutr…" at bounding box center [279, 145] width 88 height 51
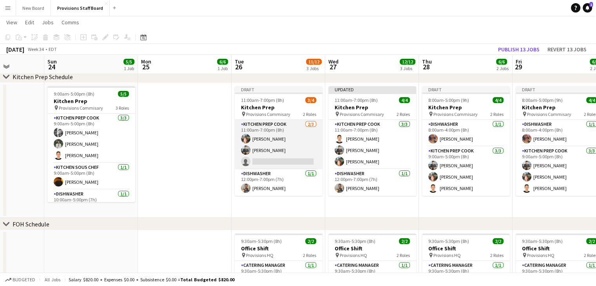
click at [257, 160] on app-card-role "Kitchen Prep Cook 2/3 11:00am-7:00pm (8h) Dijana Posavec Alec Kerr single-neutr…" at bounding box center [279, 144] width 88 height 49
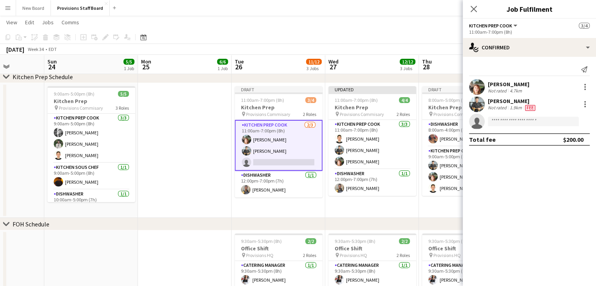
click at [215, 112] on app-date-cell at bounding box center [185, 150] width 94 height 135
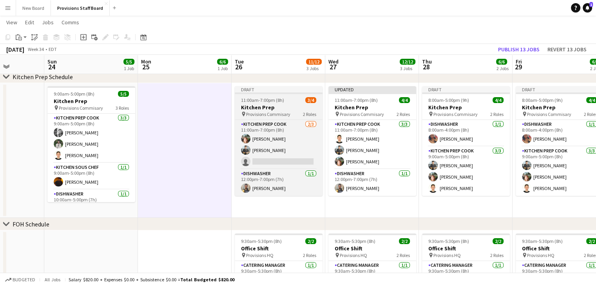
click at [273, 105] on h3 "Kitchen Prep" at bounding box center [279, 107] width 88 height 7
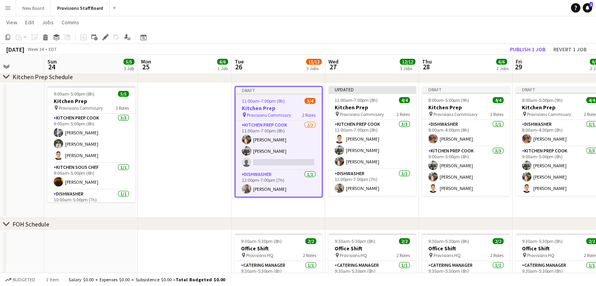
click at [174, 108] on app-date-cell at bounding box center [185, 150] width 94 height 135
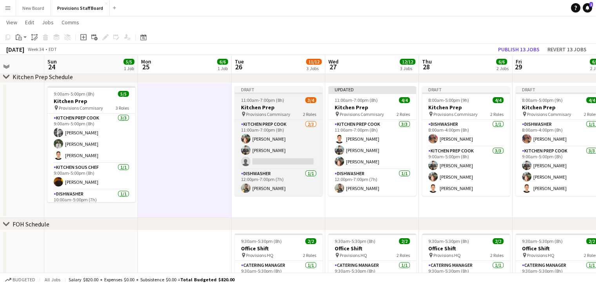
click at [274, 117] on app-job-card "Draft 11:00am-7:00pm (8h) 3/4 Kitchen Prep pin Provisions Commisary 2 Roles Kit…" at bounding box center [279, 141] width 88 height 110
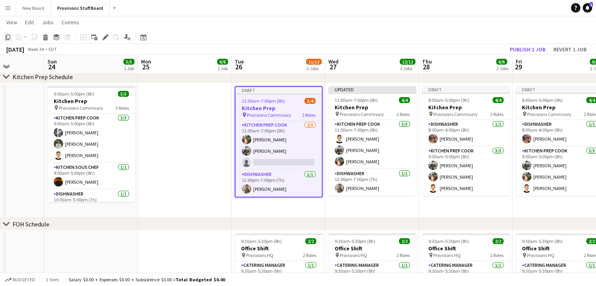
click at [8, 36] on icon "Copy" at bounding box center [8, 37] width 6 height 6
click at [177, 107] on app-date-cell at bounding box center [185, 150] width 94 height 135
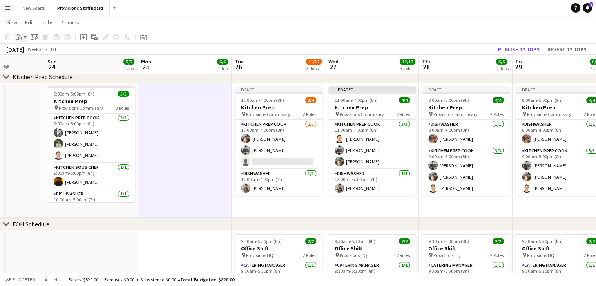
click at [22, 36] on div "Paste" at bounding box center [18, 37] width 9 height 9
click at [56, 65] on link "Paste with crew Ctrl+Shift+V" at bounding box center [58, 65] width 74 height 7
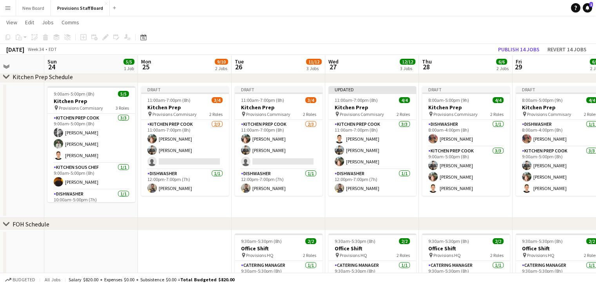
click at [10, 5] on app-icon "Menu" at bounding box center [8, 8] width 6 height 6
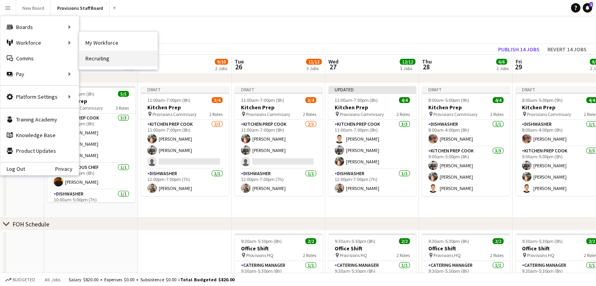
click at [101, 55] on link "Recruiting" at bounding box center [118, 59] width 78 height 16
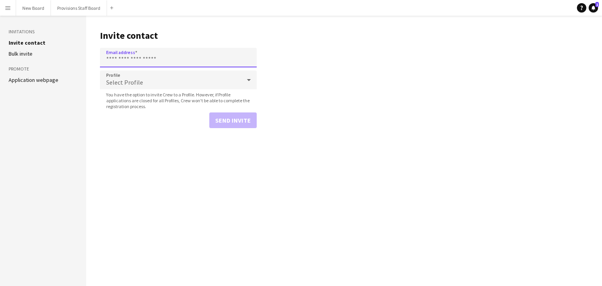
click at [125, 56] on input "Email address" at bounding box center [178, 58] width 157 height 20
type input "**********"
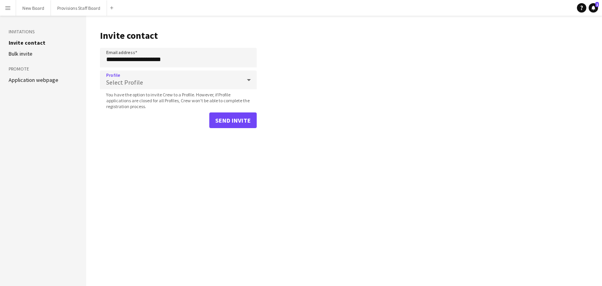
click at [137, 82] on span "Select Profile" at bounding box center [124, 82] width 37 height 8
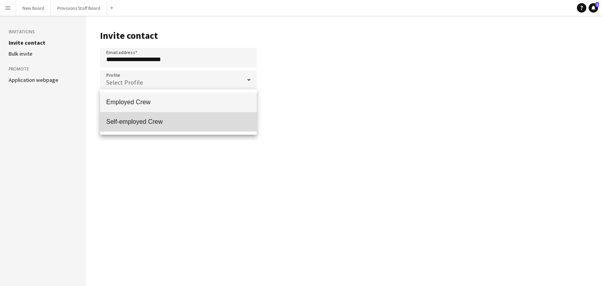
click at [138, 119] on span "Self-employed Crew" at bounding box center [178, 121] width 144 height 7
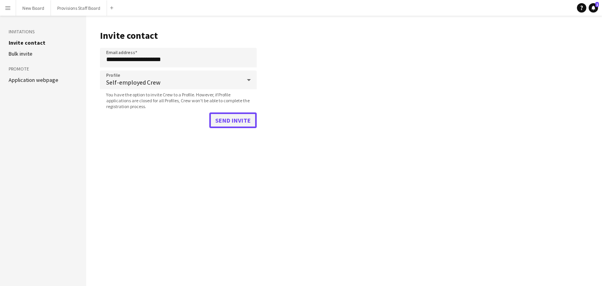
click at [233, 118] on button "Send invite" at bounding box center [232, 120] width 47 height 16
